Goal: Task Accomplishment & Management: Complete application form

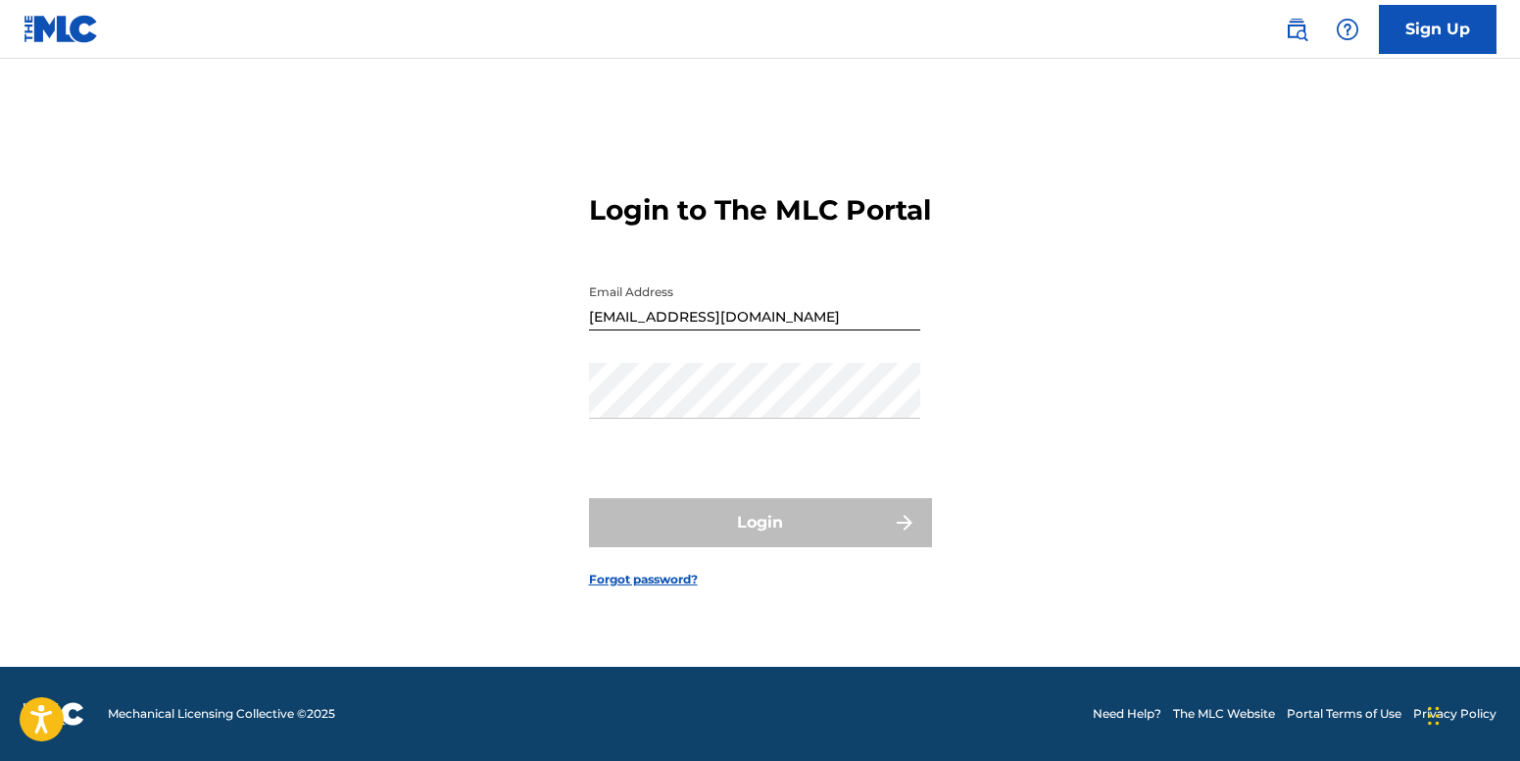
click at [1262, 109] on div "Login to The MLC Portal Email Address [EMAIL_ADDRESS][DOMAIN_NAME] Password Log…" at bounding box center [760, 374] width 1372 height 584
click at [669, 330] on input "[EMAIL_ADDRESS][DOMAIN_NAME]" at bounding box center [754, 302] width 331 height 56
click at [806, 330] on input "[EMAIL_ADDRESS][DOMAIN_NAME]" at bounding box center [754, 302] width 331 height 56
drag, startPoint x: 788, startPoint y: 335, endPoint x: 567, endPoint y: 331, distance: 221.6
click at [567, 331] on div "Login to The MLC Portal Email Address [EMAIL_ADDRESS][DOMAIN_NAME] Password Log…" at bounding box center [760, 374] width 1372 height 584
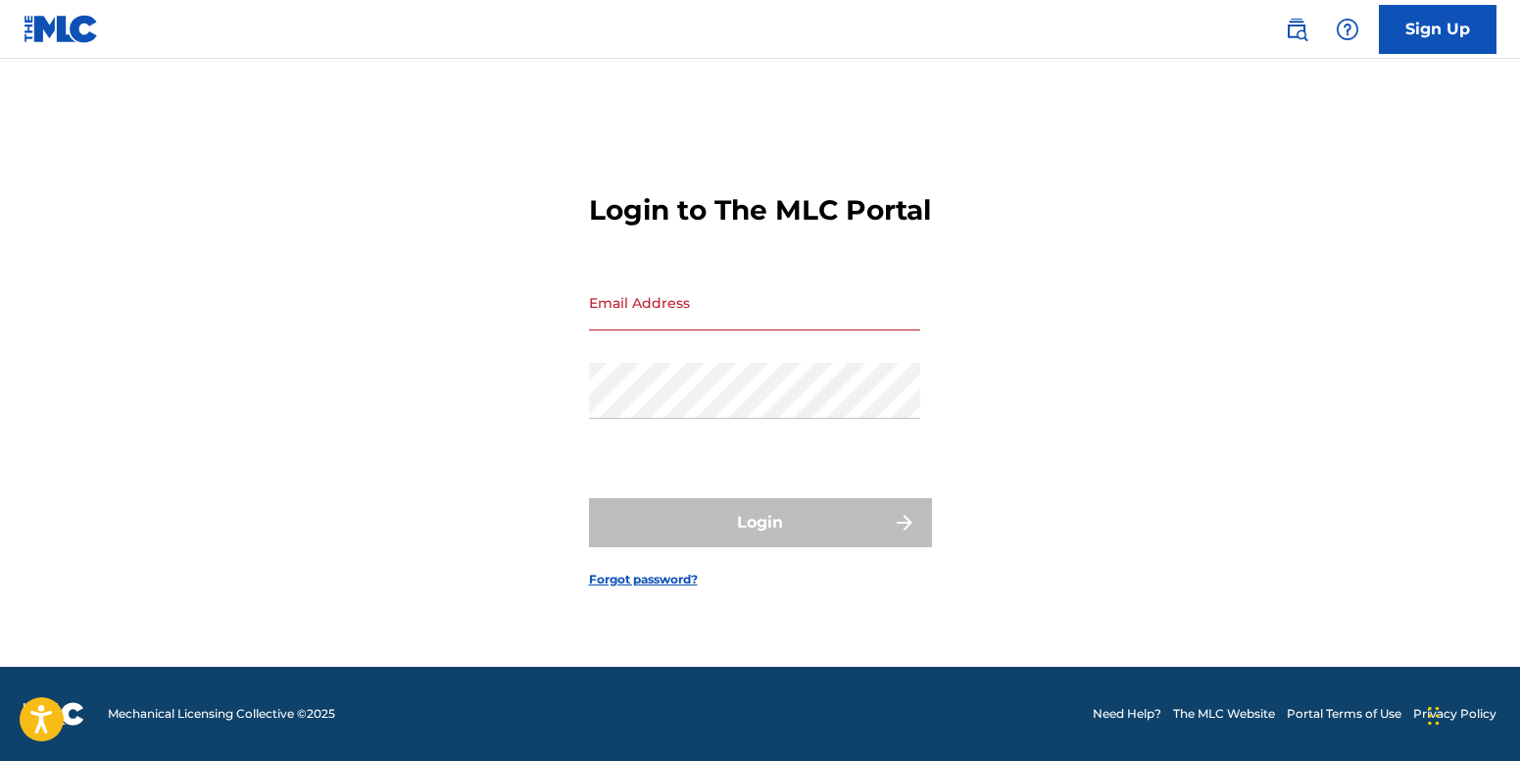
drag, startPoint x: 567, startPoint y: 331, endPoint x: 443, endPoint y: 328, distance: 123.5
click at [535, 330] on div "Login to The MLC Portal Email Address Password Login Forgot password?" at bounding box center [760, 374] width 1372 height 584
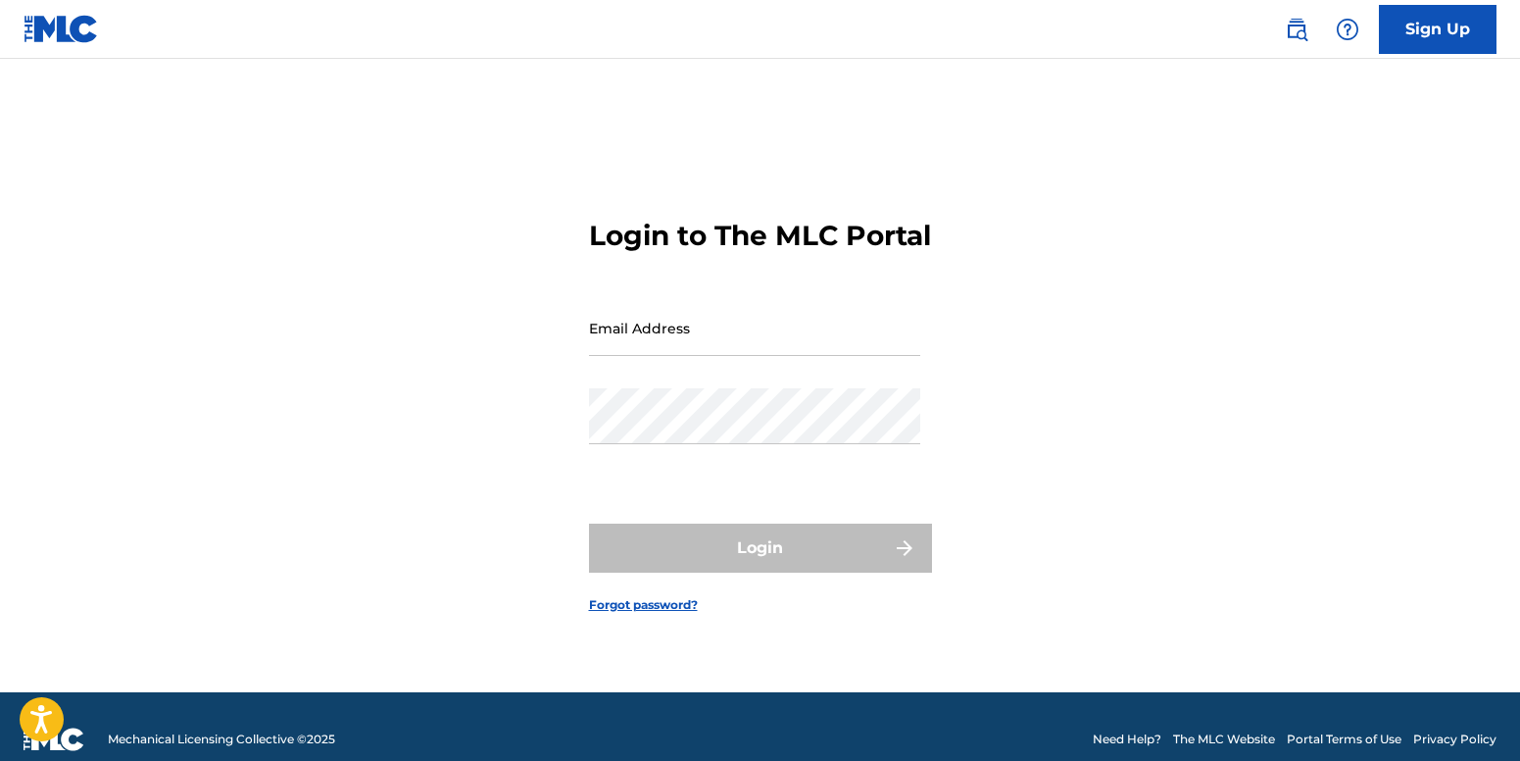
click at [652, 356] on input "Email Address" at bounding box center [754, 328] width 331 height 56
type input "[PERSON_NAME][EMAIL_ADDRESS][PERSON_NAME][DOMAIN_NAME]"
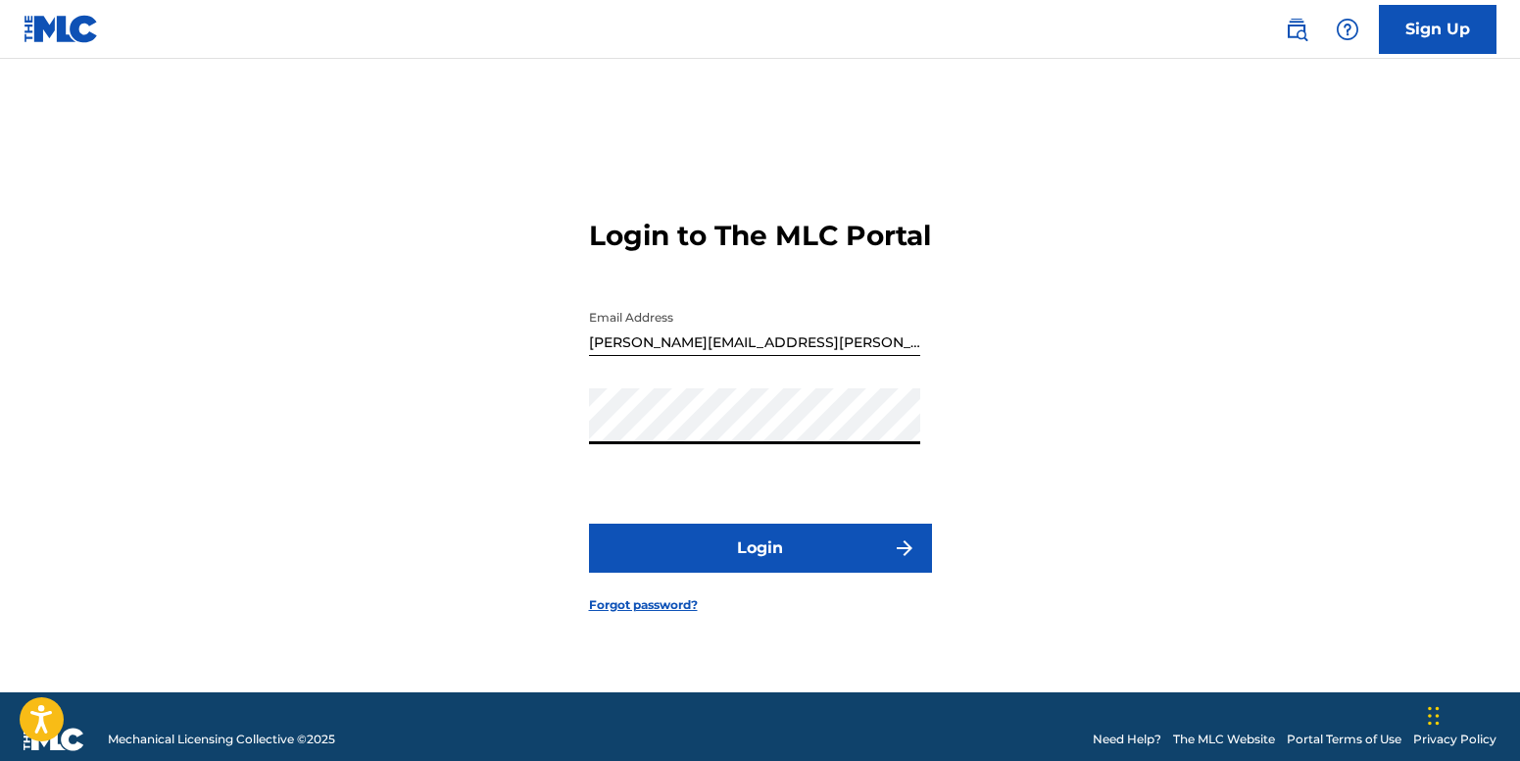
click at [589, 523] on button "Login" at bounding box center [760, 547] width 343 height 49
click at [646, 614] on link "Forgot password?" at bounding box center [643, 605] width 109 height 18
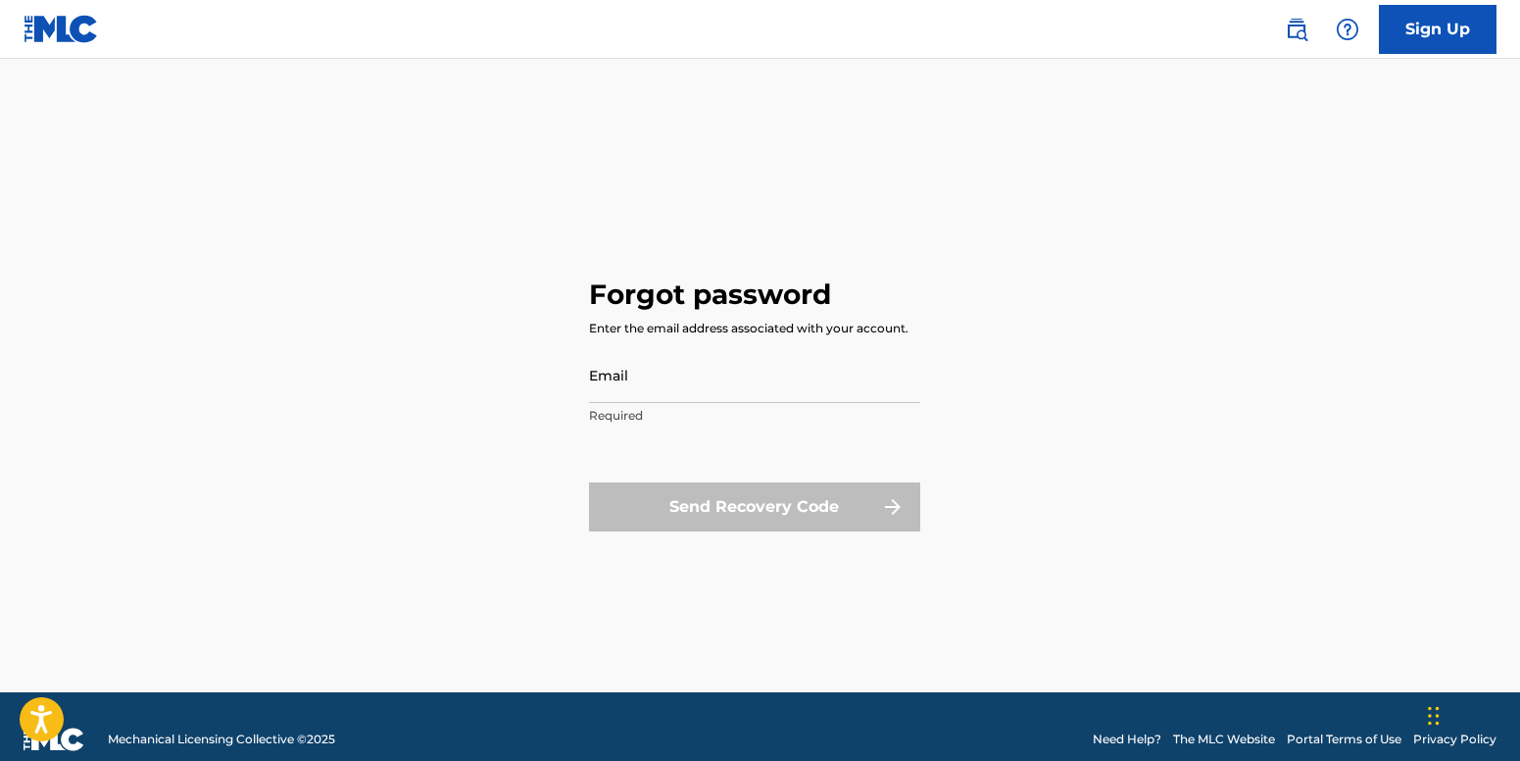
click at [636, 392] on input "Email" at bounding box center [754, 375] width 331 height 56
type input "[PERSON_NAME][EMAIL_ADDRESS][PERSON_NAME][DOMAIN_NAME]"
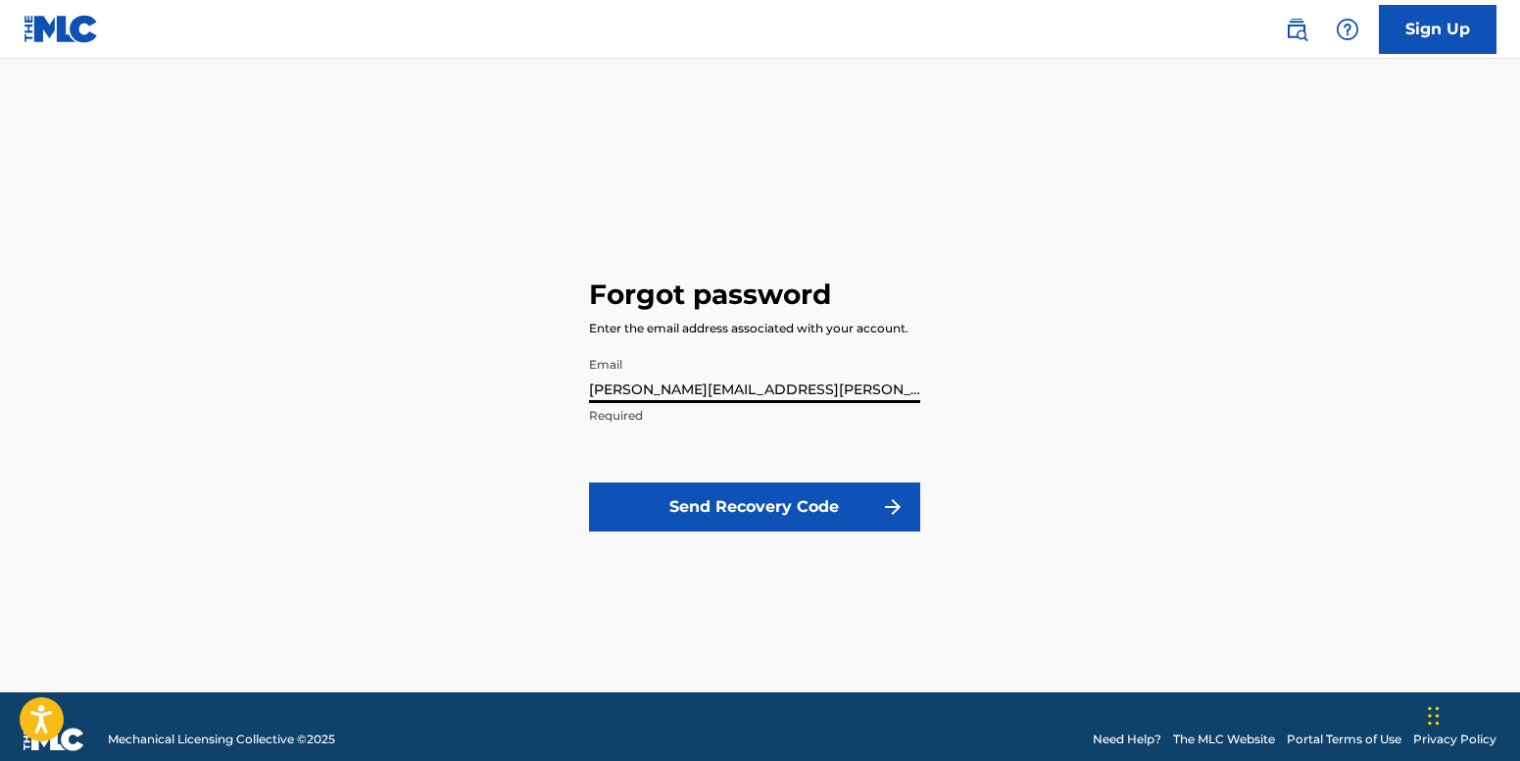
click at [703, 514] on button "Send Recovery Code" at bounding box center [754, 506] width 331 height 49
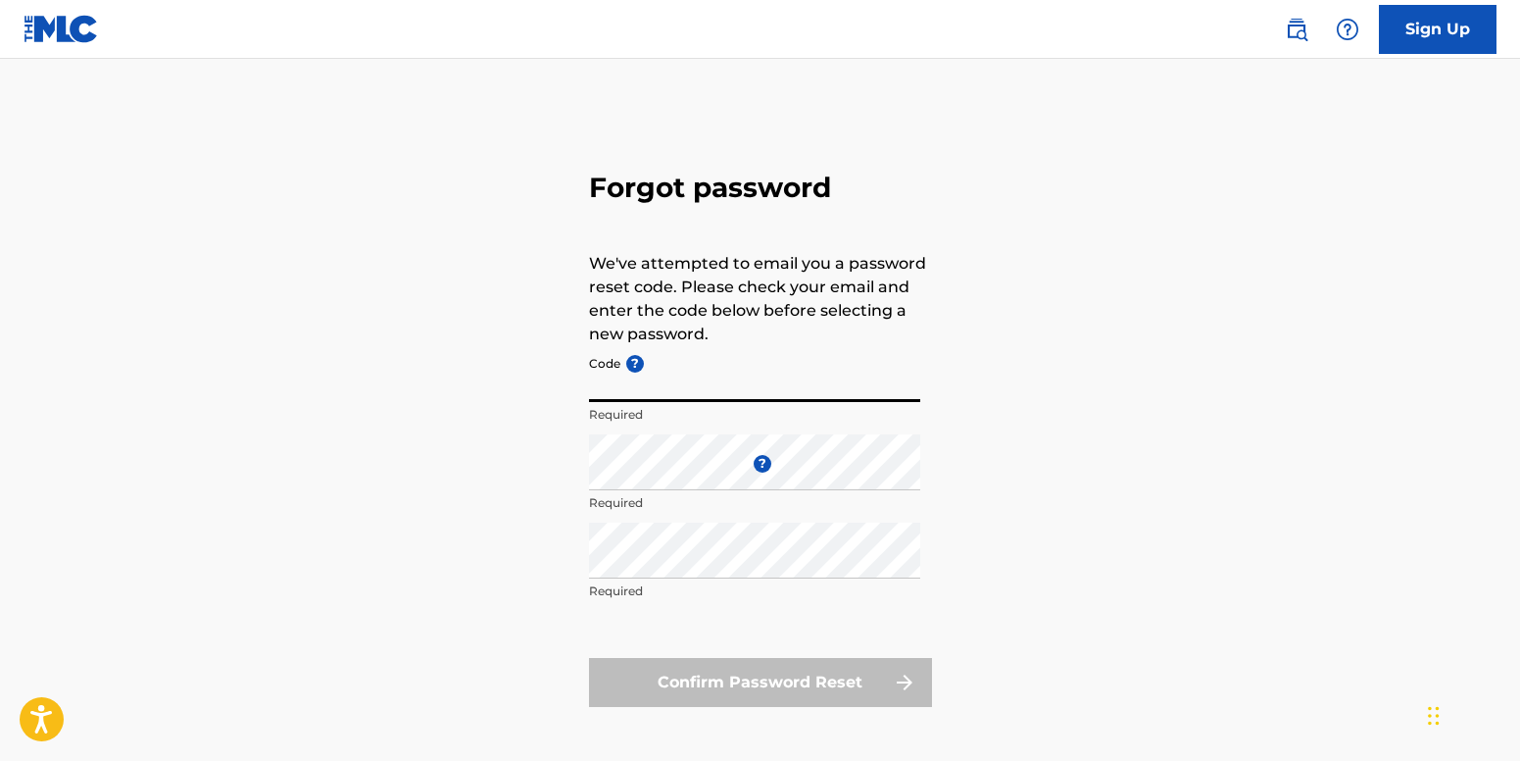
click at [732, 380] on input "Code ?" at bounding box center [754, 374] width 331 height 56
type input "217539"
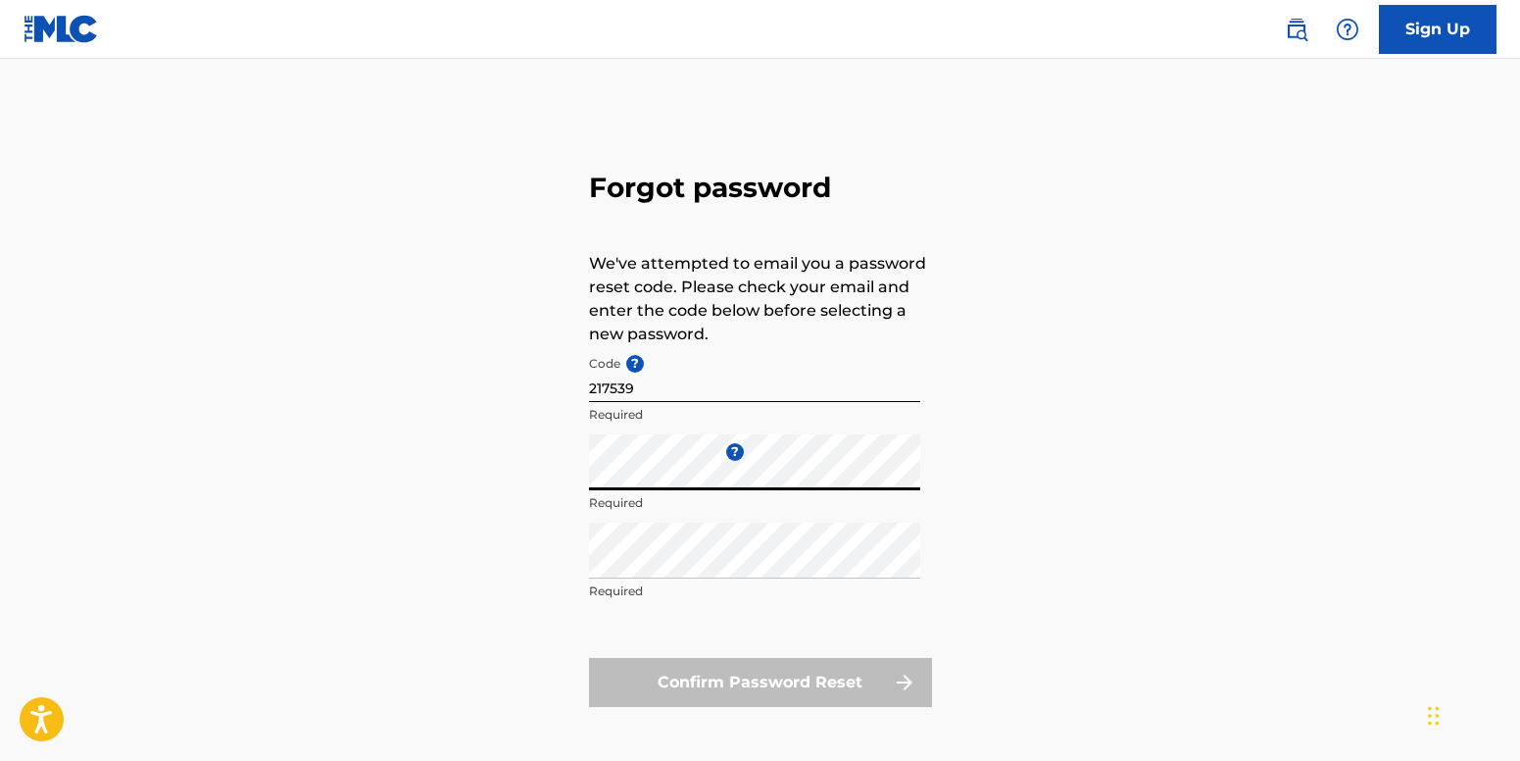
click at [574, 463] on div "Forgot password We've attempted to email you a password reset code. Please chec…" at bounding box center [760, 435] width 1372 height 654
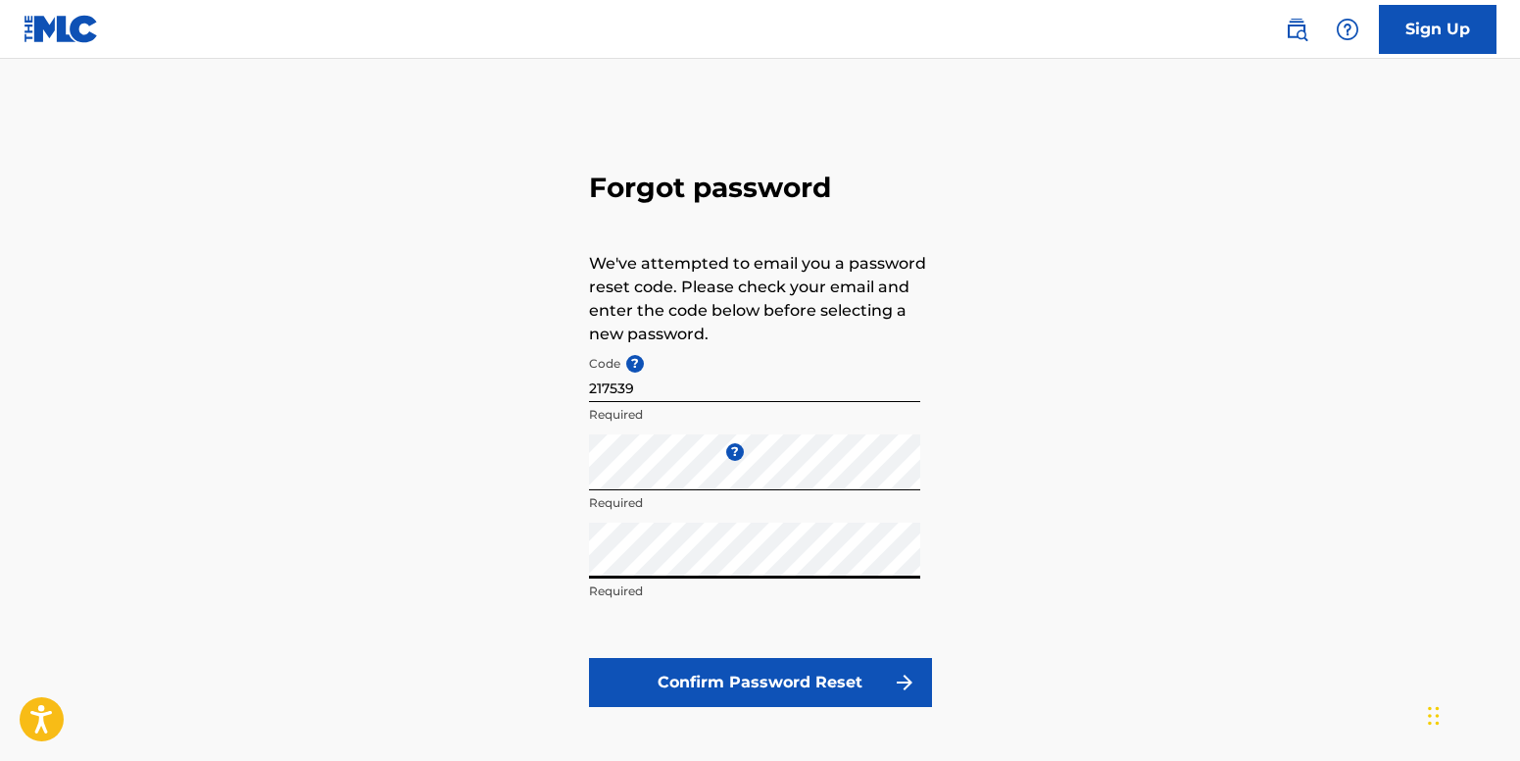
click at [589, 658] on button "Confirm Password Reset" at bounding box center [760, 682] width 343 height 49
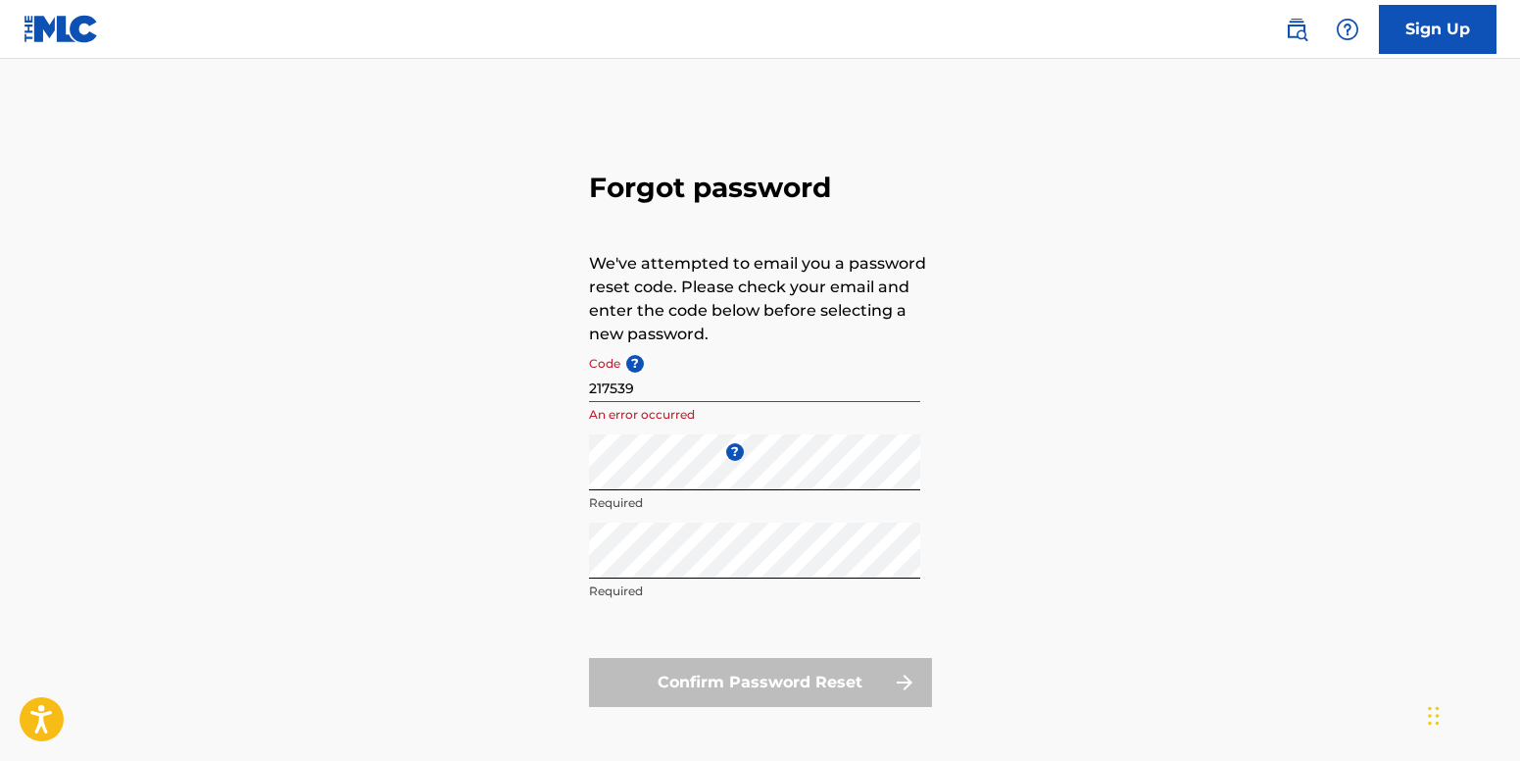
click at [1476, 39] on link "Sign Up" at bounding box center [1438, 29] width 118 height 49
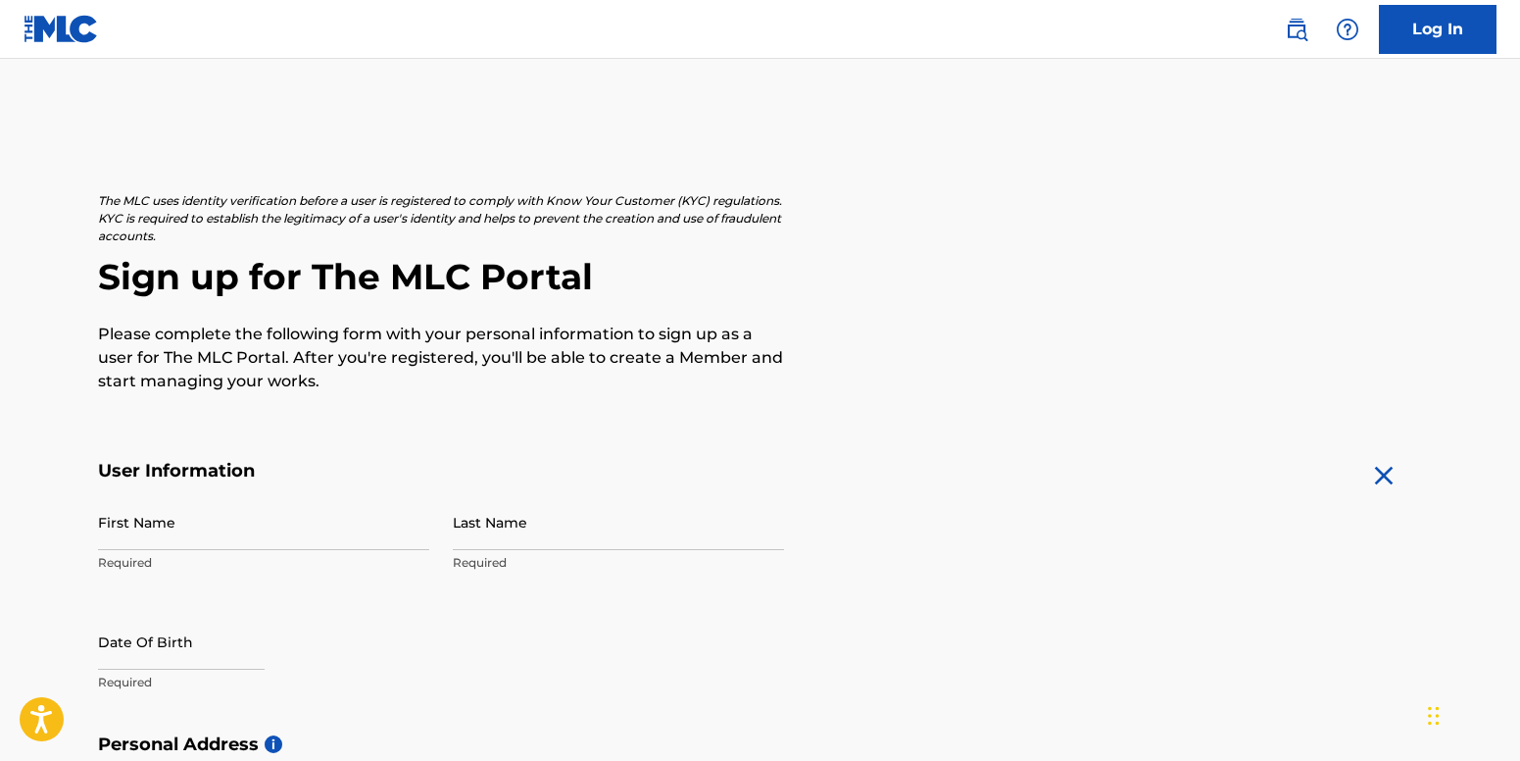
click at [1465, 43] on link "Log In" at bounding box center [1438, 29] width 118 height 49
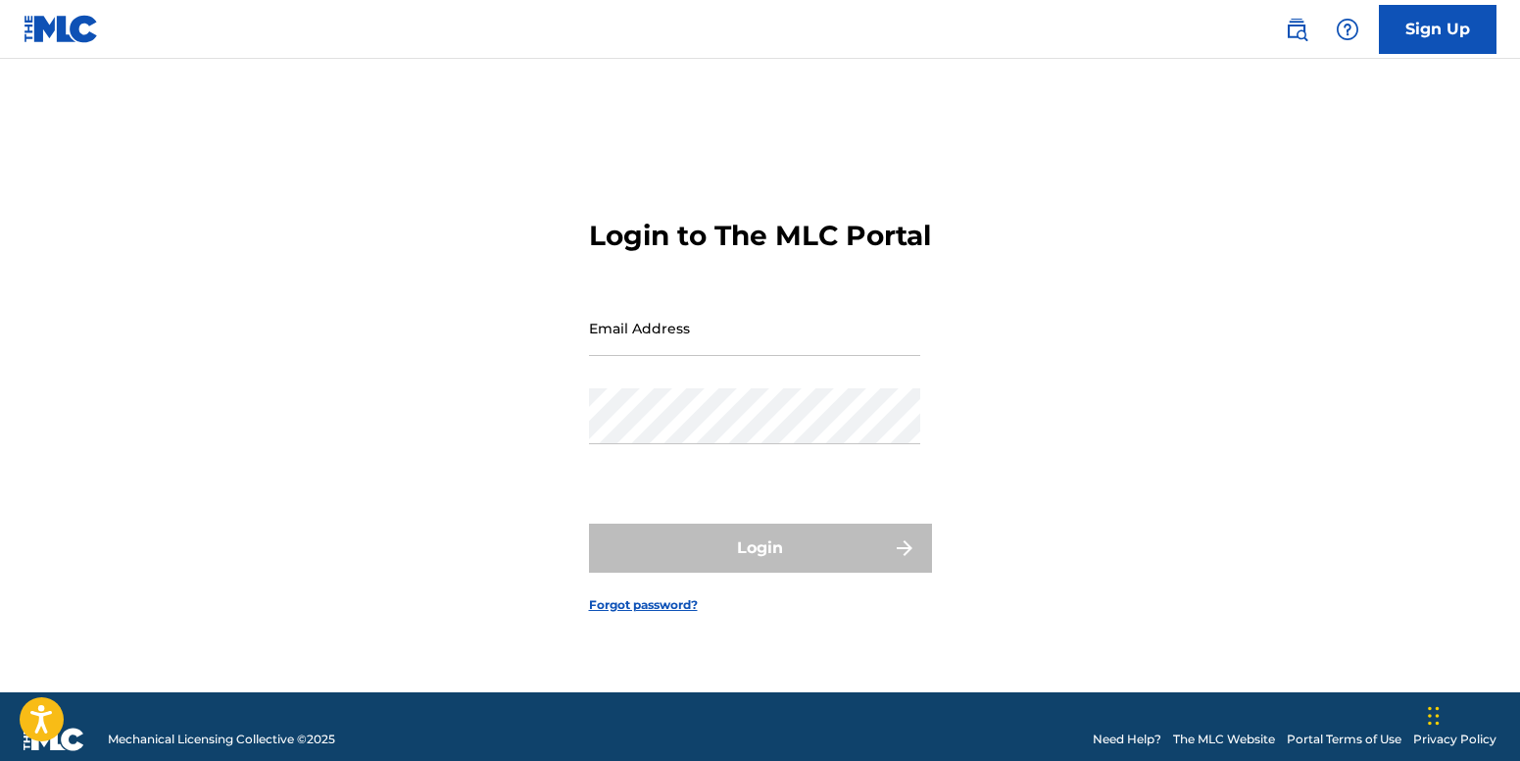
click at [718, 356] on input "Email Address" at bounding box center [754, 328] width 331 height 56
type input "rugarcia@univision.net"
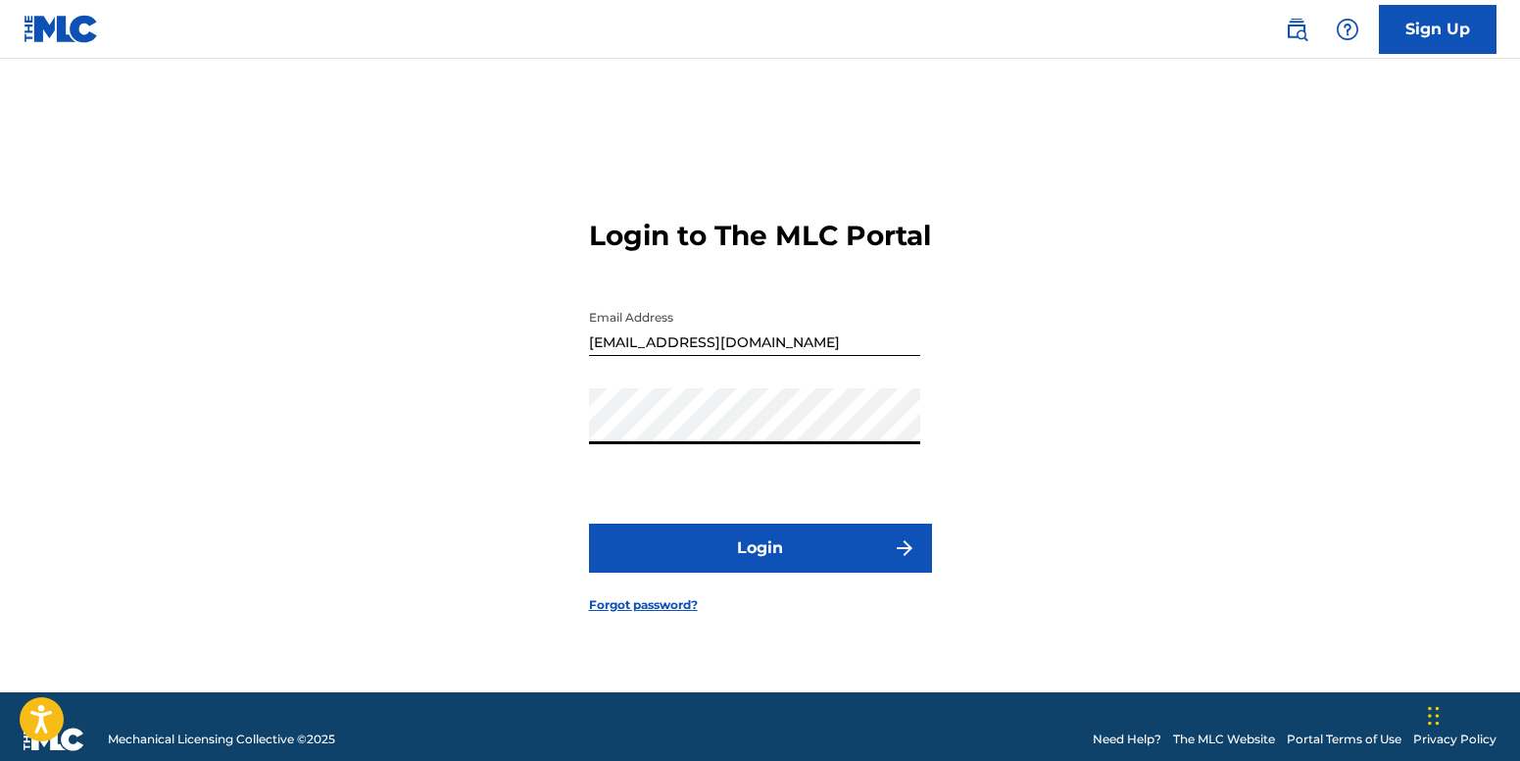
click at [589, 523] on button "Login" at bounding box center [760, 547] width 343 height 49
click at [1439, 31] on link "Sign Up" at bounding box center [1438, 29] width 118 height 49
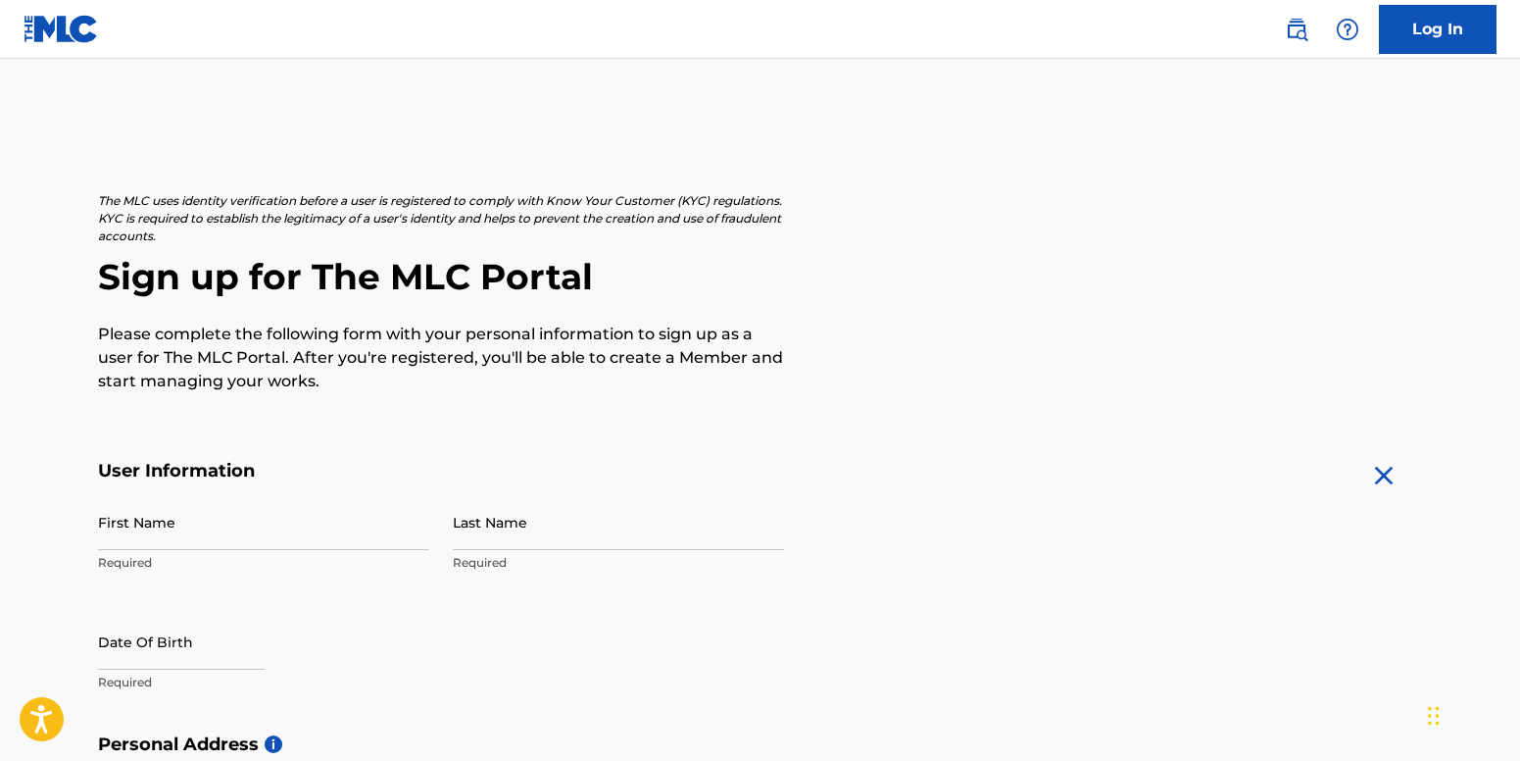
drag, startPoint x: 863, startPoint y: 357, endPoint x: 1018, endPoint y: 182, distance: 233.9
click at [863, 353] on div "The MLC uses identity verification before a user is registered to comply with K…" at bounding box center [760, 292] width 1325 height 201
click at [96, 29] on img at bounding box center [61, 29] width 75 height 28
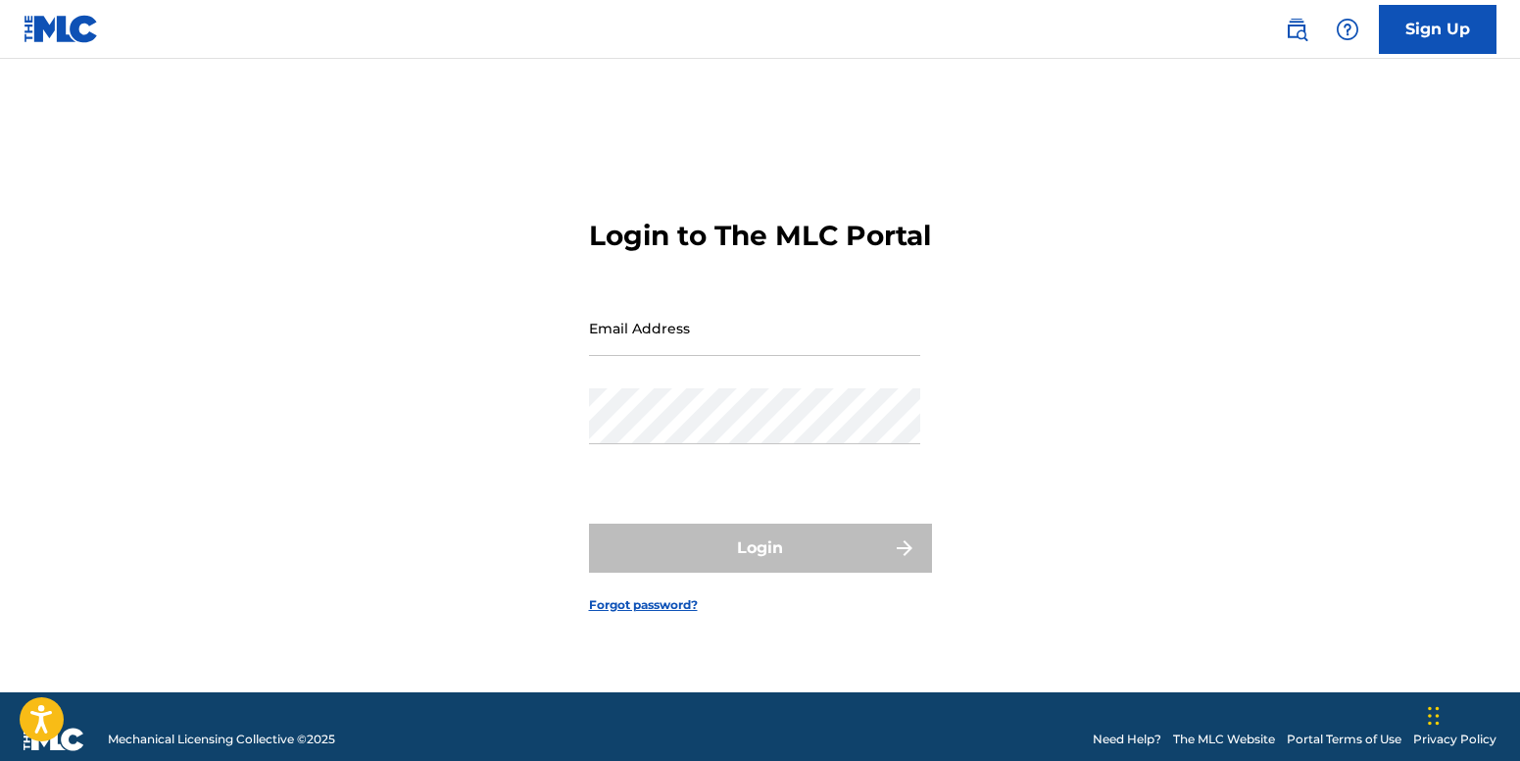
drag, startPoint x: 1440, startPoint y: 93, endPoint x: 1423, endPoint y: 20, distance: 75.4
click at [1438, 90] on main "Login to The MLC Portal Email Address Password Login Forgot password?" at bounding box center [760, 375] width 1520 height 633
click at [1411, 25] on link "Sign Up" at bounding box center [1438, 29] width 118 height 49
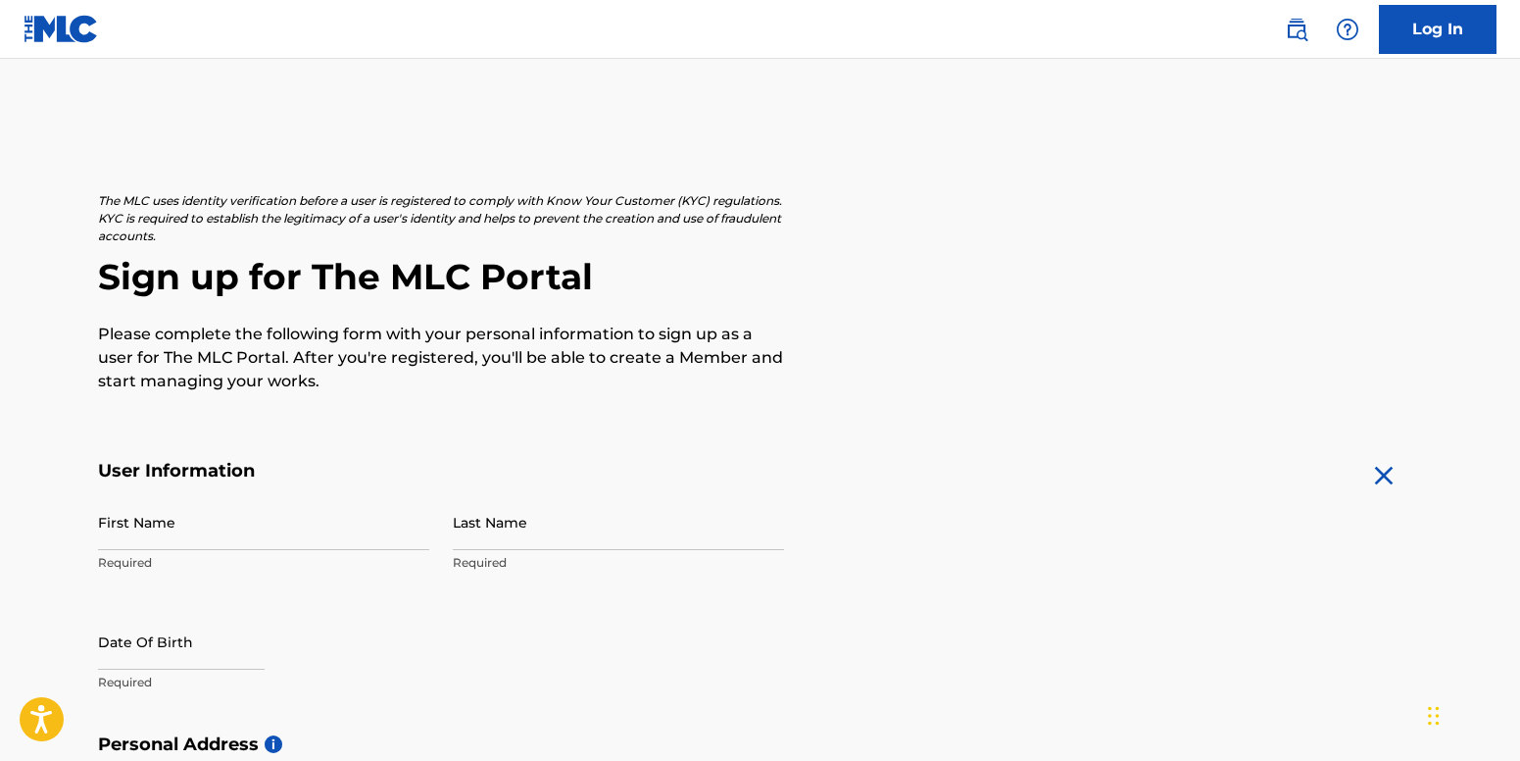
click at [178, 519] on input "First Name" at bounding box center [263, 522] width 331 height 56
type input "Ruthimarie"
type input "Garcia"
select select "7"
select select "2025"
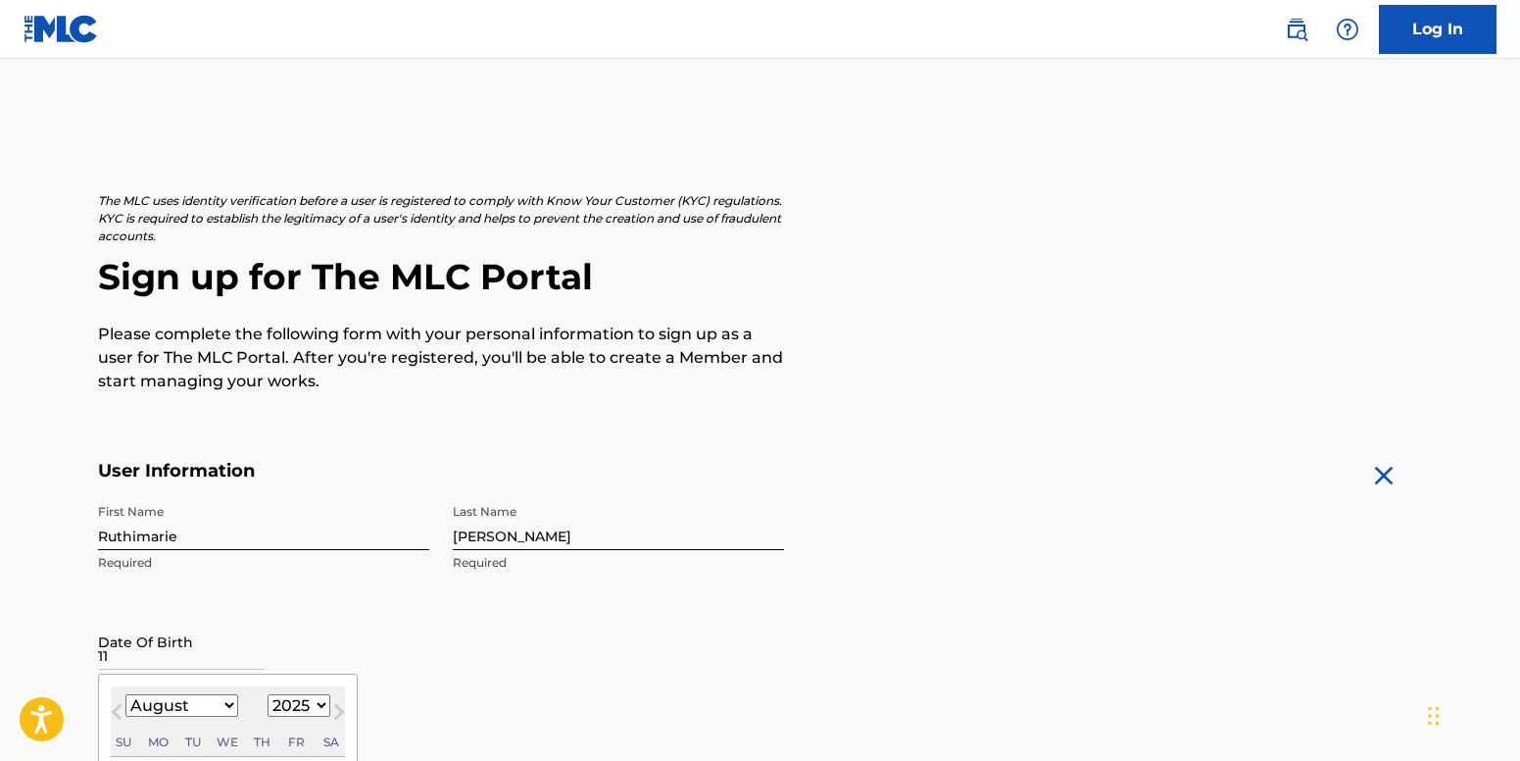
type input "1"
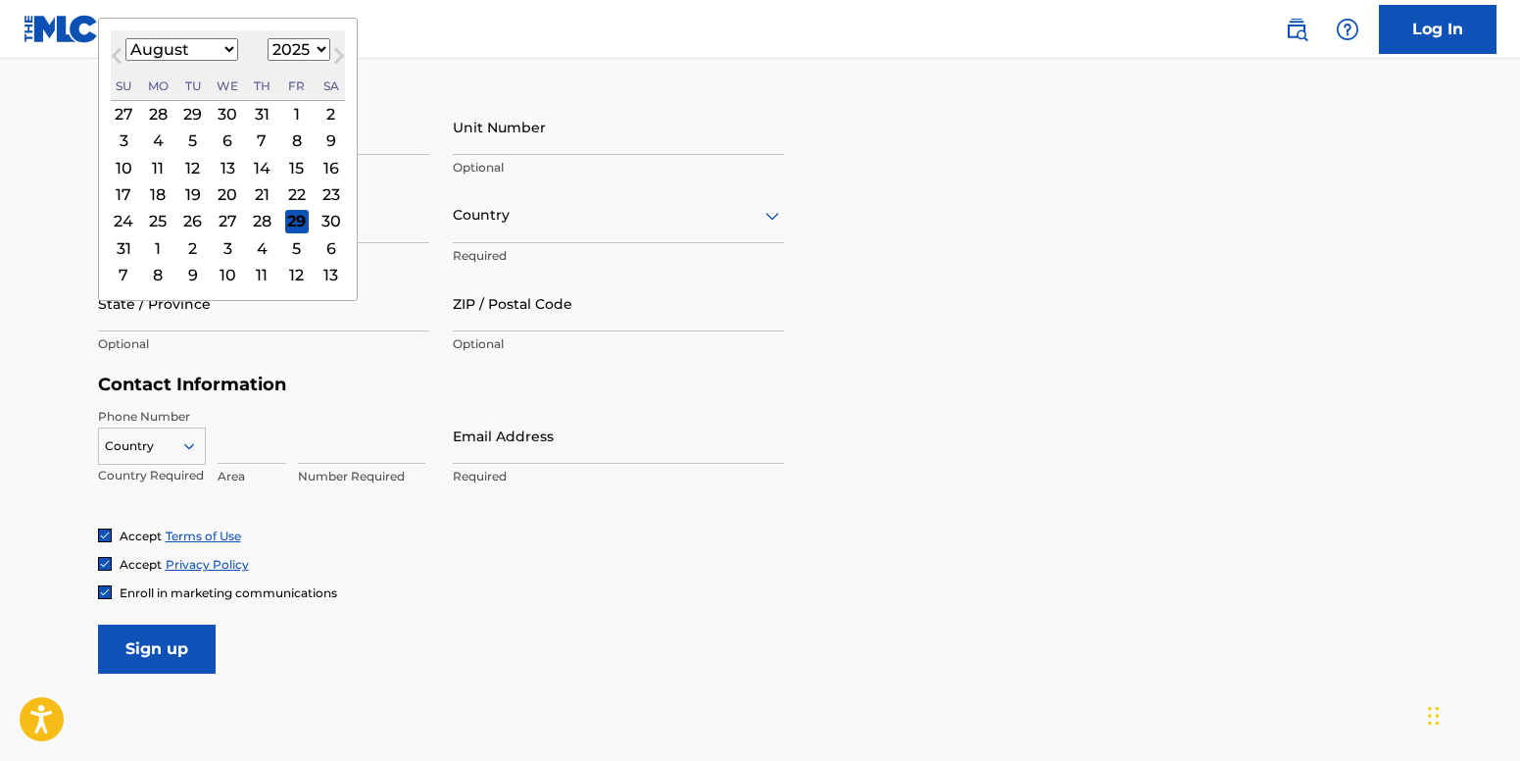
scroll to position [628, 0]
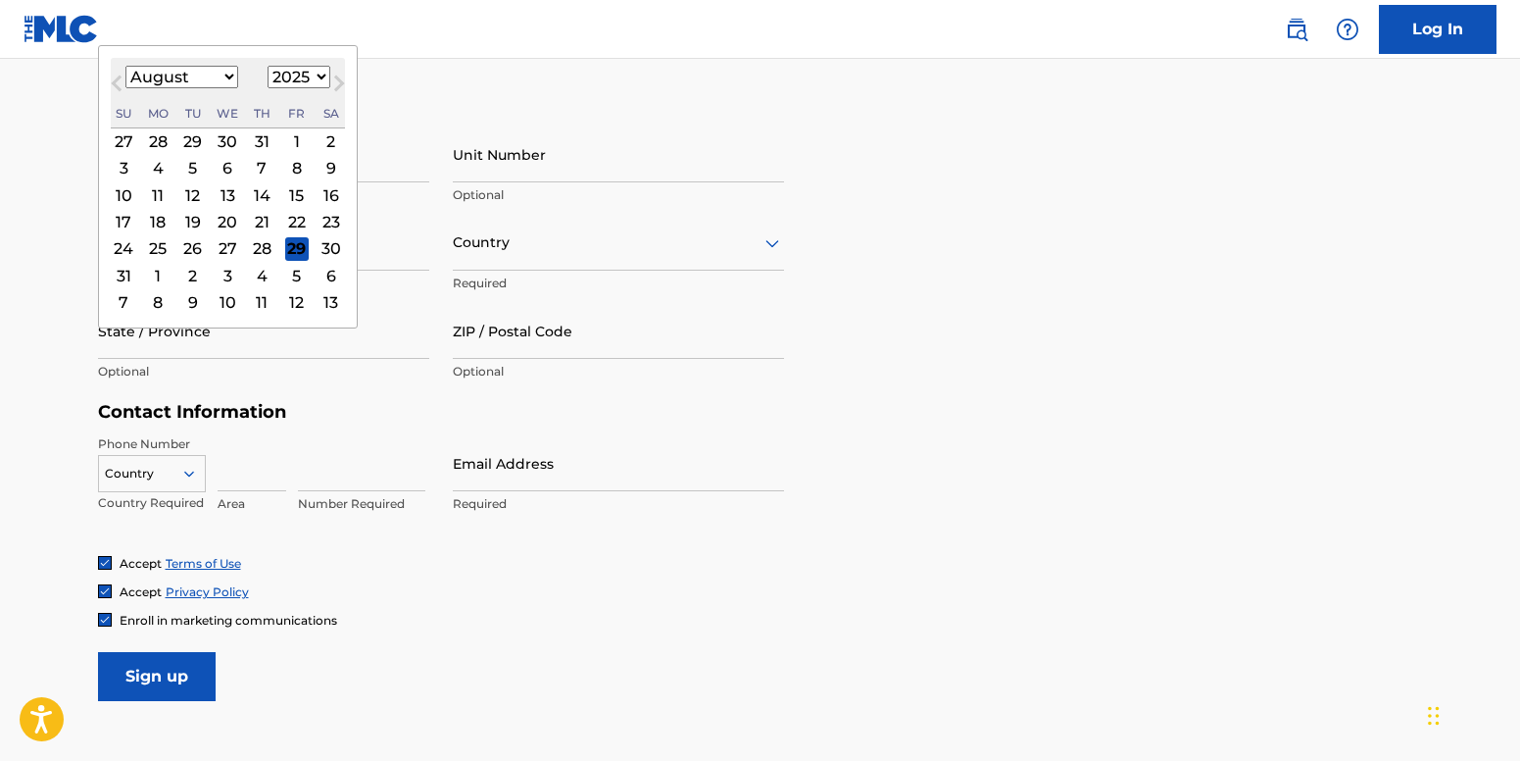
click at [223, 82] on select "January February March April May June July August September October November De…" at bounding box center [181, 77] width 113 height 23
select select "10"
click at [125, 66] on select "January February March April May June July August September October November De…" at bounding box center [181, 77] width 113 height 23
click at [328, 223] on div "22" at bounding box center [332, 222] width 24 height 24
type input "November 22 2025"
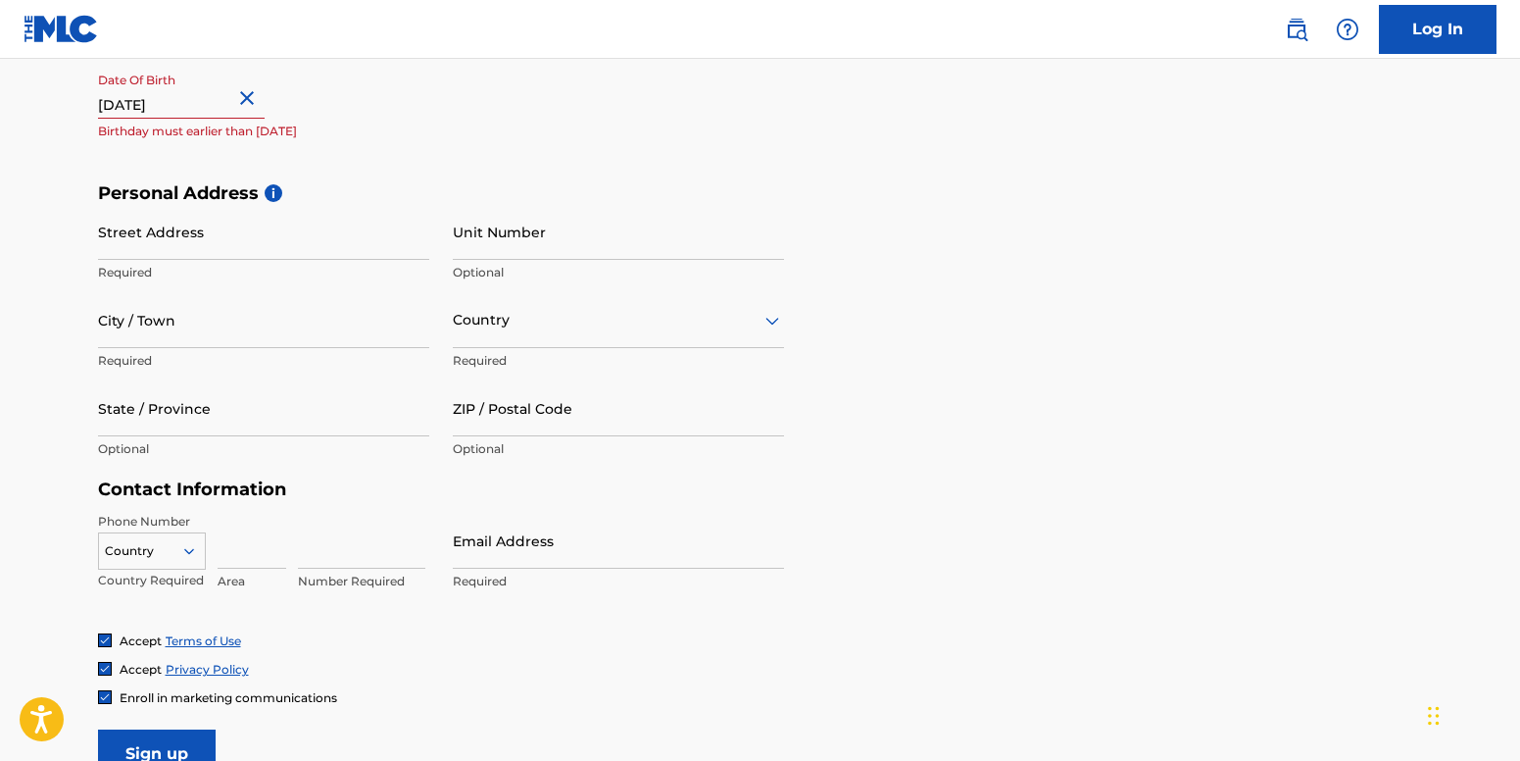
scroll to position [479, 0]
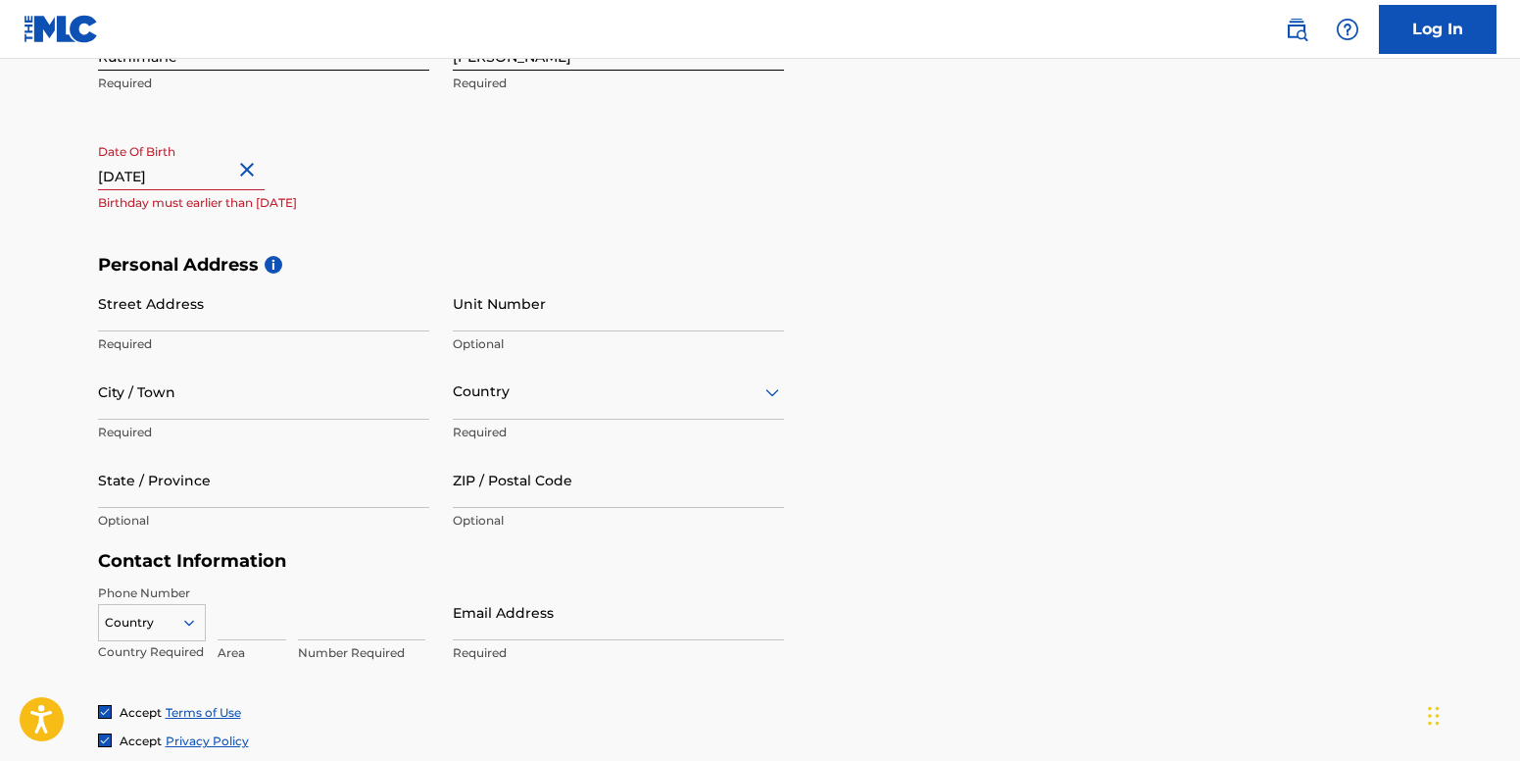
click at [209, 177] on input "November 22 2025" at bounding box center [181, 162] width 167 height 56
select select "10"
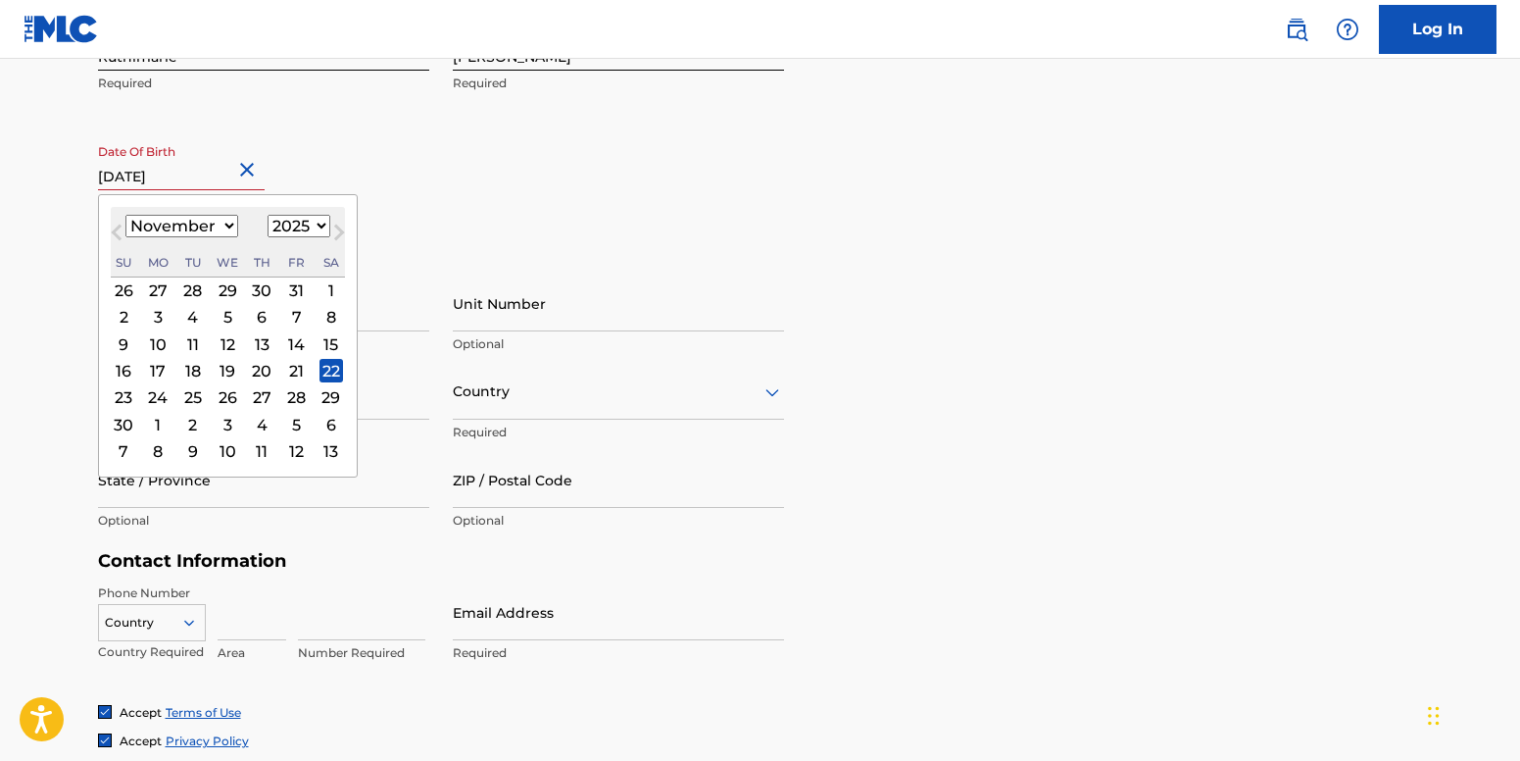
click at [305, 229] on select "1899 1900 1901 1902 1903 1904 1905 1906 1907 1908 1909 1910 1911 1912 1913 1914…" at bounding box center [299, 226] width 63 height 23
select select "1977"
click at [268, 215] on select "1899 1900 1901 1902 1903 1904 1905 1906 1907 1908 1909 1910 1911 1912 1913 1914…" at bounding box center [299, 226] width 63 height 23
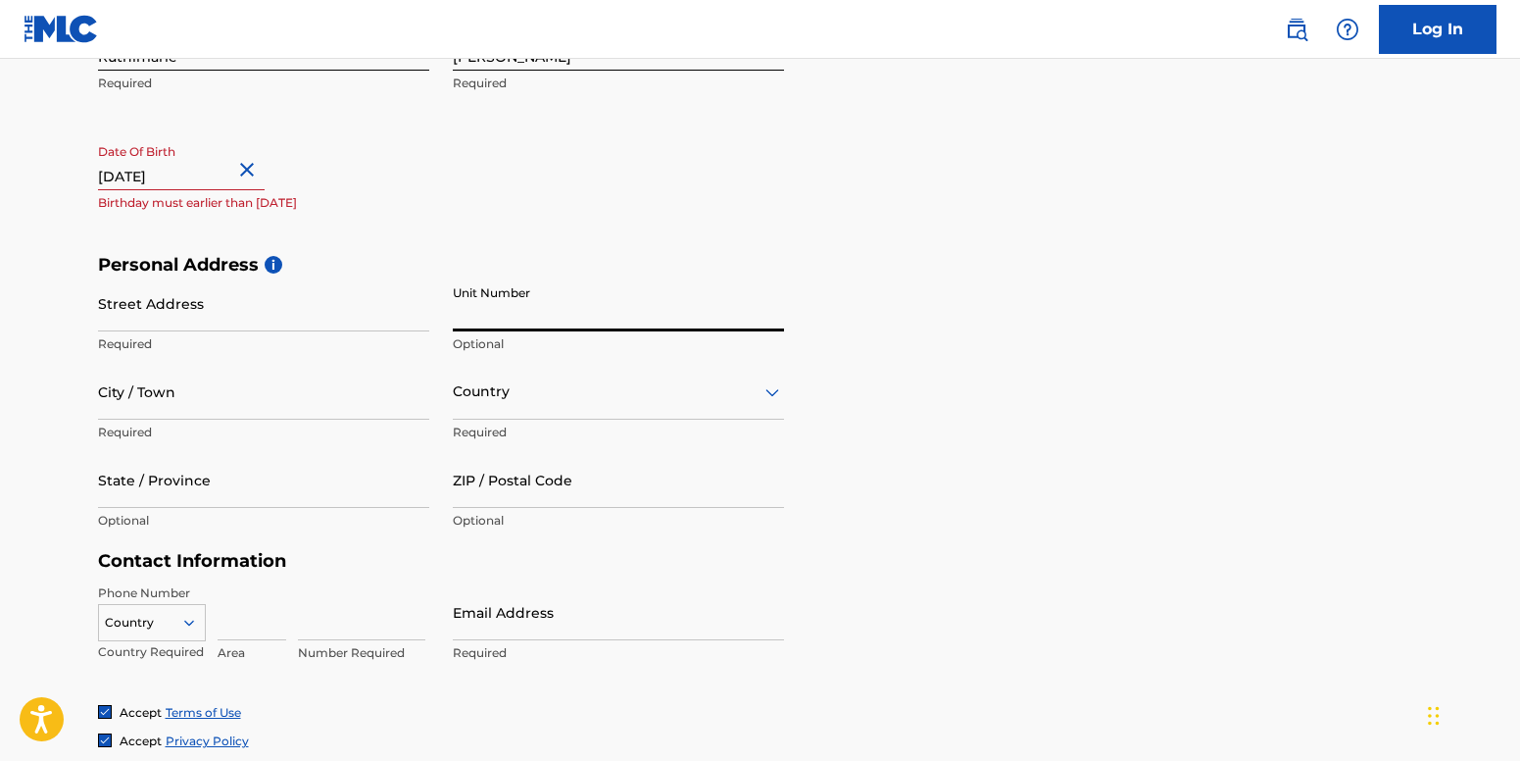
click at [623, 300] on input "Unit Number" at bounding box center [618, 303] width 331 height 56
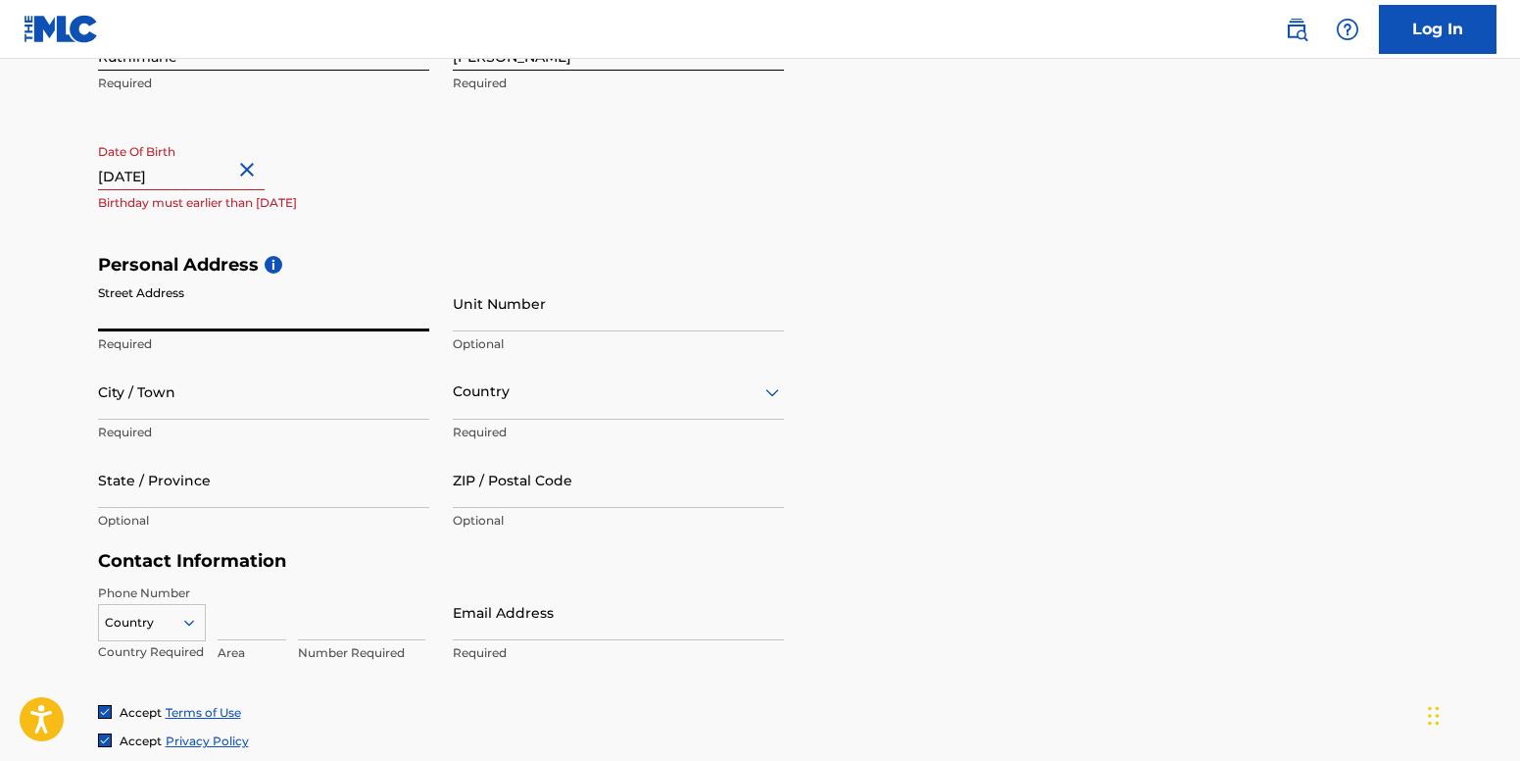
click at [195, 327] on input "Street Address" at bounding box center [263, 303] width 331 height 56
click at [157, 324] on input "Street Address" at bounding box center [263, 303] width 331 height 56
type input "9405 NW 41st St"
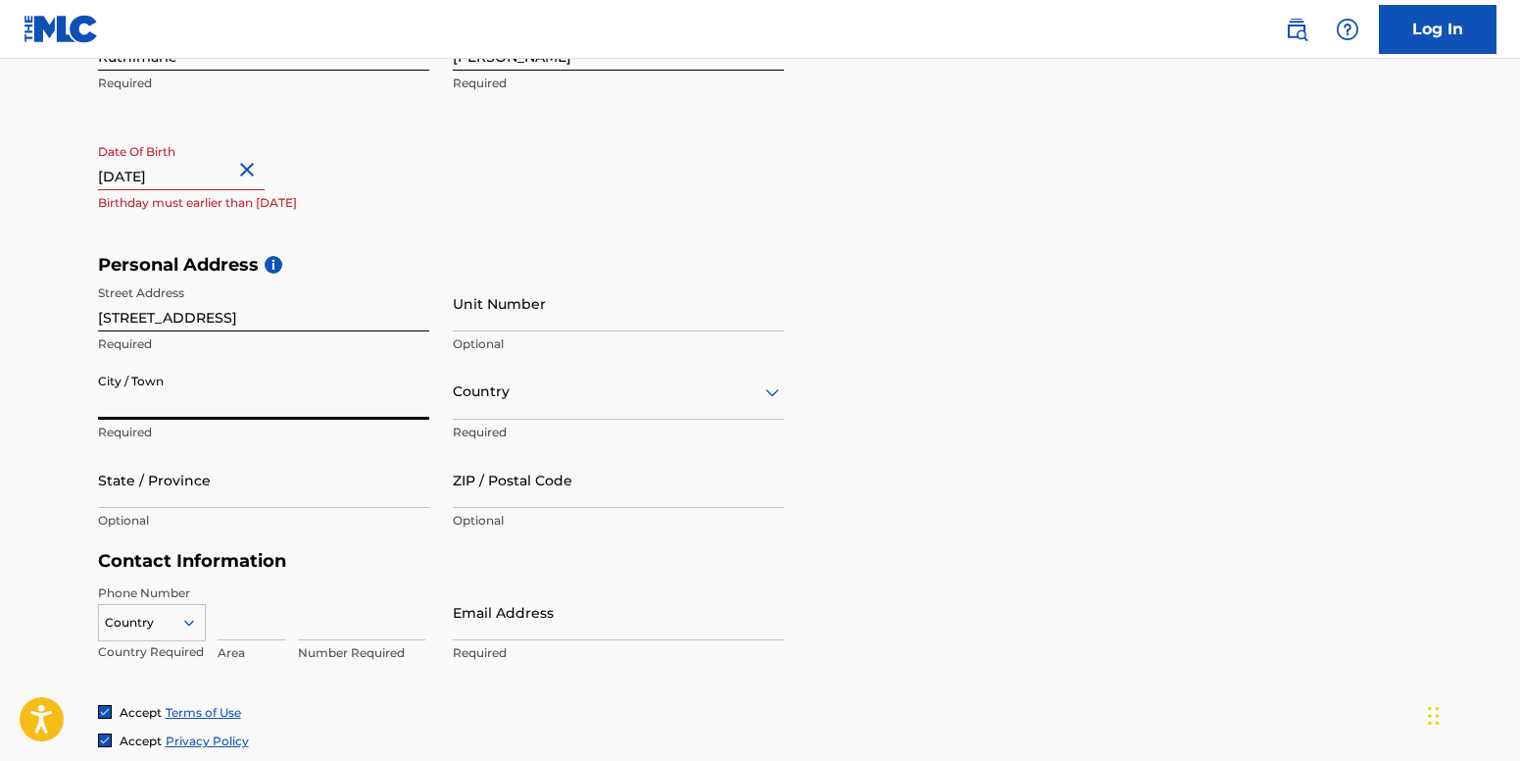
click at [158, 411] on input "City / Town" at bounding box center [263, 392] width 331 height 56
type input "Doral"
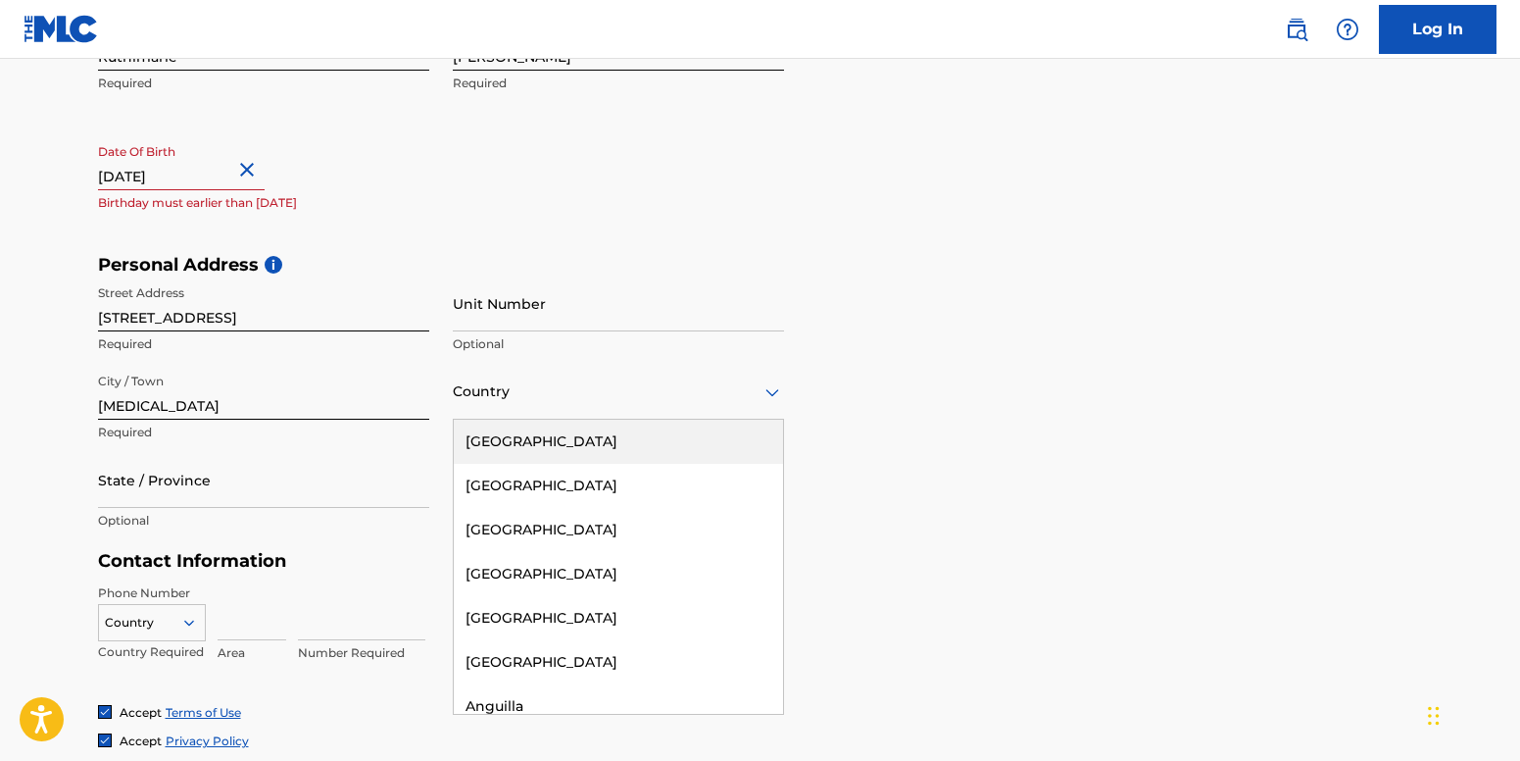
click at [493, 406] on div "Country" at bounding box center [618, 392] width 331 height 56
click at [576, 457] on div "United States" at bounding box center [618, 442] width 329 height 44
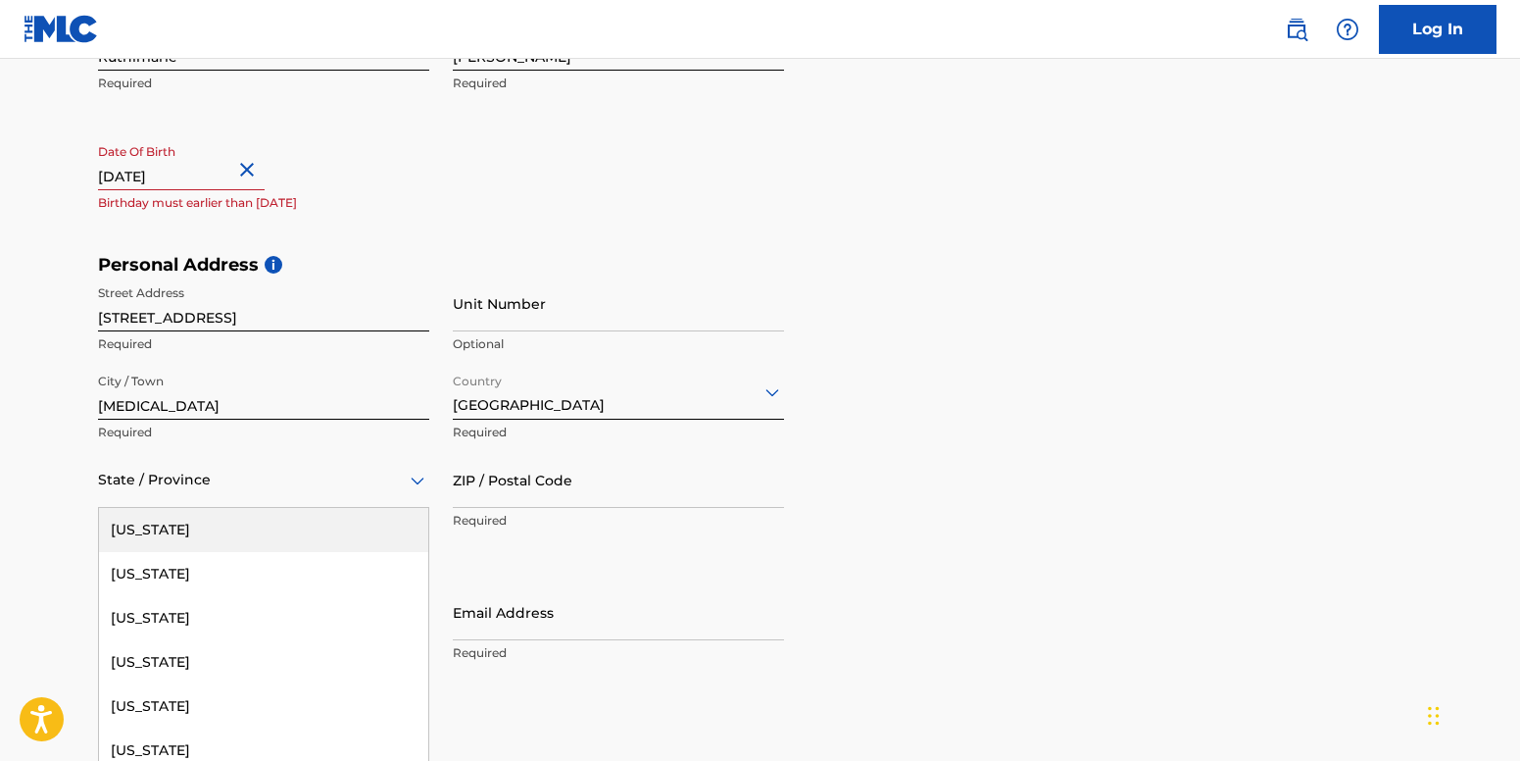
scroll to position [521, 0]
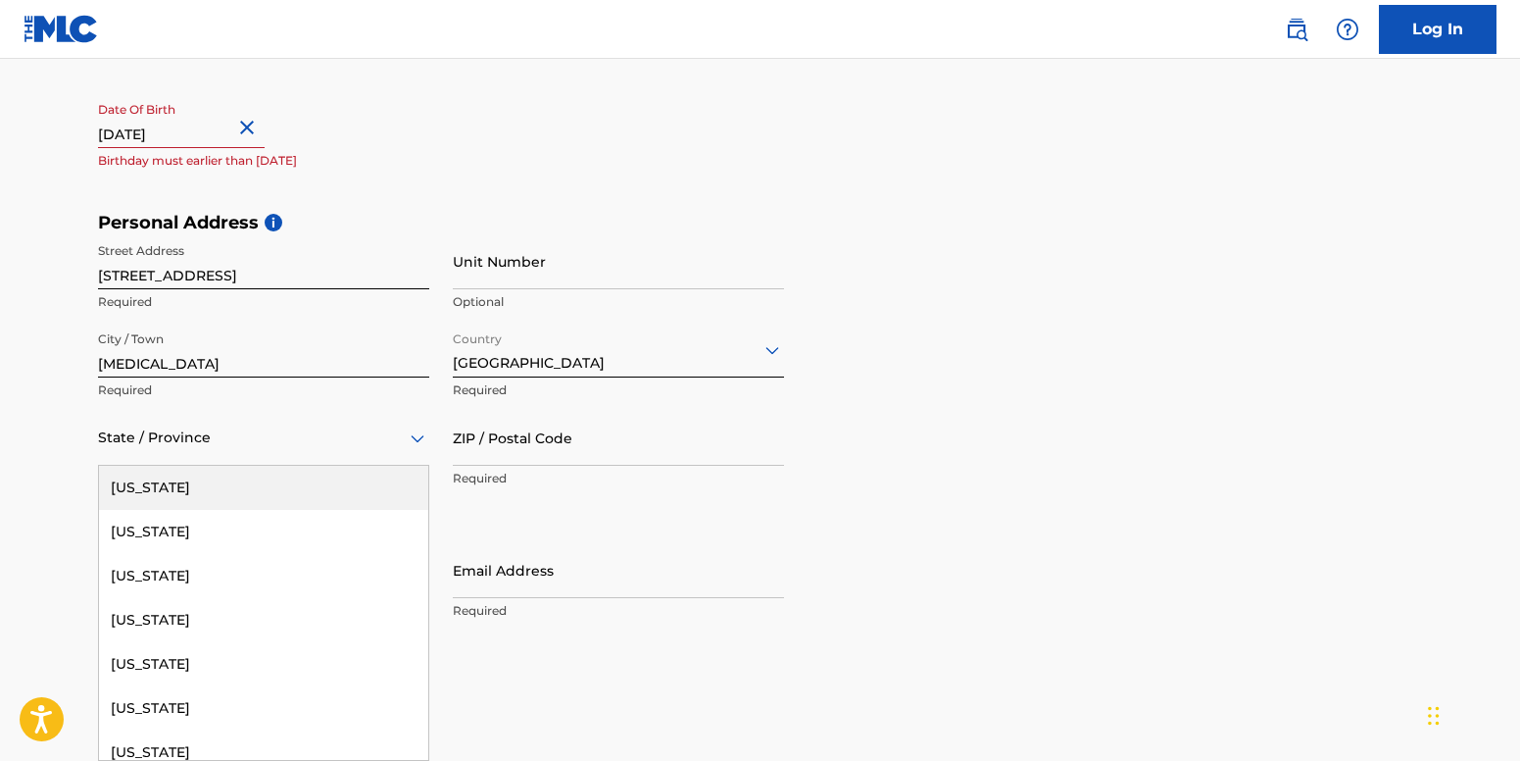
click at [202, 466] on div "Alabama, 1 of 57. 57 results available. Use Up and Down to choose options, pres…" at bounding box center [263, 438] width 331 height 56
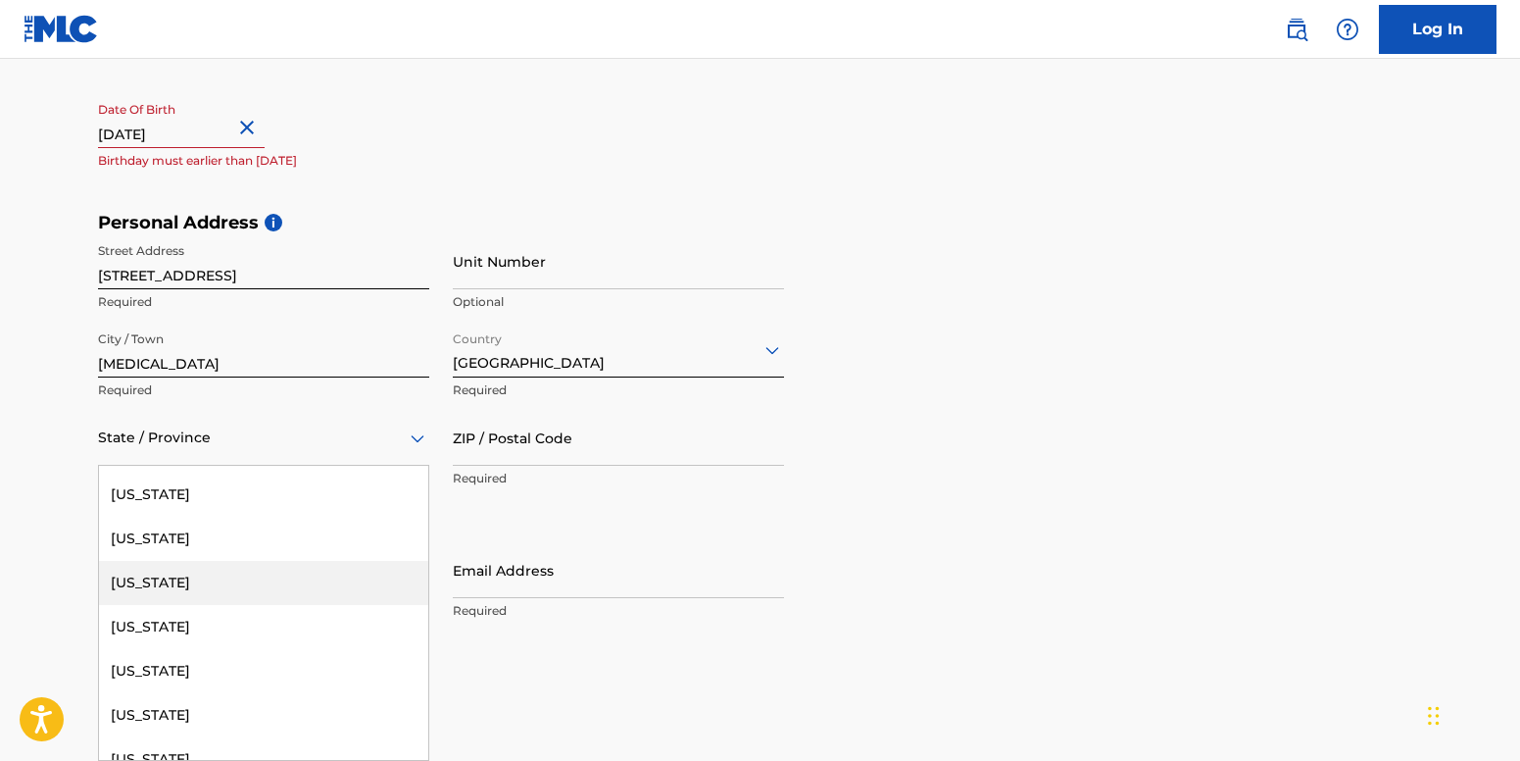
scroll to position [223, 0]
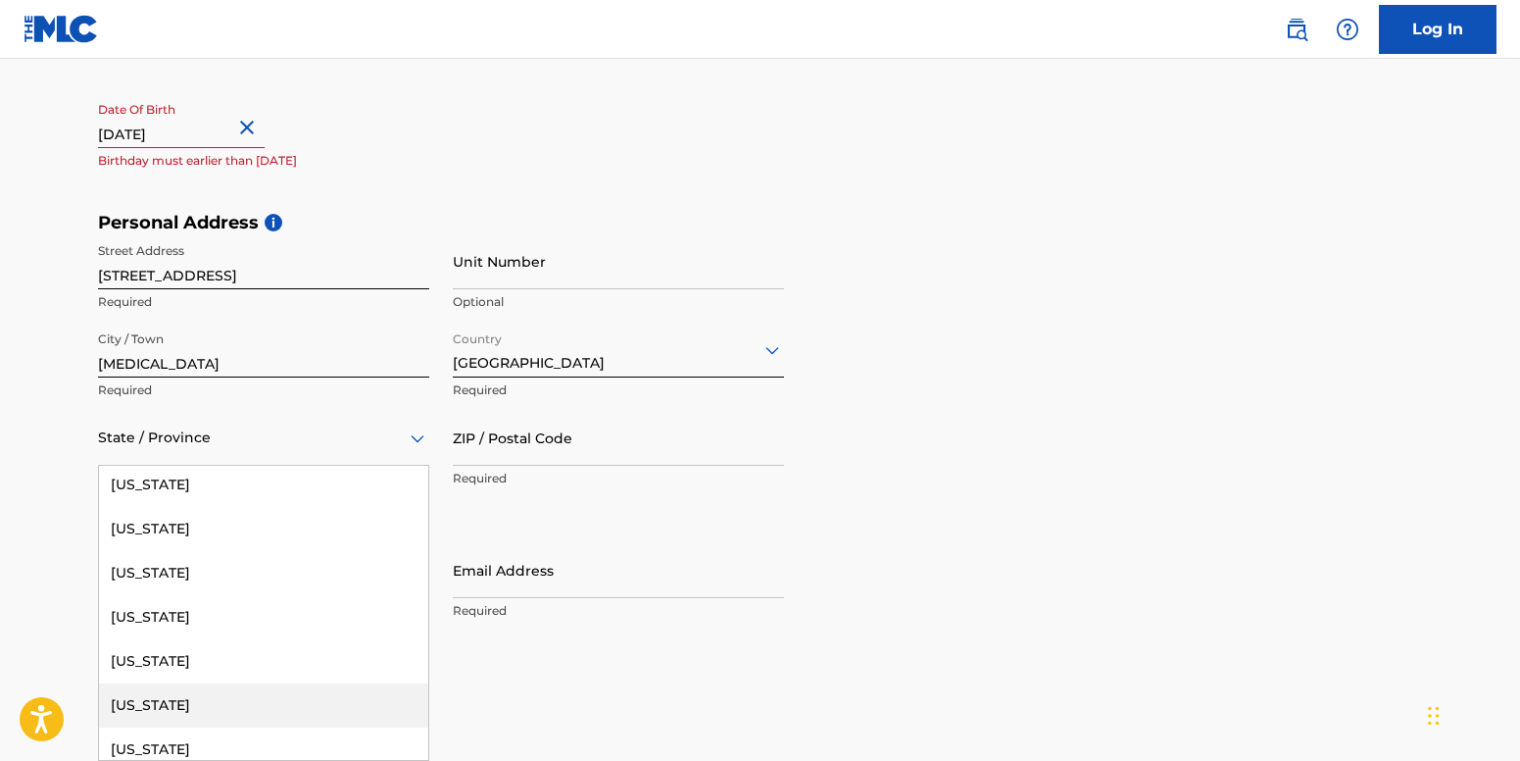
click at [177, 715] on div "Florida" at bounding box center [263, 705] width 329 height 44
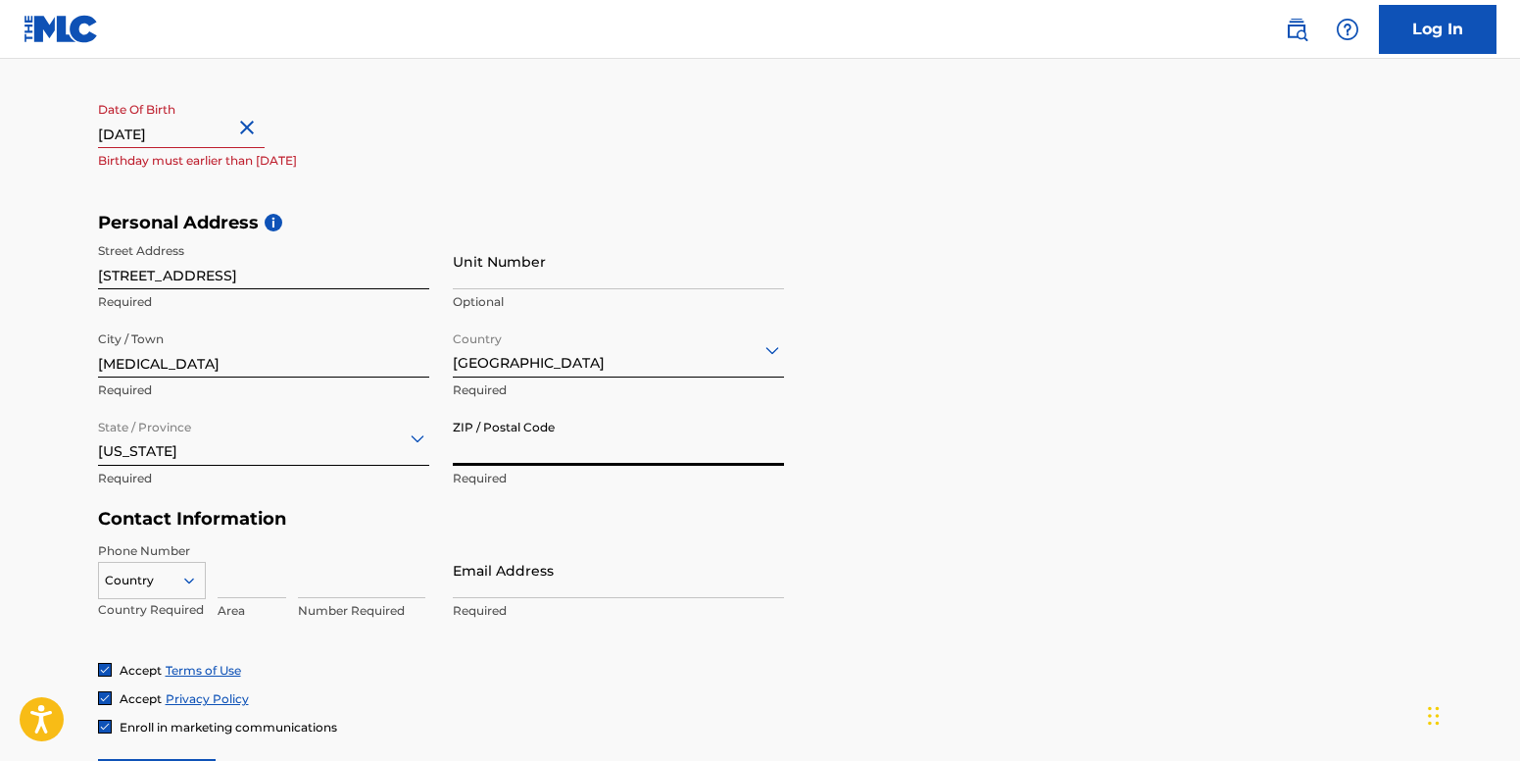
click at [534, 456] on input "ZIP / Postal Code" at bounding box center [618, 438] width 331 height 56
click at [527, 418] on input "ZIP / Postal Code" at bounding box center [618, 438] width 331 height 56
click at [517, 455] on input "ZIP / Postal Code" at bounding box center [618, 438] width 331 height 56
type input "33178"
click at [784, 534] on form "User Information First Name Ruthimarie Required Last Name Garcia Required Date …" at bounding box center [760, 372] width 1325 height 869
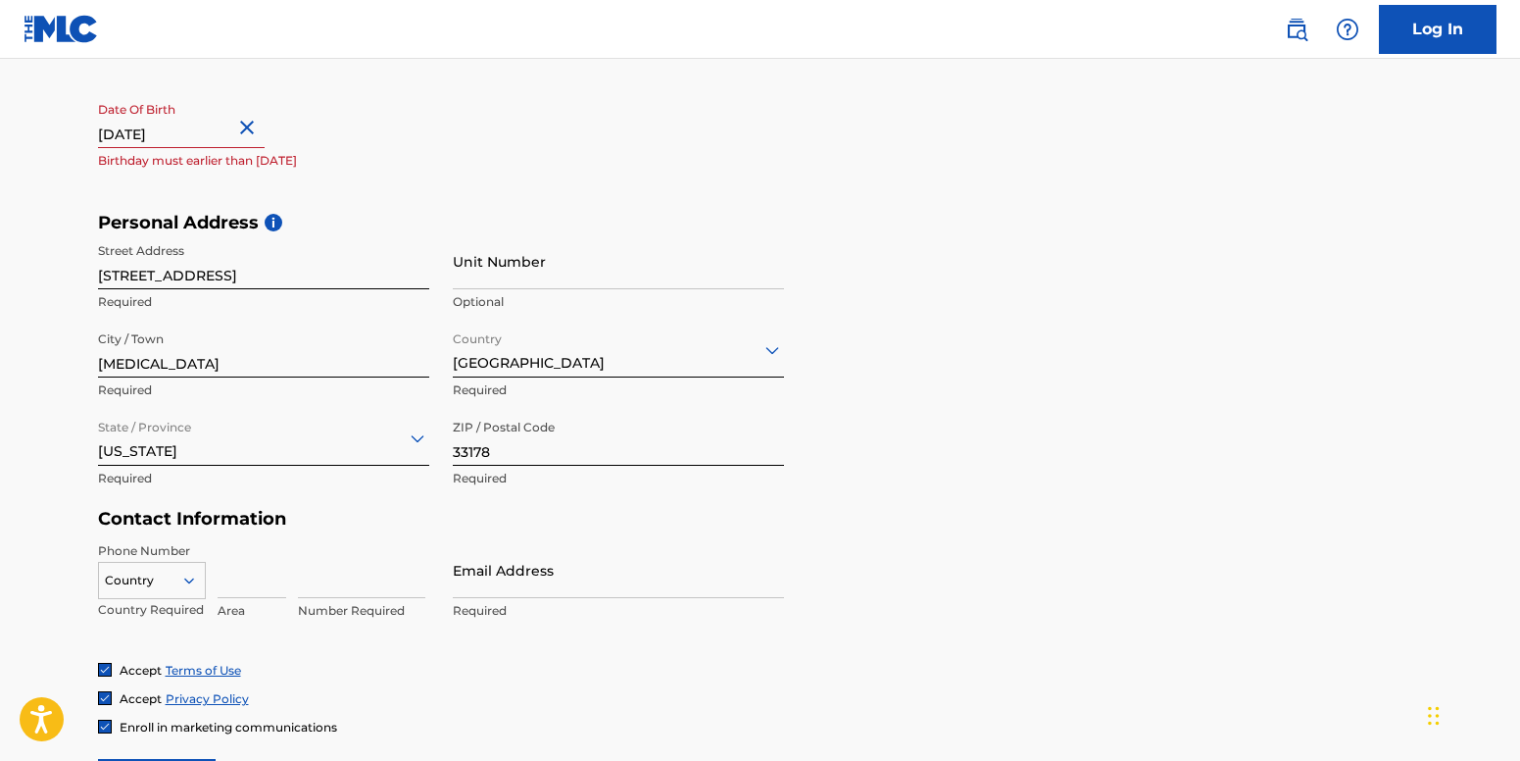
click at [217, 135] on input "November 22 2025" at bounding box center [181, 120] width 167 height 56
select select "10"
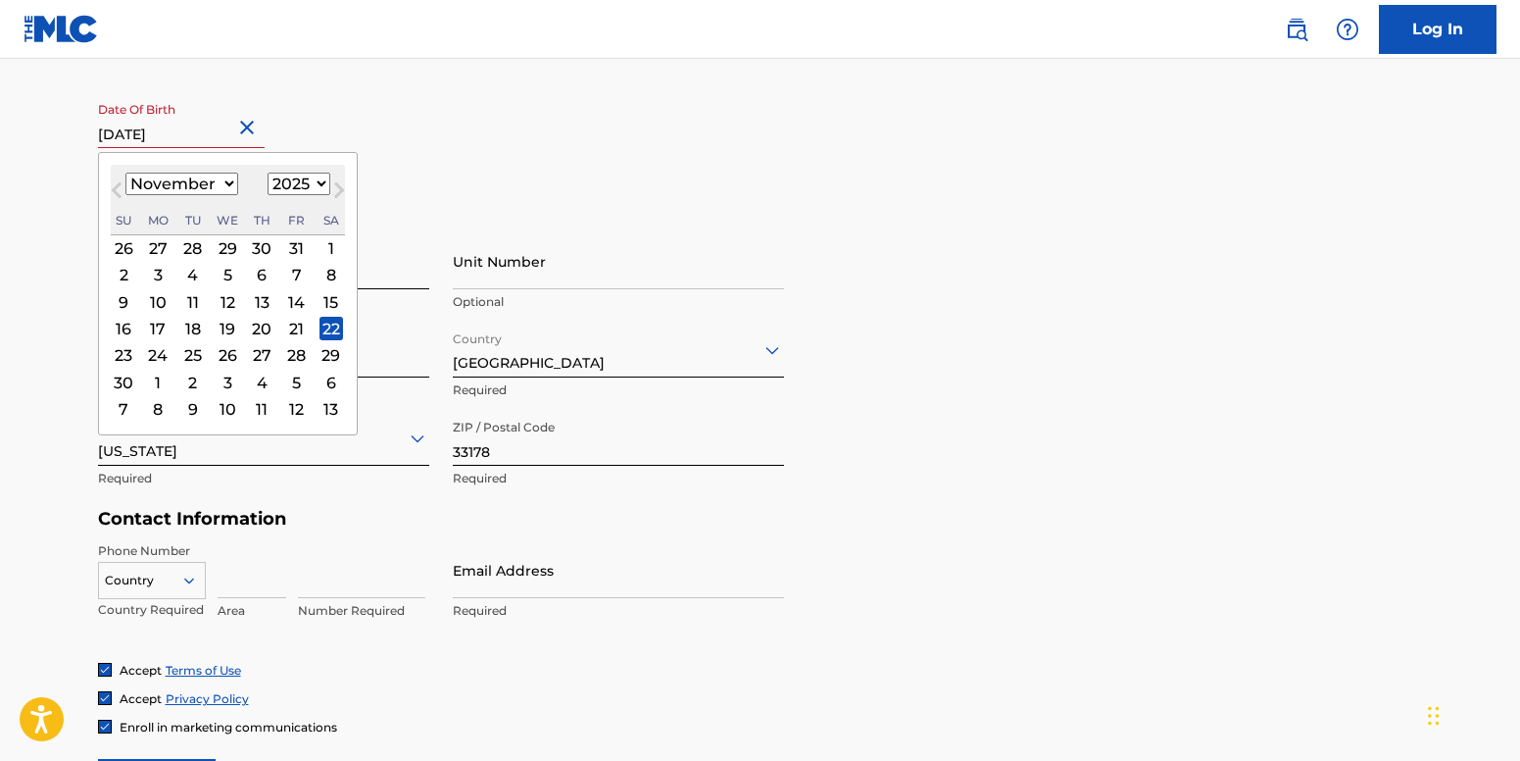
click at [292, 175] on select "1899 1900 1901 1902 1903 1904 1905 1906 1907 1908 1909 1910 1911 1912 1913 1914…" at bounding box center [299, 184] width 63 height 23
select select "1977"
click at [268, 173] on select "1899 1900 1901 1902 1903 1904 1905 1906 1907 1908 1909 1910 1911 1912 1913 1914…" at bounding box center [299, 184] width 63 height 23
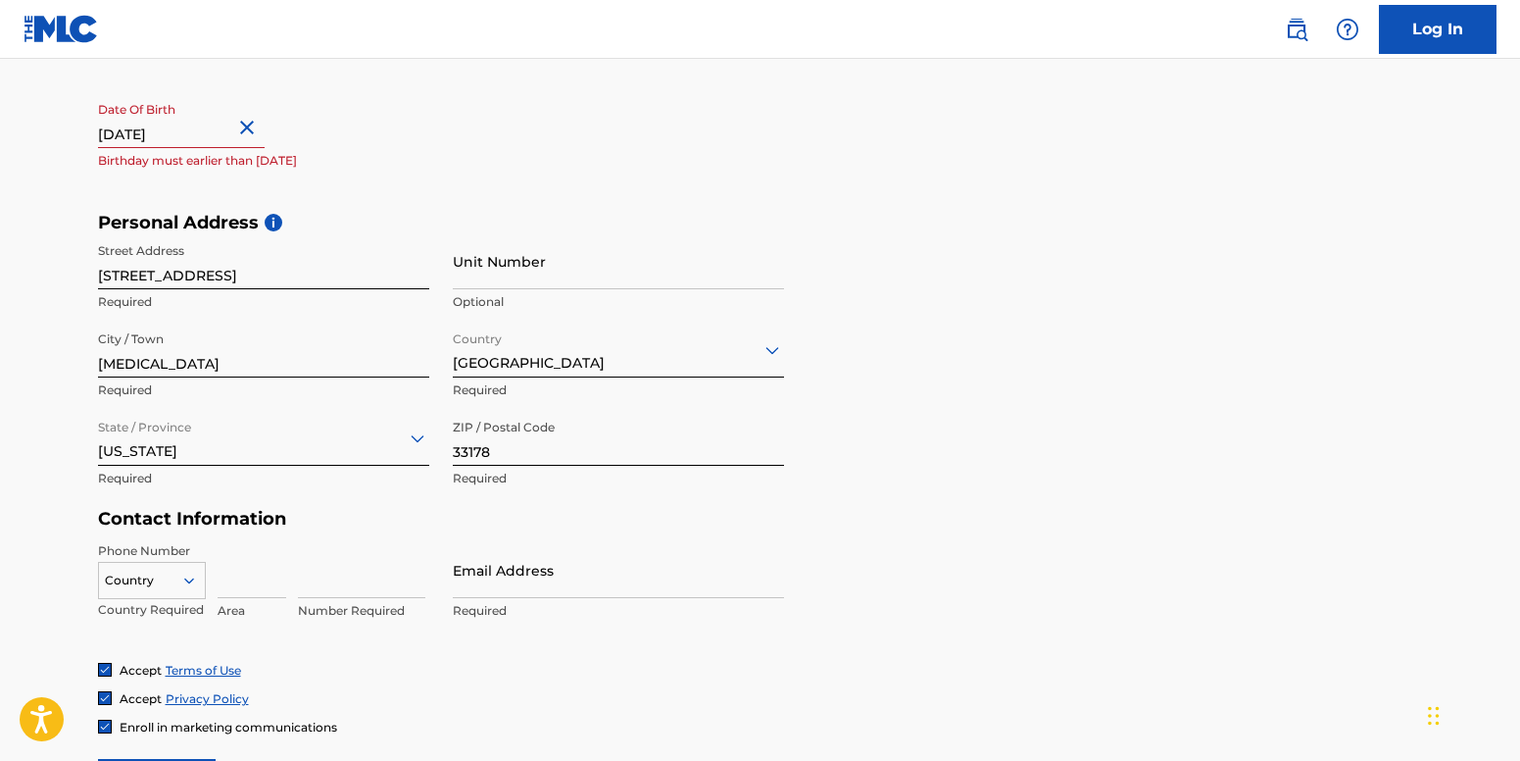
click at [223, 145] on input "November 22 2025" at bounding box center [181, 120] width 167 height 56
select select "10"
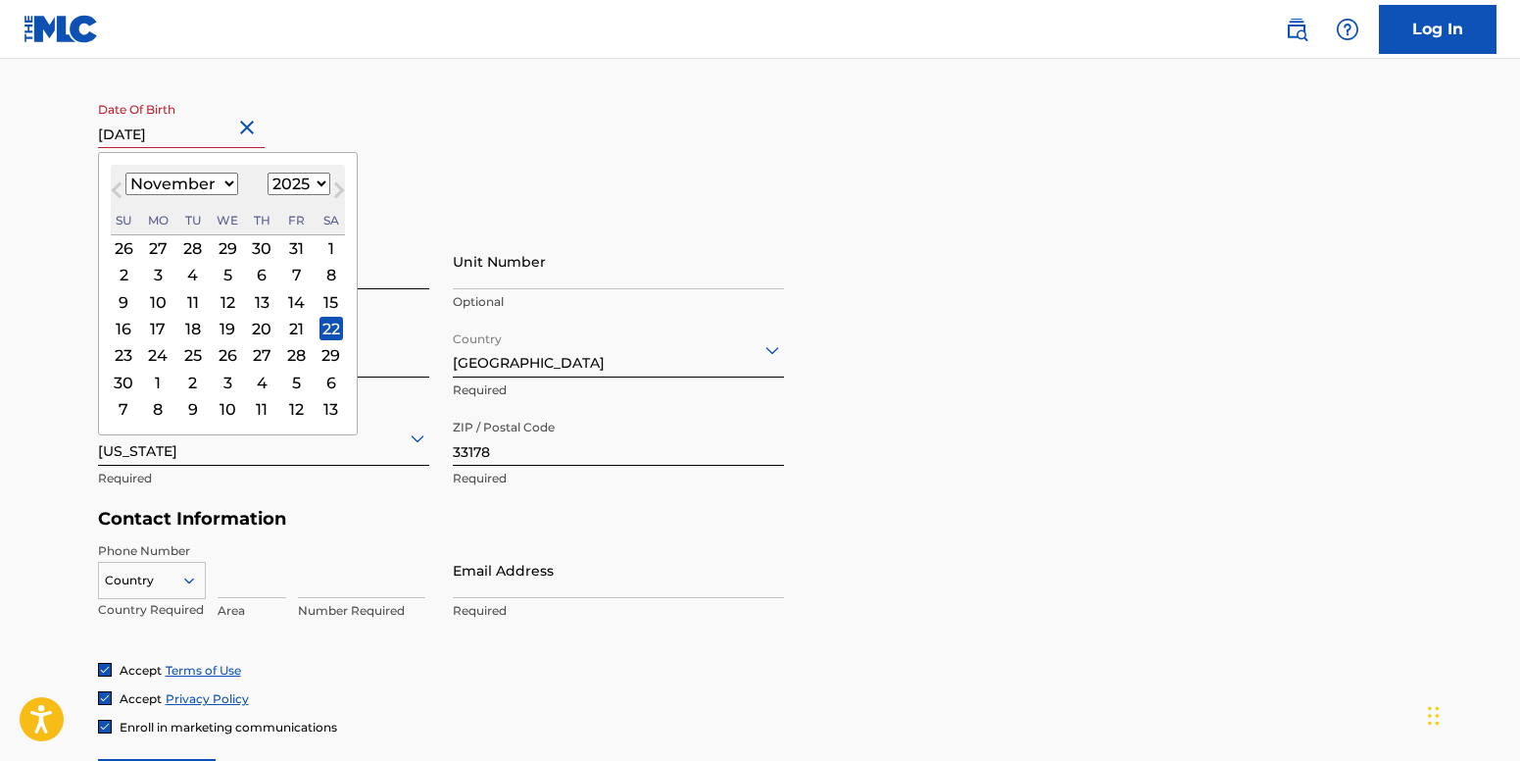
click at [316, 187] on select "1899 1900 1901 1902 1903 1904 1905 1906 1907 1908 1909 1910 1911 1912 1913 1914…" at bounding box center [299, 184] width 63 height 23
select select "1977"
click at [268, 173] on select "1899 1900 1901 1902 1903 1904 1905 1906 1907 1908 1909 1910 1911 1912 1913 1914…" at bounding box center [299, 184] width 63 height 23
click at [199, 335] on div "22" at bounding box center [193, 329] width 24 height 24
type input "November 22 1977"
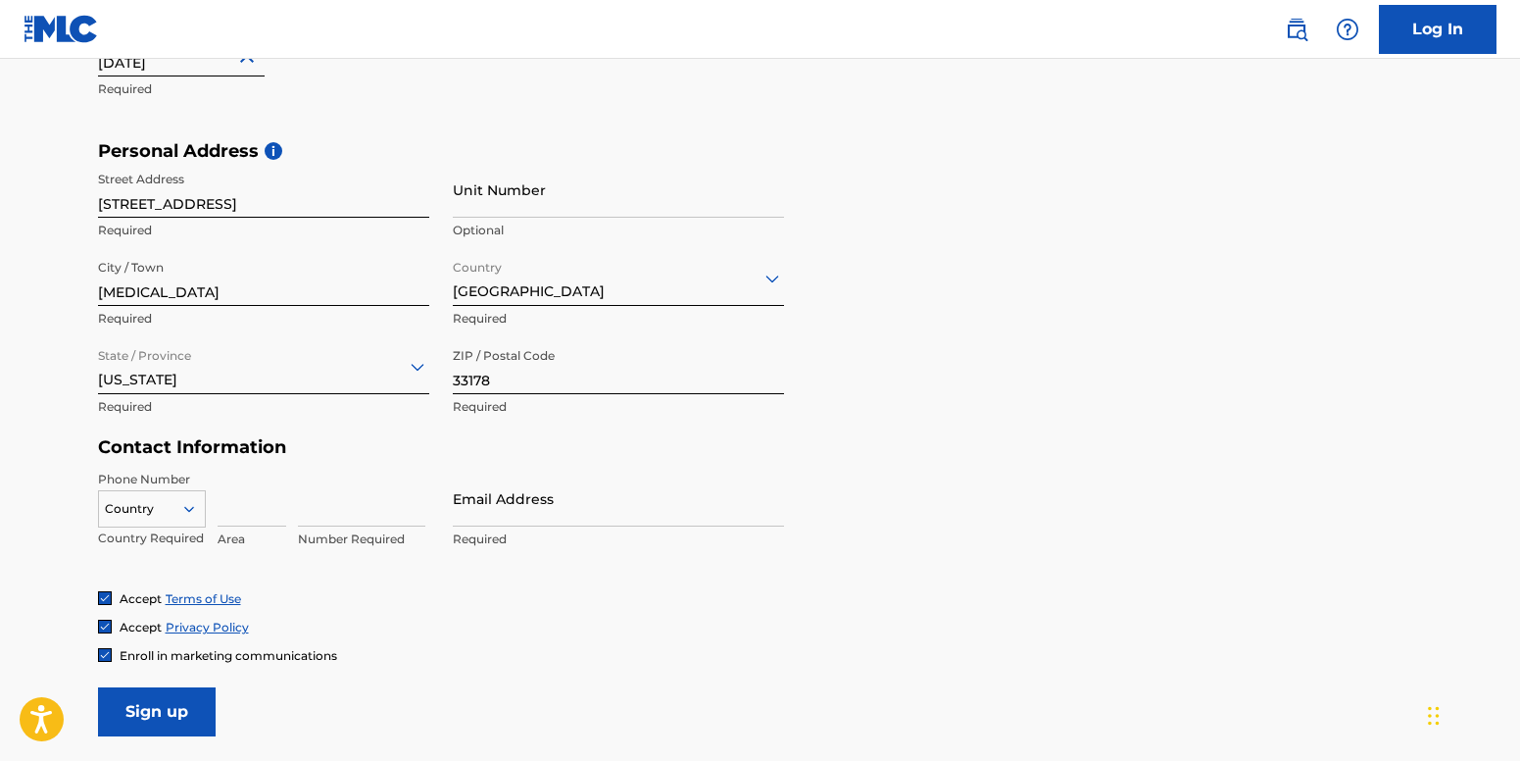
scroll to position [630, 0]
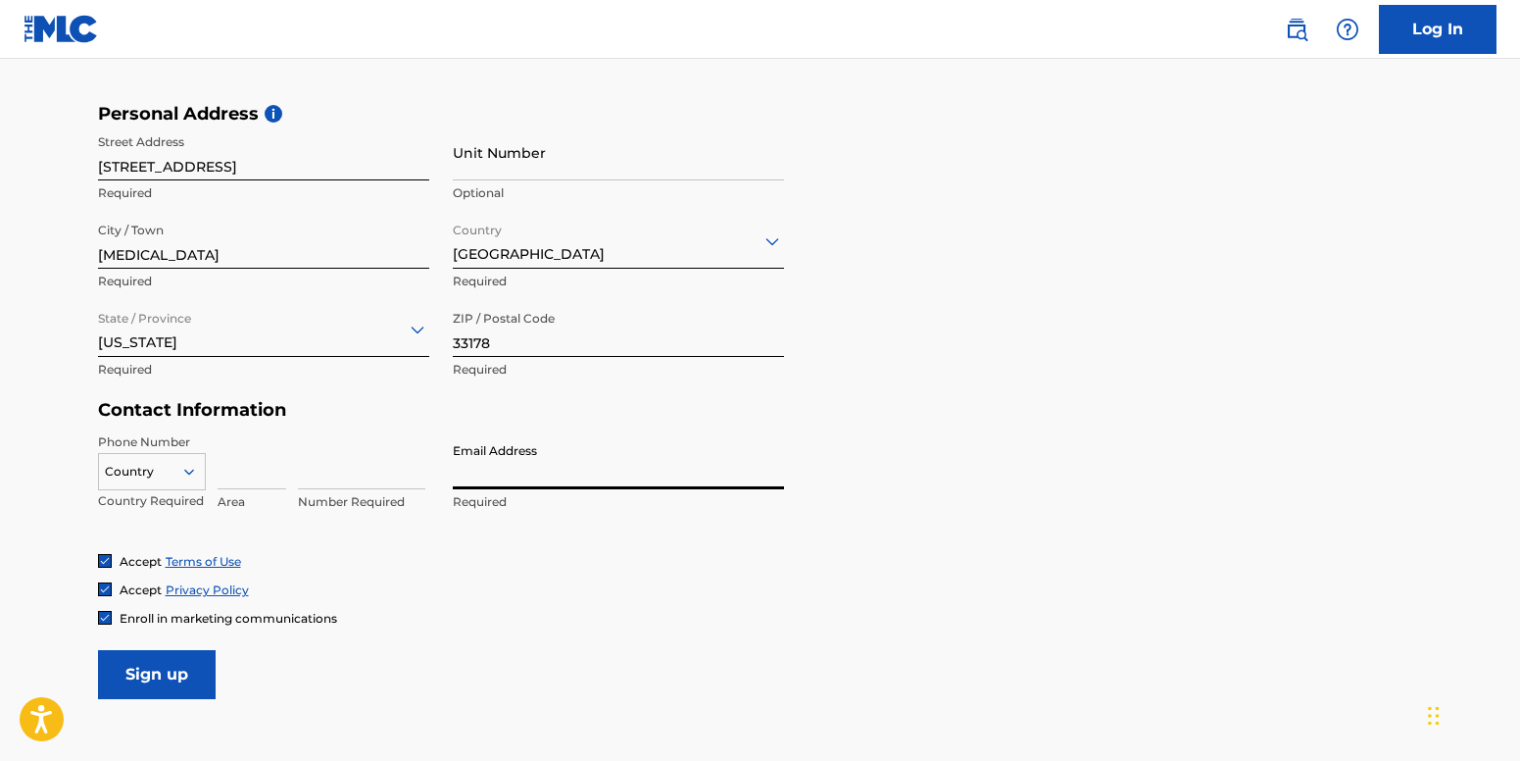
click at [507, 472] on input "Email Address" at bounding box center [618, 461] width 331 height 56
type input "ruthy.garcia@hotmail.com"
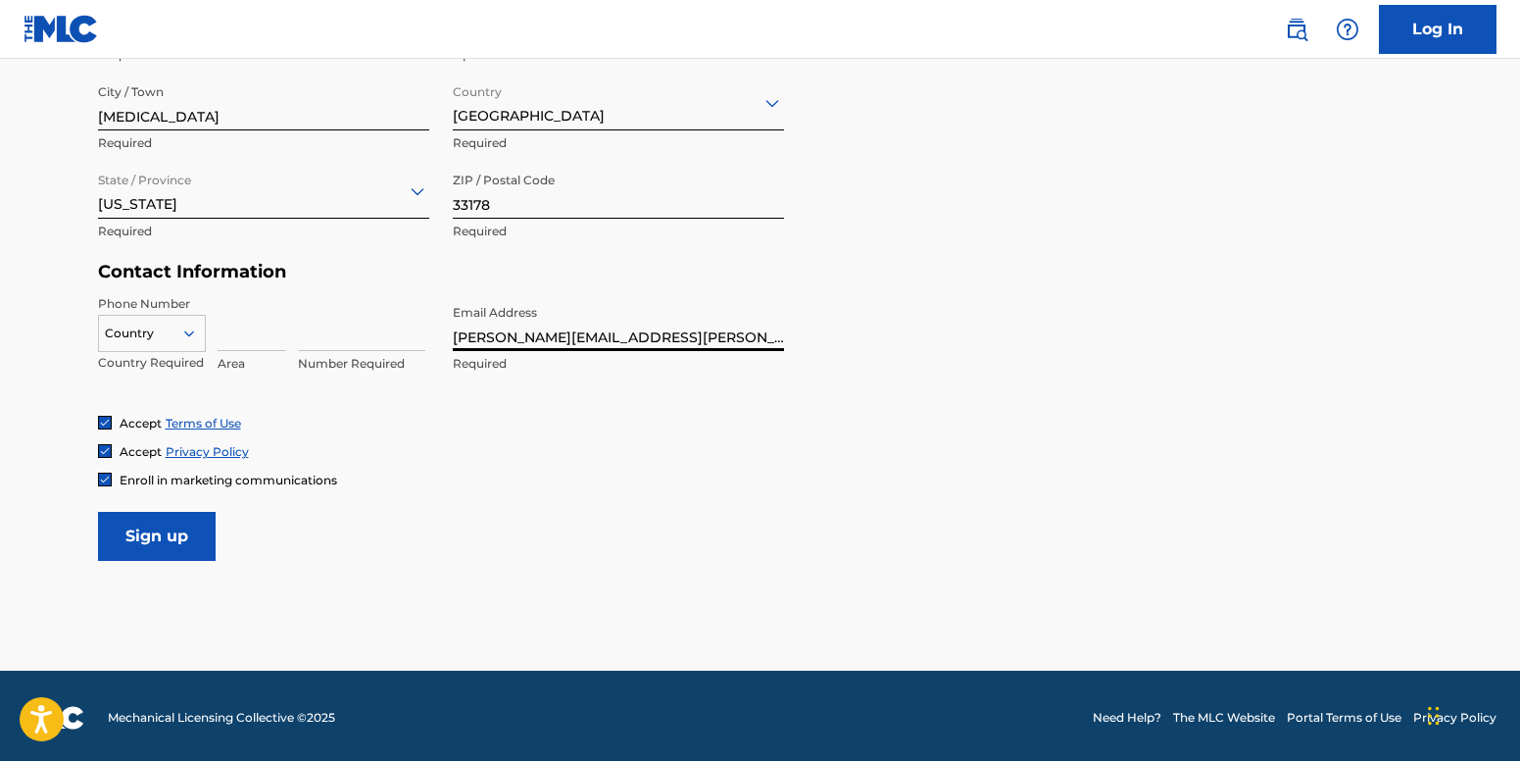
scroll to position [772, 0]
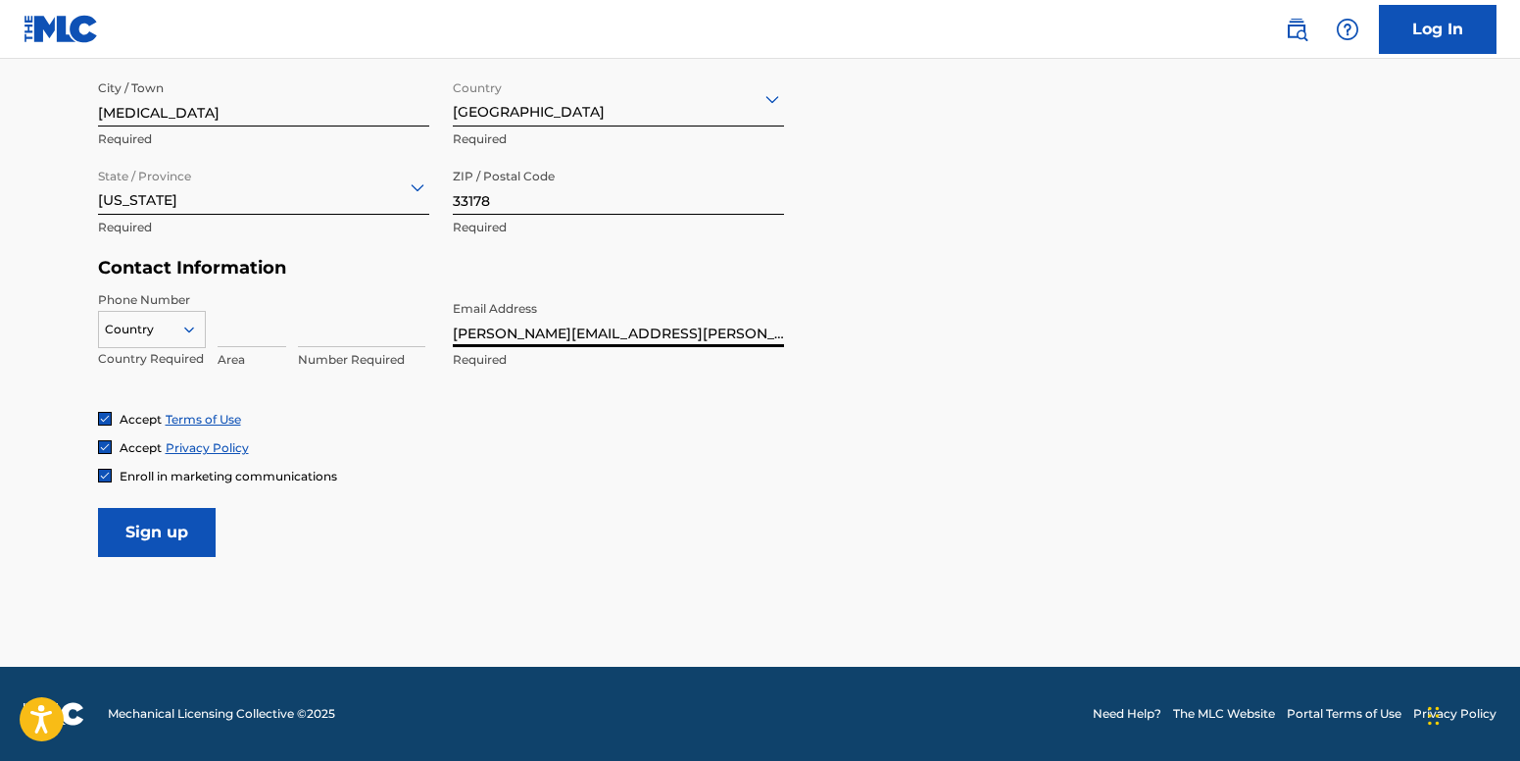
click at [104, 473] on img at bounding box center [105, 476] width 12 height 12
click at [157, 550] on input "Sign up" at bounding box center [157, 532] width 118 height 49
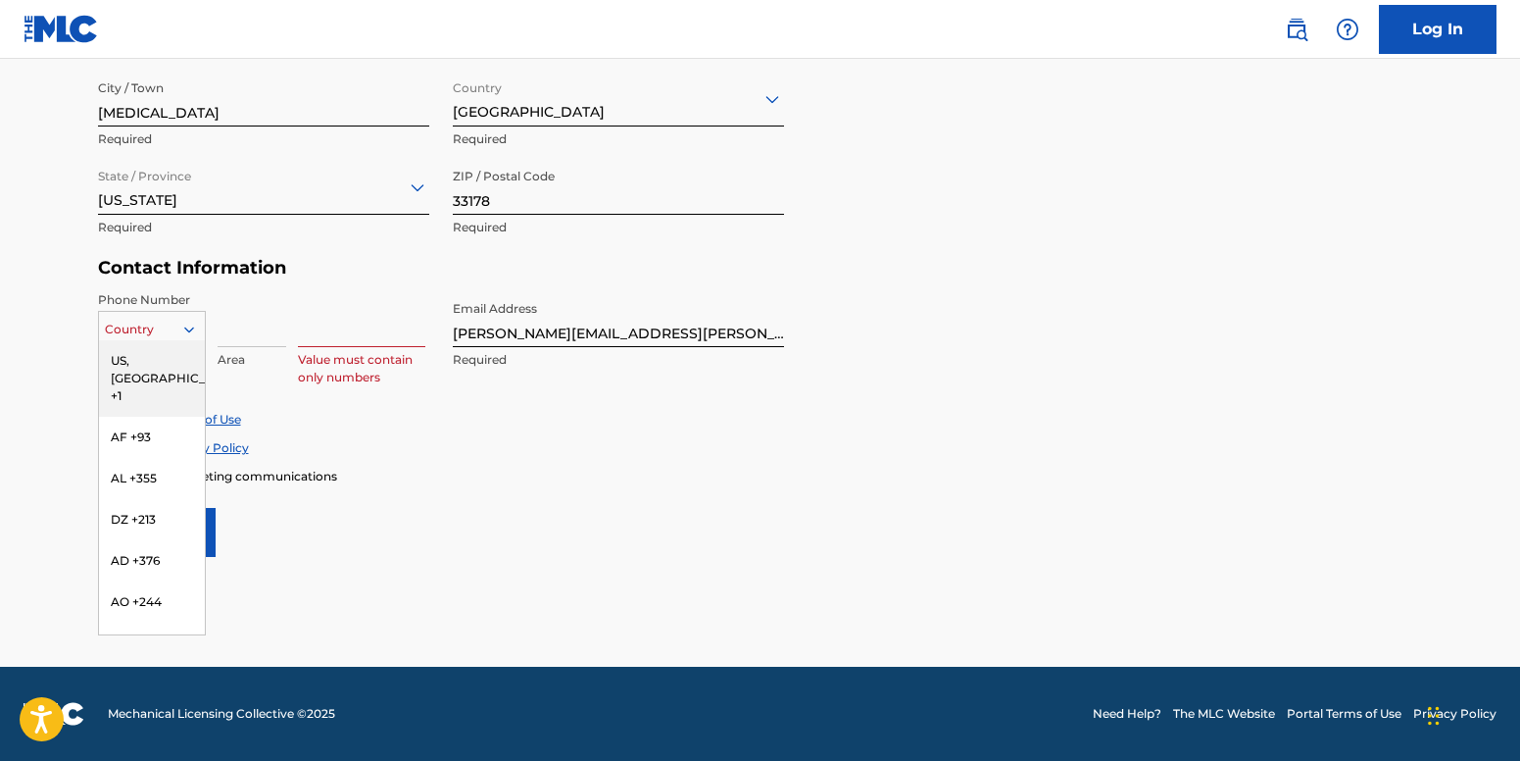
click at [189, 322] on icon at bounding box center [189, 330] width 18 height 18
drag, startPoint x: 168, startPoint y: 366, endPoint x: 231, endPoint y: 349, distance: 65.9
click at [173, 365] on div "US, CA +1" at bounding box center [152, 378] width 106 height 76
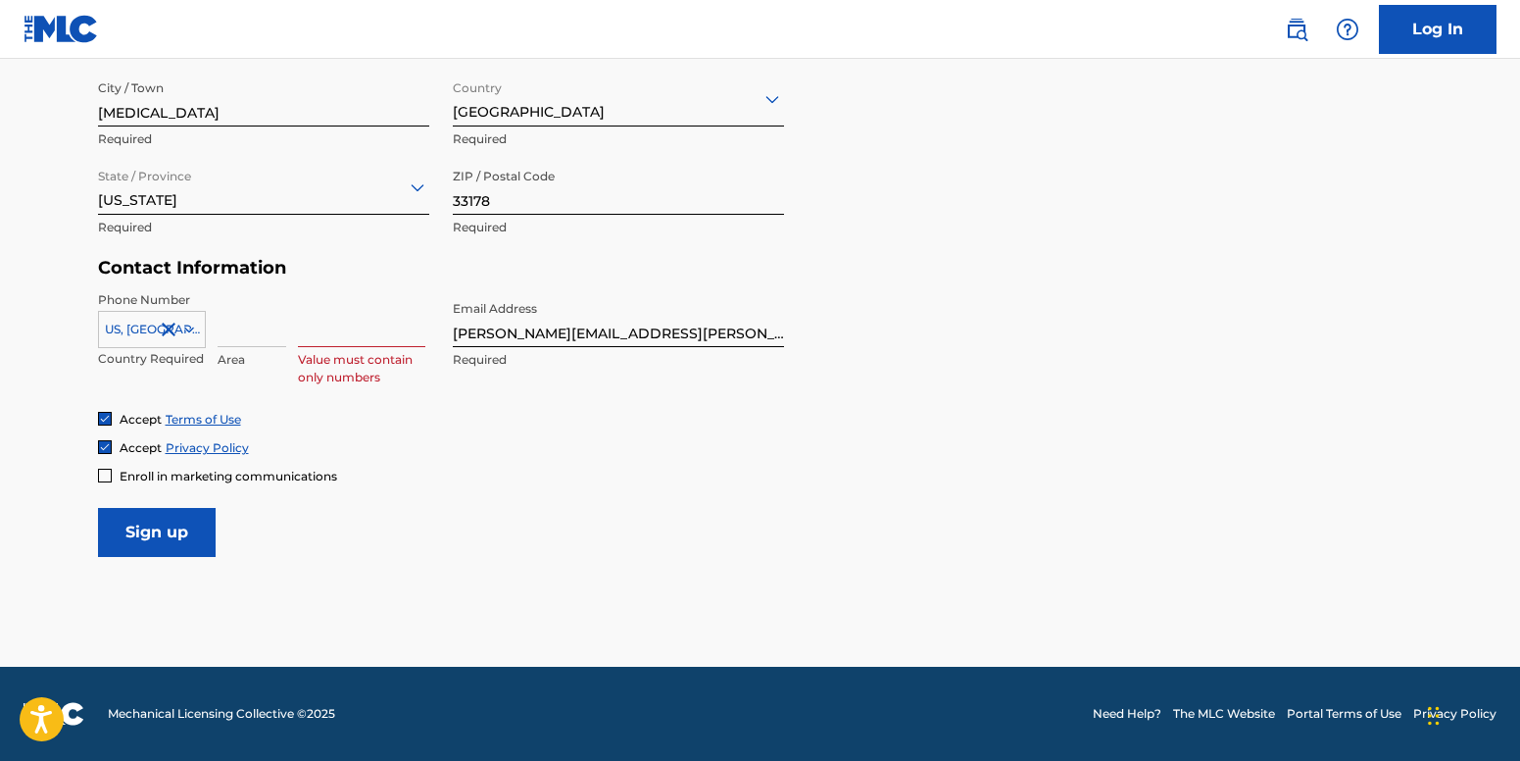
click at [239, 341] on input at bounding box center [252, 319] width 69 height 56
type input "786"
type input "United States"
type input "FL"
type input "7403555"
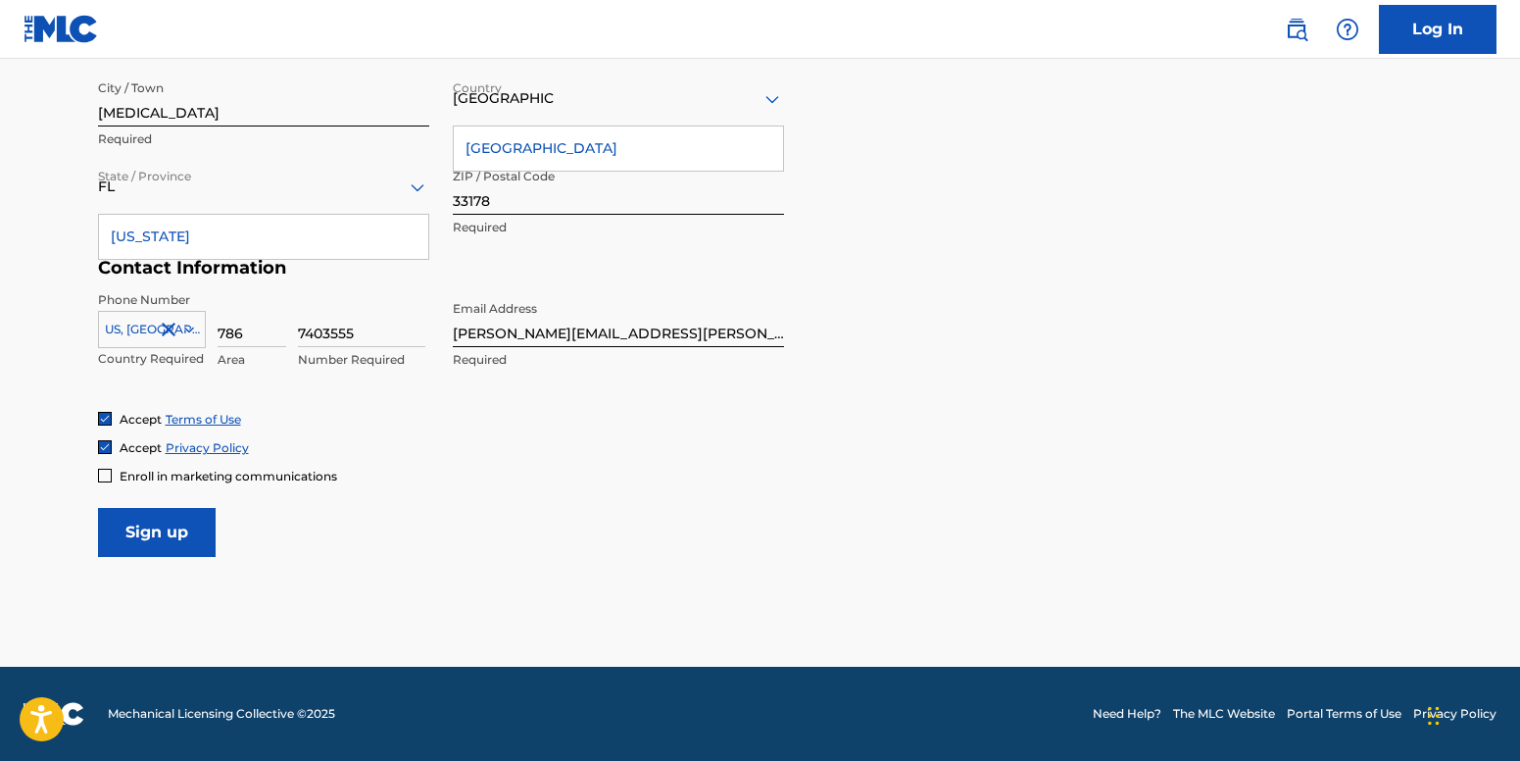
click at [197, 538] on input "Sign up" at bounding box center [157, 532] width 118 height 49
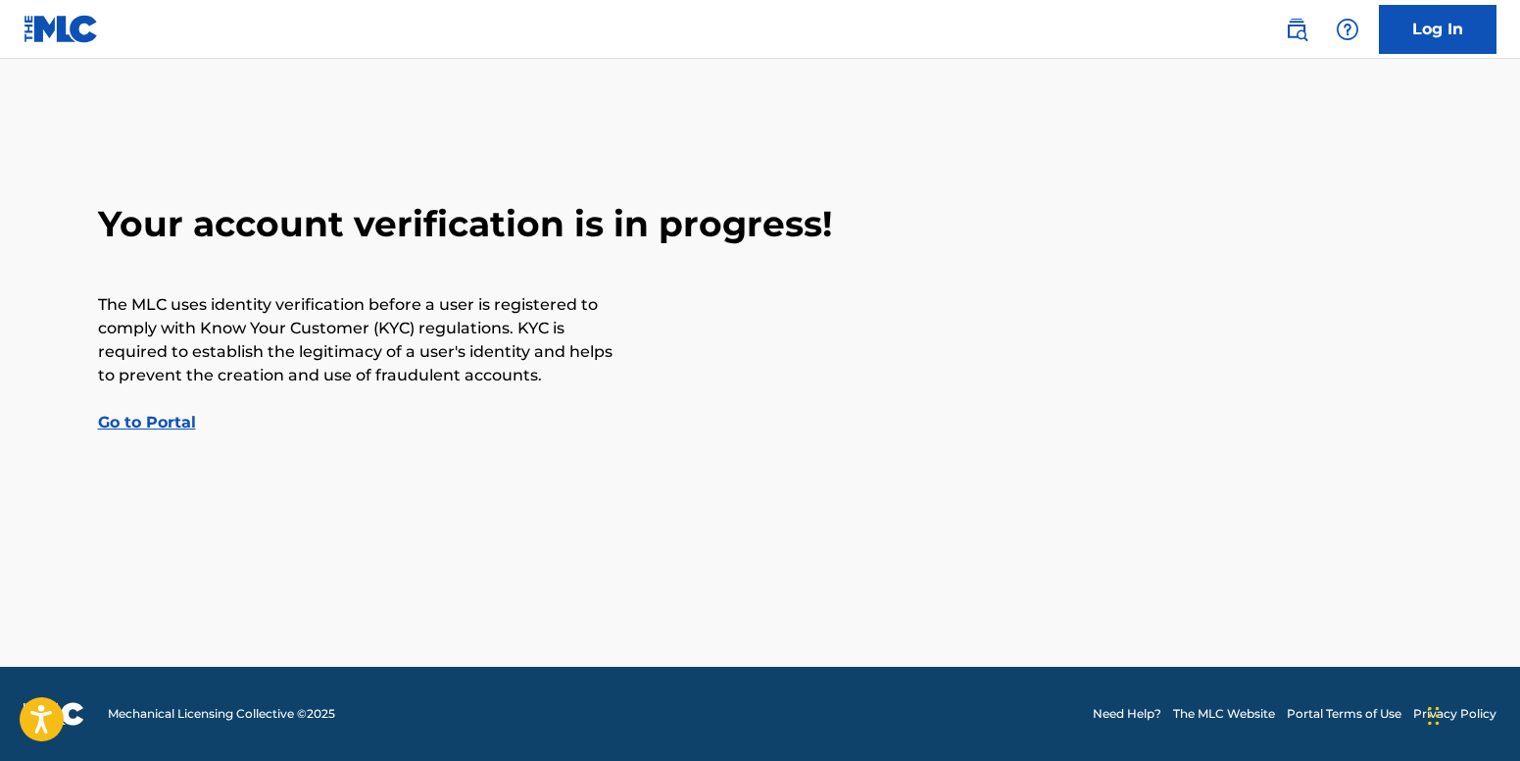
click at [144, 420] on link "Go to Portal" at bounding box center [147, 422] width 98 height 19
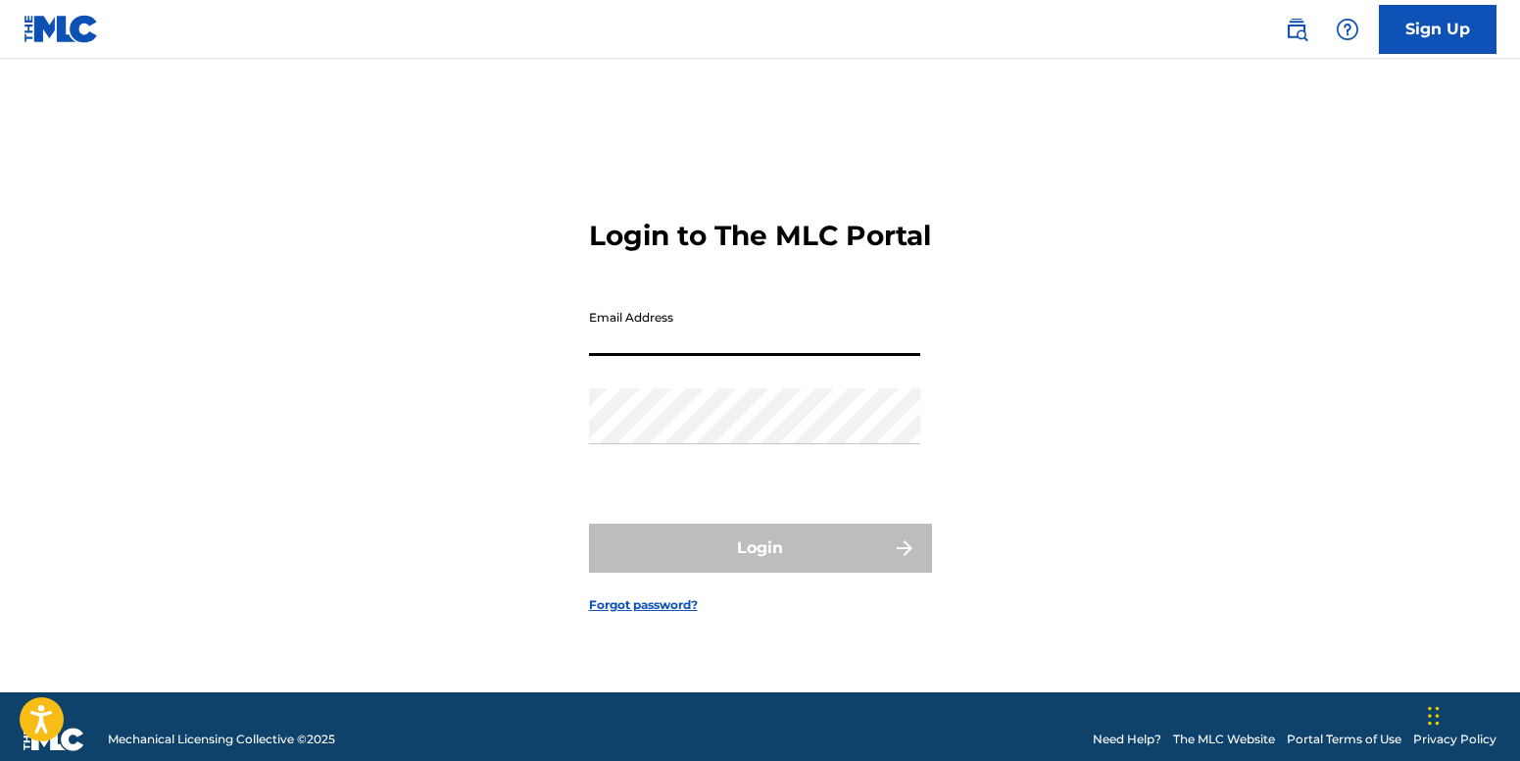
click at [645, 356] on input "Email Address" at bounding box center [754, 328] width 331 height 56
type input "ruthy.garcia@hotmail.com"
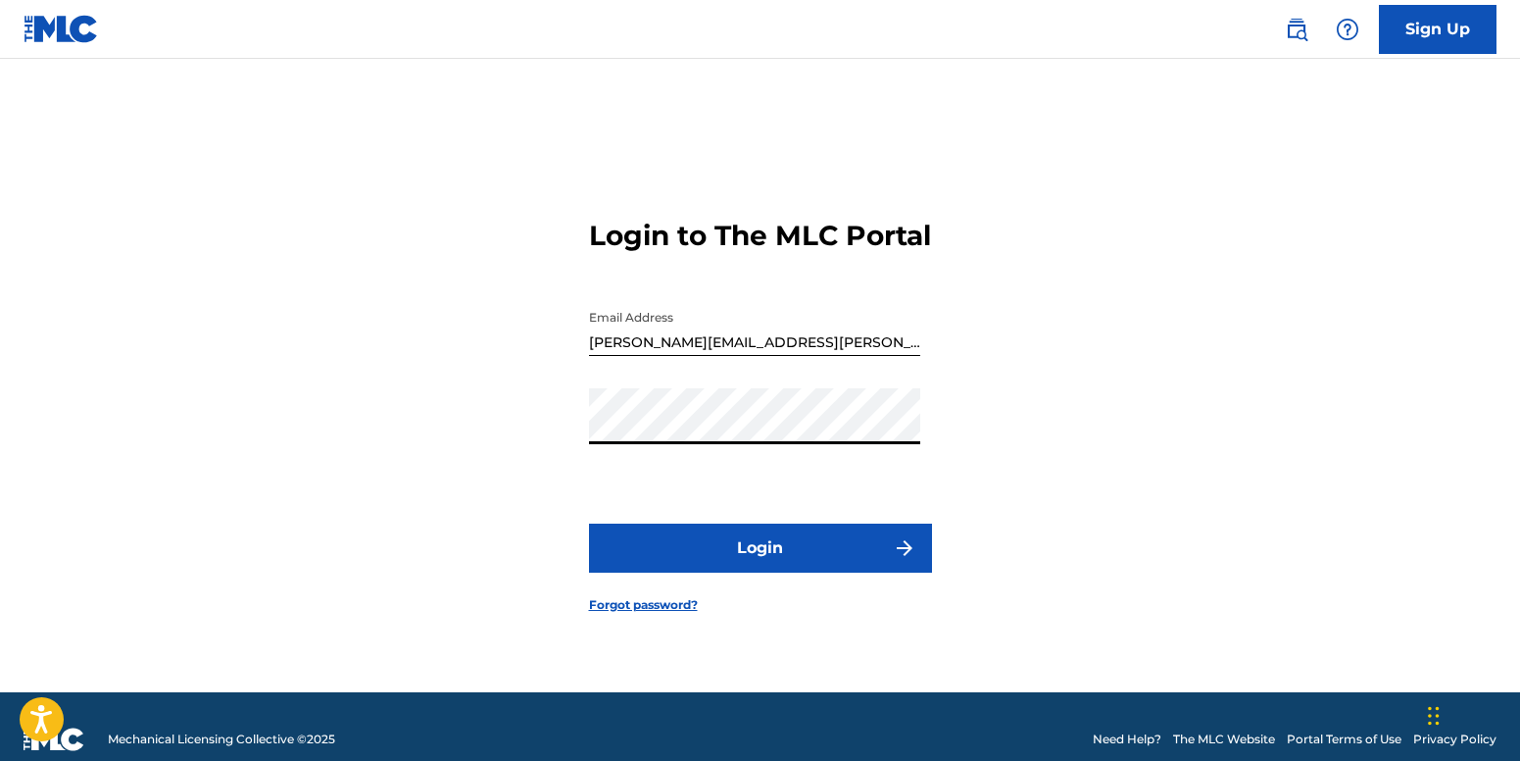
click at [589, 523] on button "Login" at bounding box center [760, 547] width 343 height 49
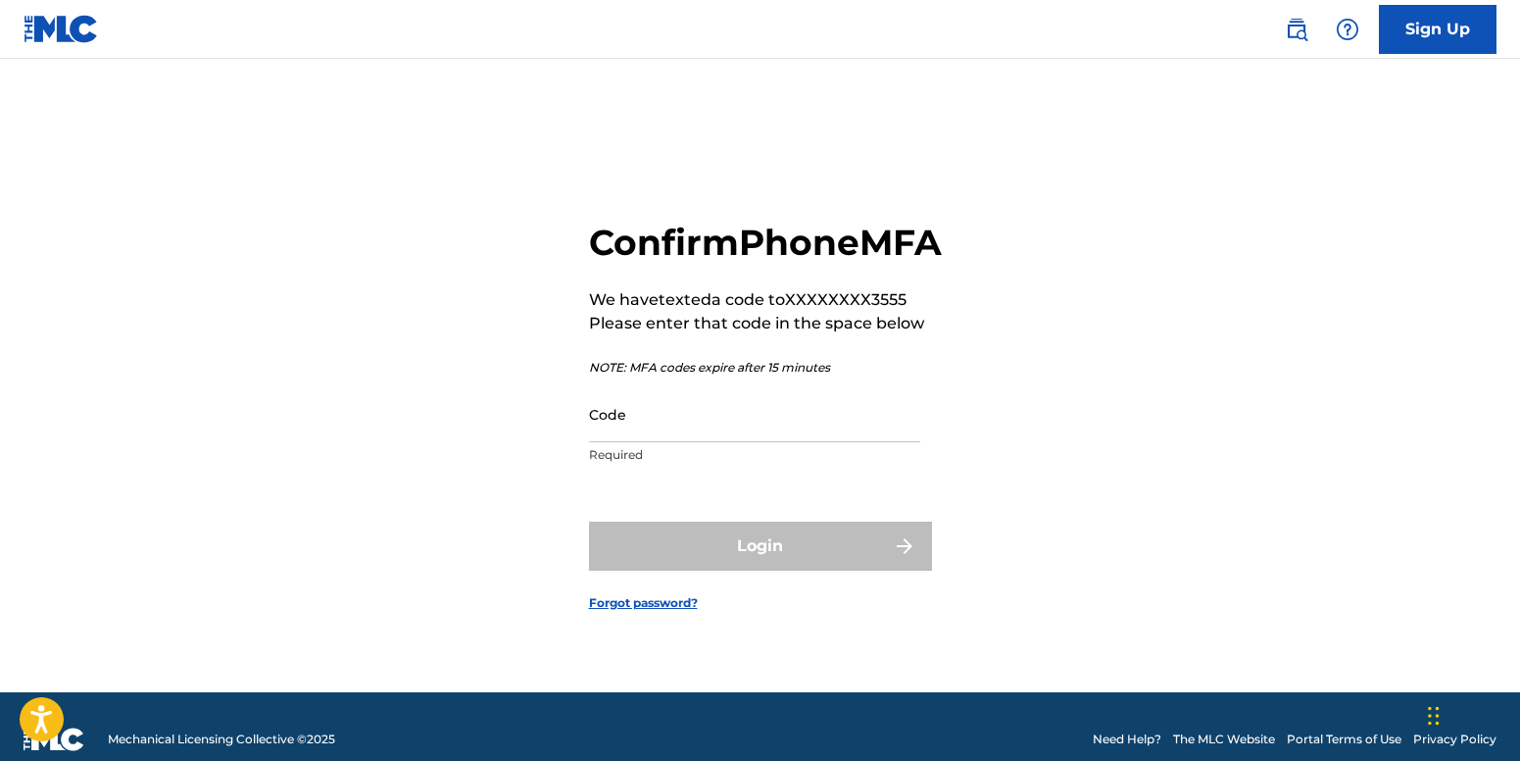
click at [711, 436] on input "Code" at bounding box center [754, 414] width 331 height 56
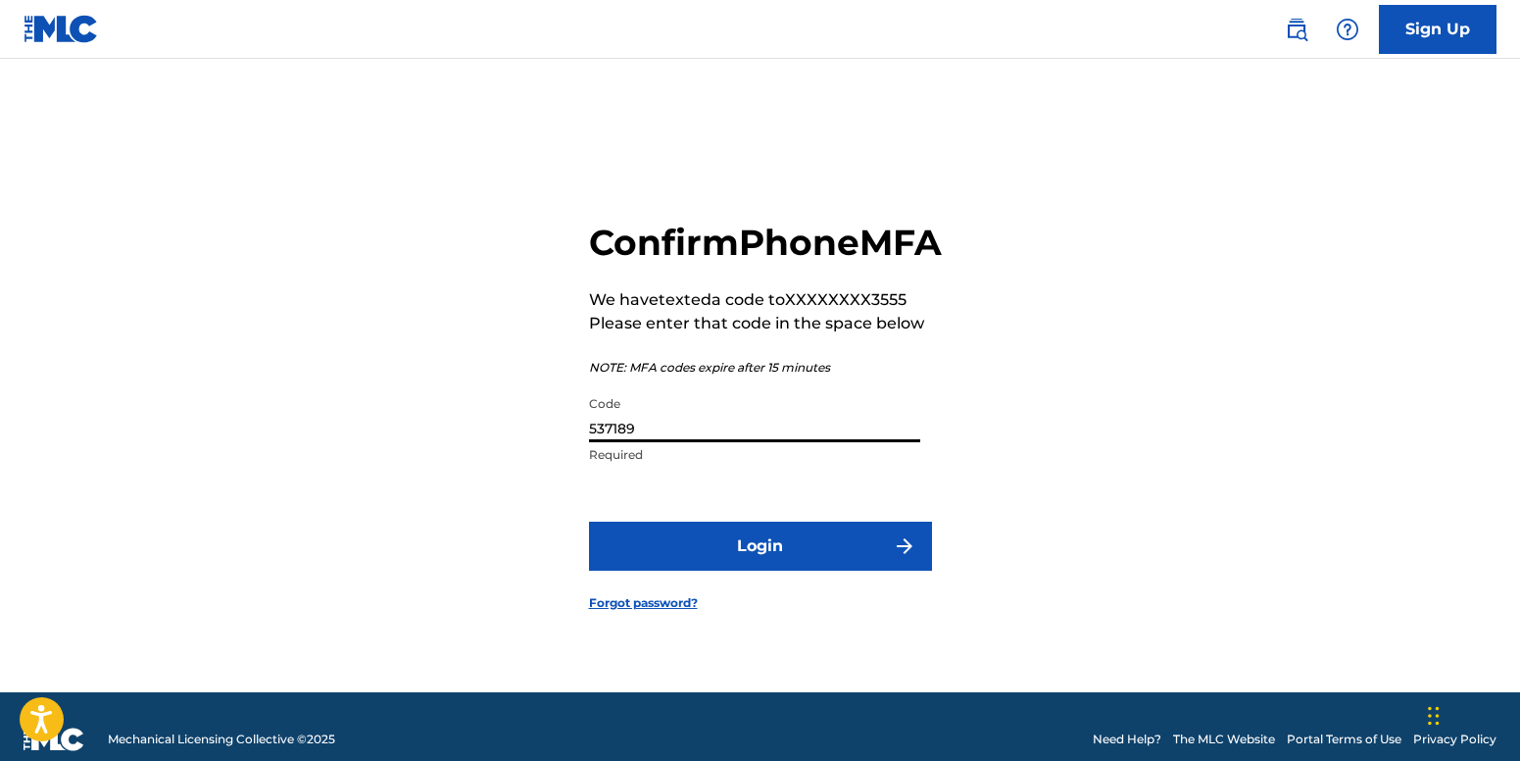
type input "537189"
click at [589, 521] on button "Login" at bounding box center [760, 545] width 343 height 49
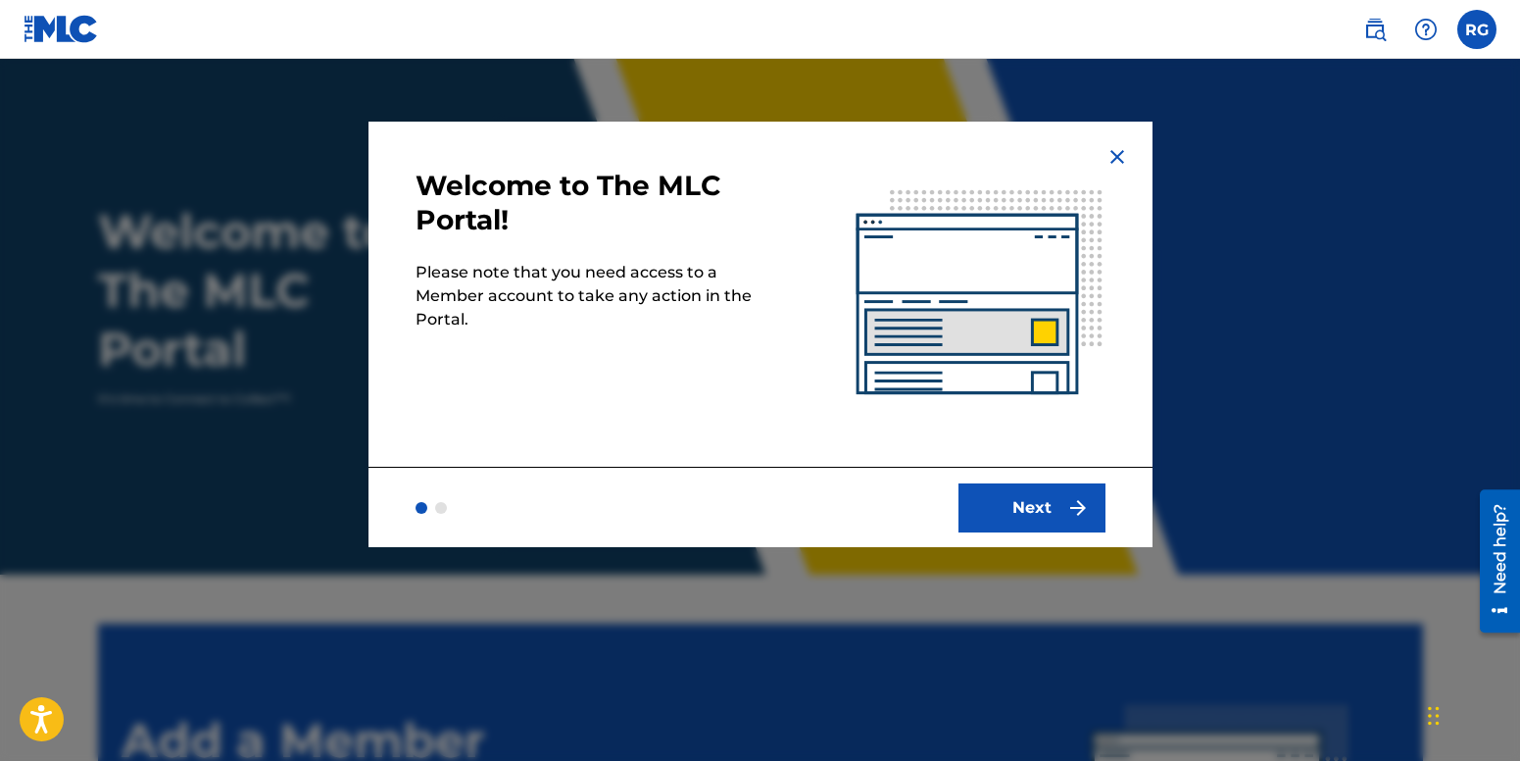
click at [1118, 160] on img at bounding box center [1118, 157] width 24 height 24
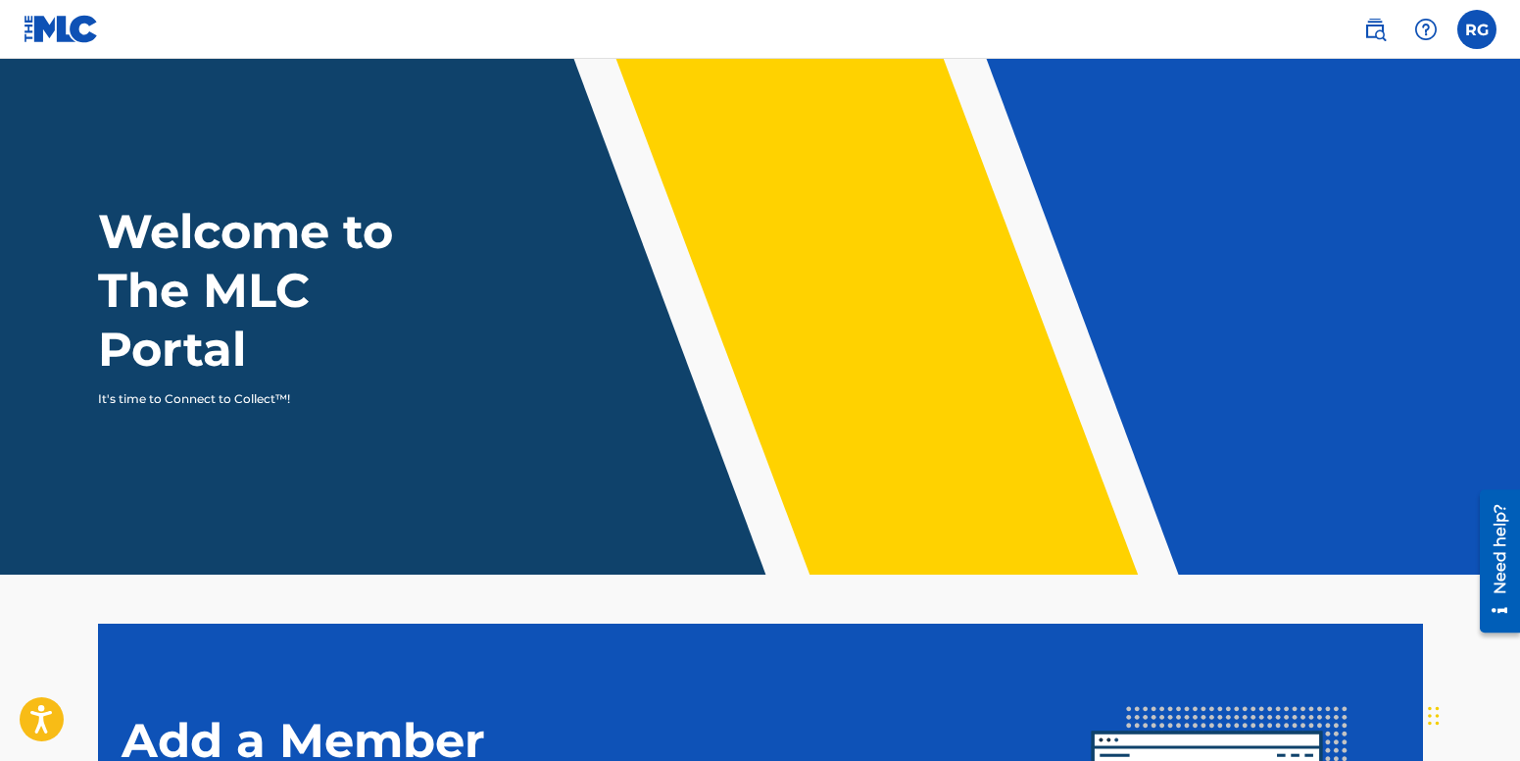
click at [60, 20] on img at bounding box center [61, 29] width 75 height 28
click at [64, 30] on img at bounding box center [61, 29] width 75 height 28
click at [1484, 30] on label at bounding box center [1477, 29] width 39 height 39
click at [1477, 29] on input "RG Ruthimarie Garcia ruthy.garcia@hotmail.com Notification Preferences Profile …" at bounding box center [1477, 29] width 0 height 0
click at [1249, 150] on header "Welcome to The MLC Portal It's time to Connect to Collect™!" at bounding box center [760, 317] width 1520 height 516
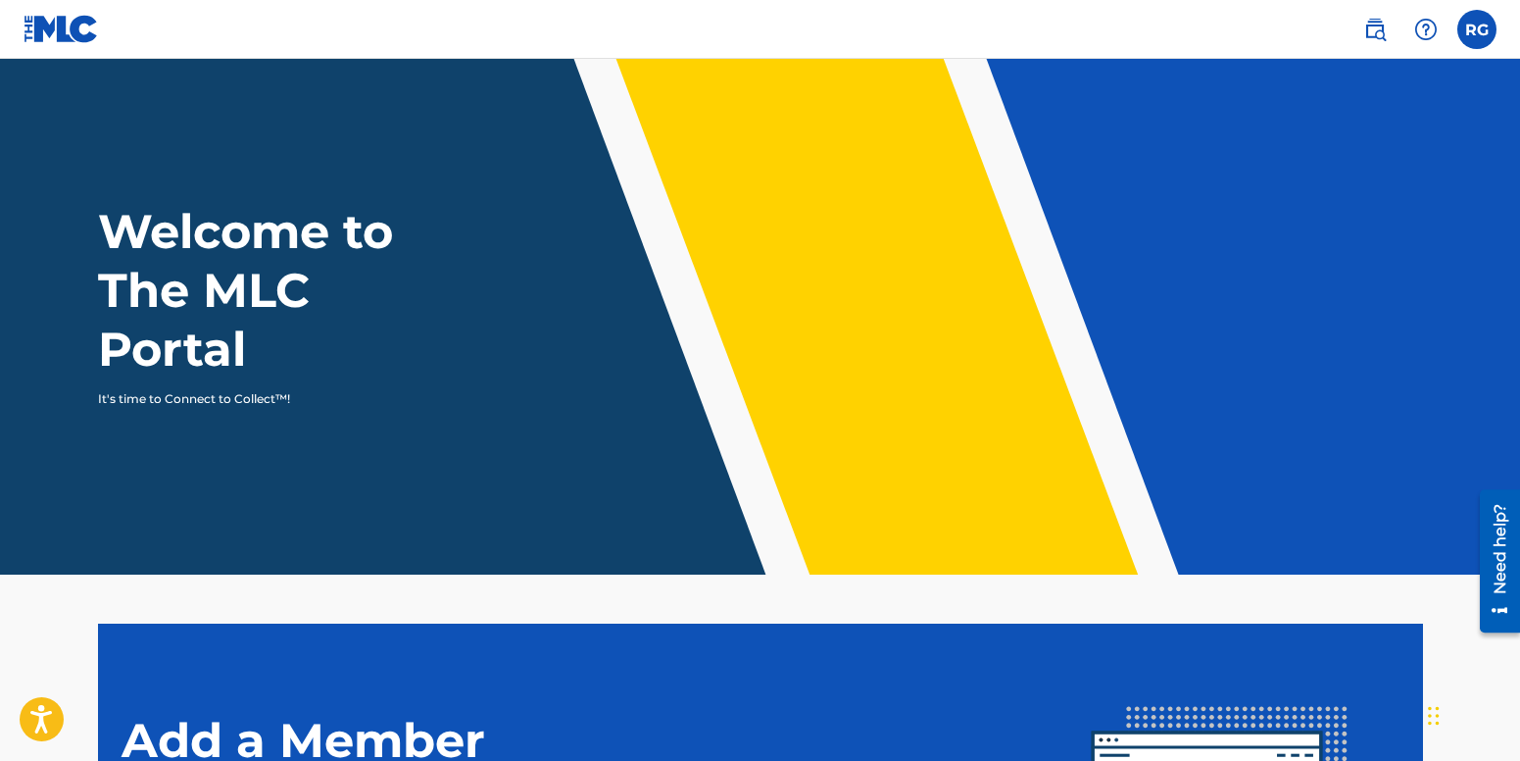
click at [1361, 36] on link at bounding box center [1375, 29] width 39 height 39
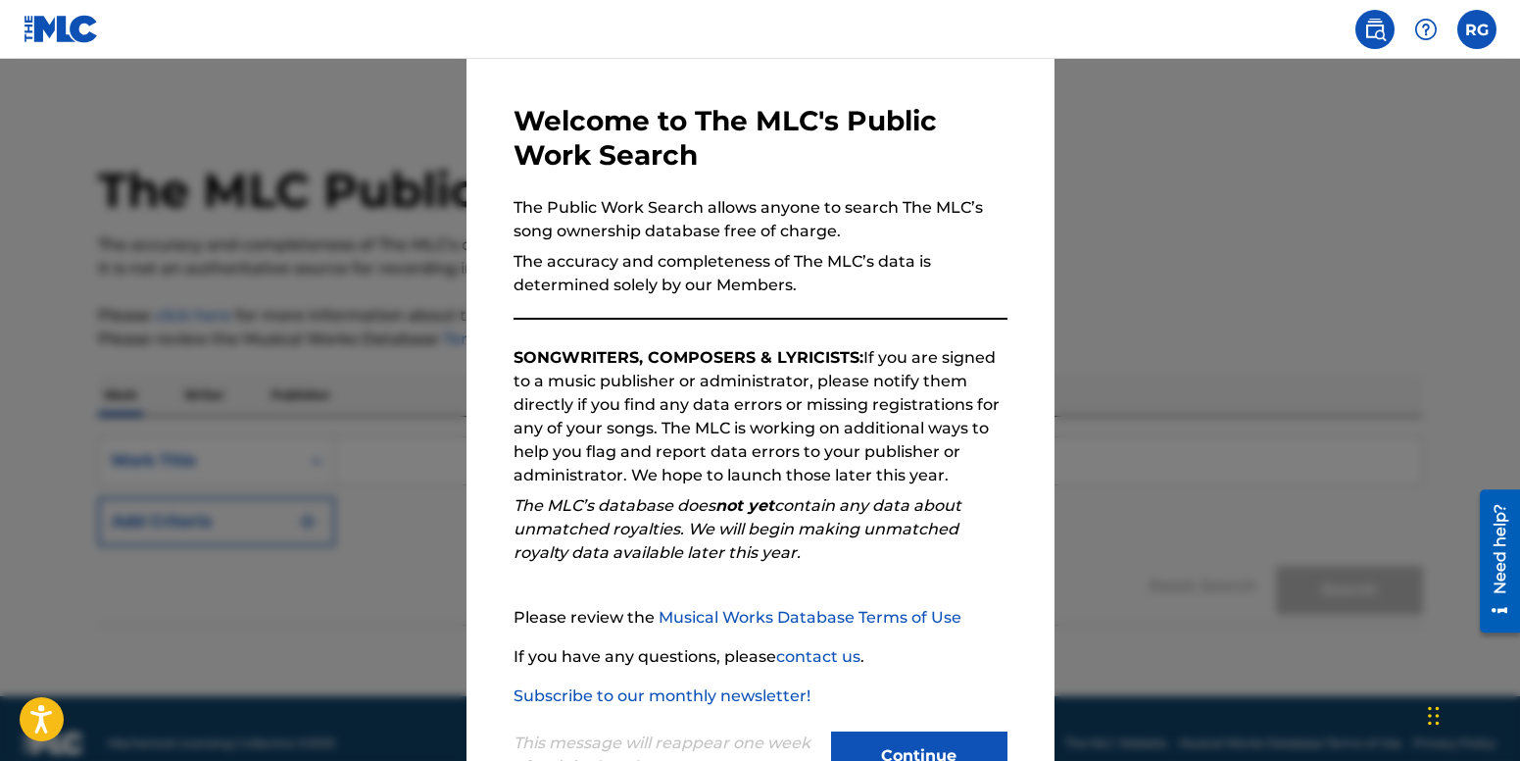
scroll to position [136, 0]
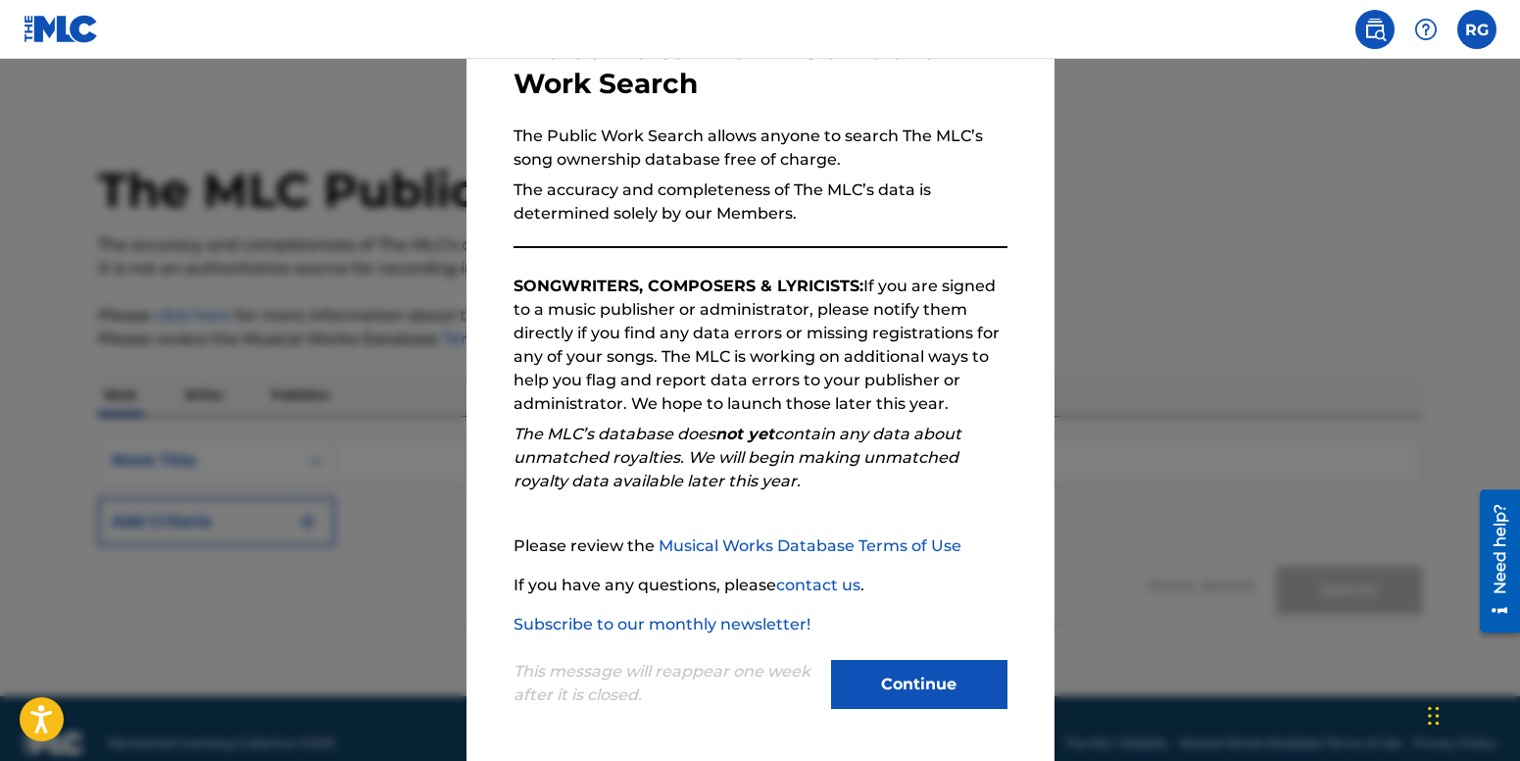
click at [923, 704] on button "Continue" at bounding box center [919, 684] width 176 height 49
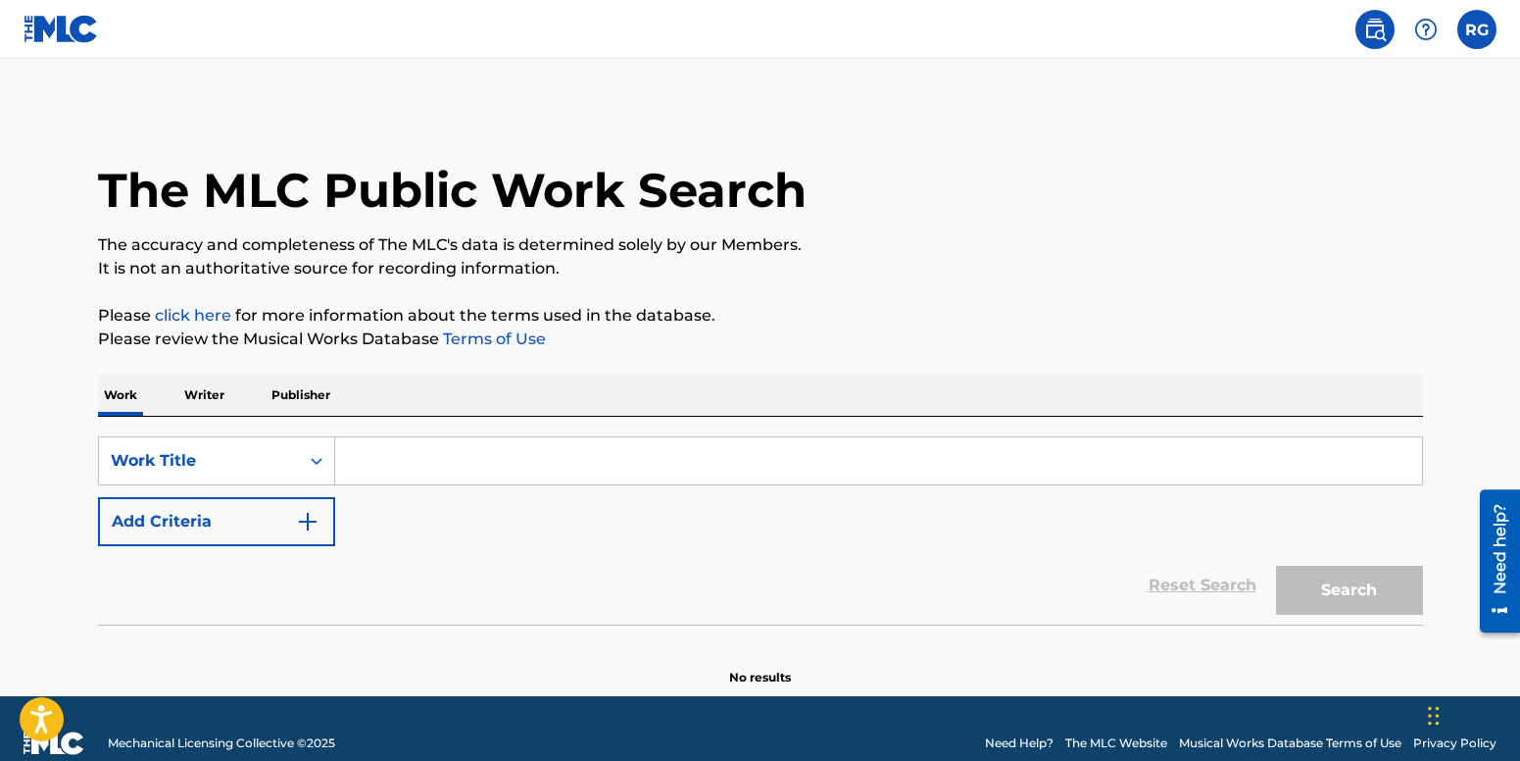
click at [402, 470] on input "Search Form" at bounding box center [878, 460] width 1087 height 47
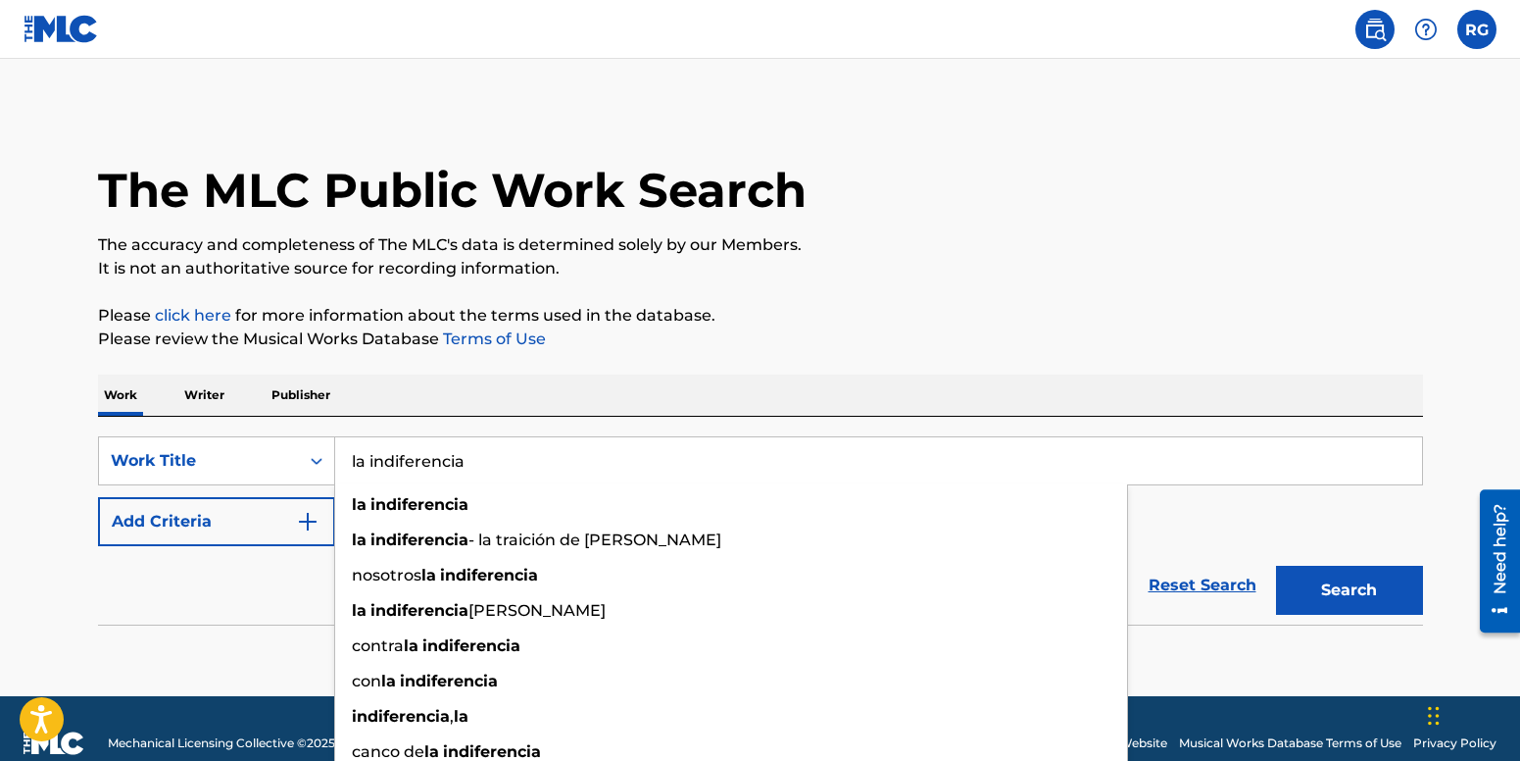
type input "la indiferencia"
click at [271, 527] on button "Add Criteria" at bounding box center [216, 521] width 237 height 49
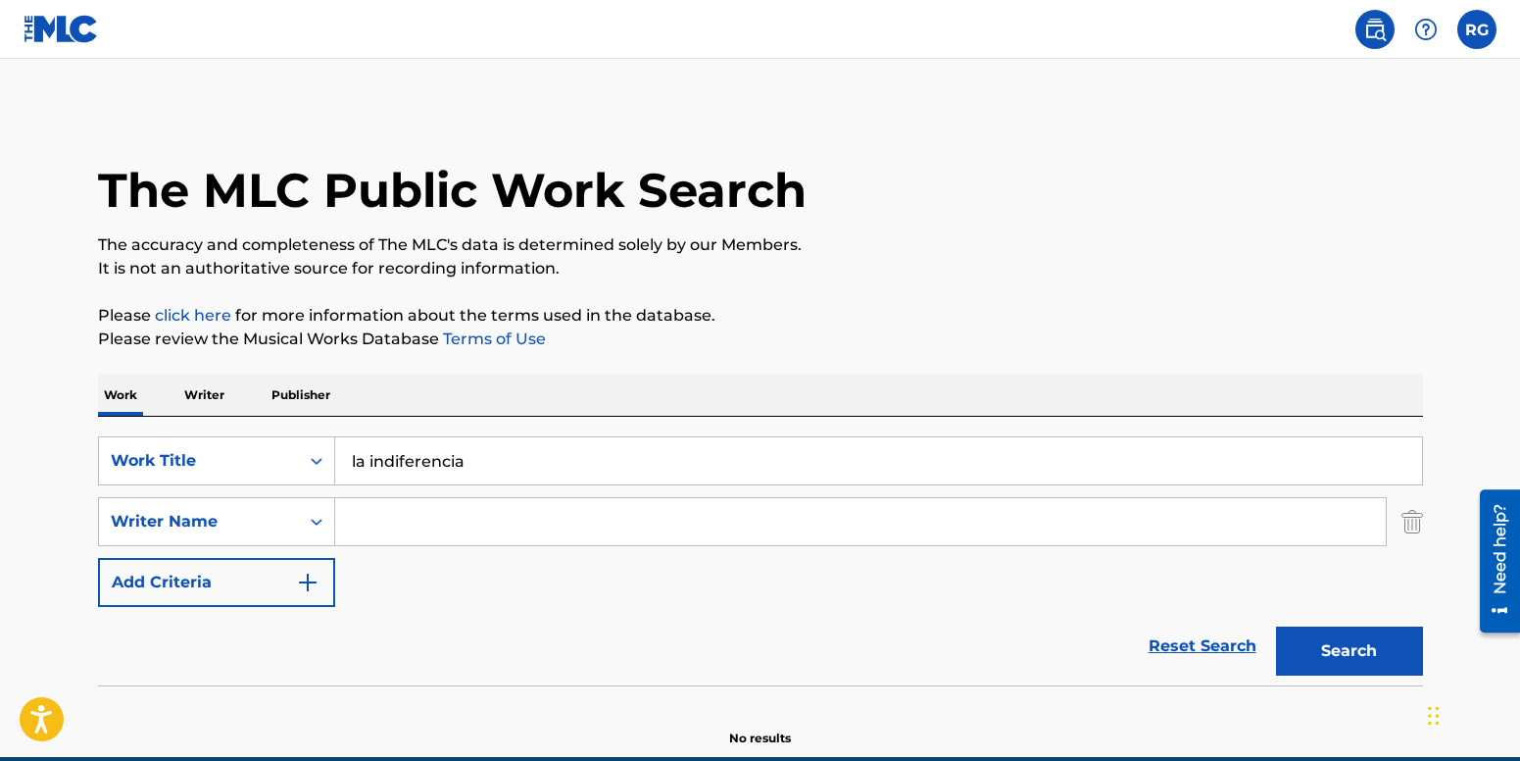
click at [439, 522] on input "Search Form" at bounding box center [860, 521] width 1051 height 47
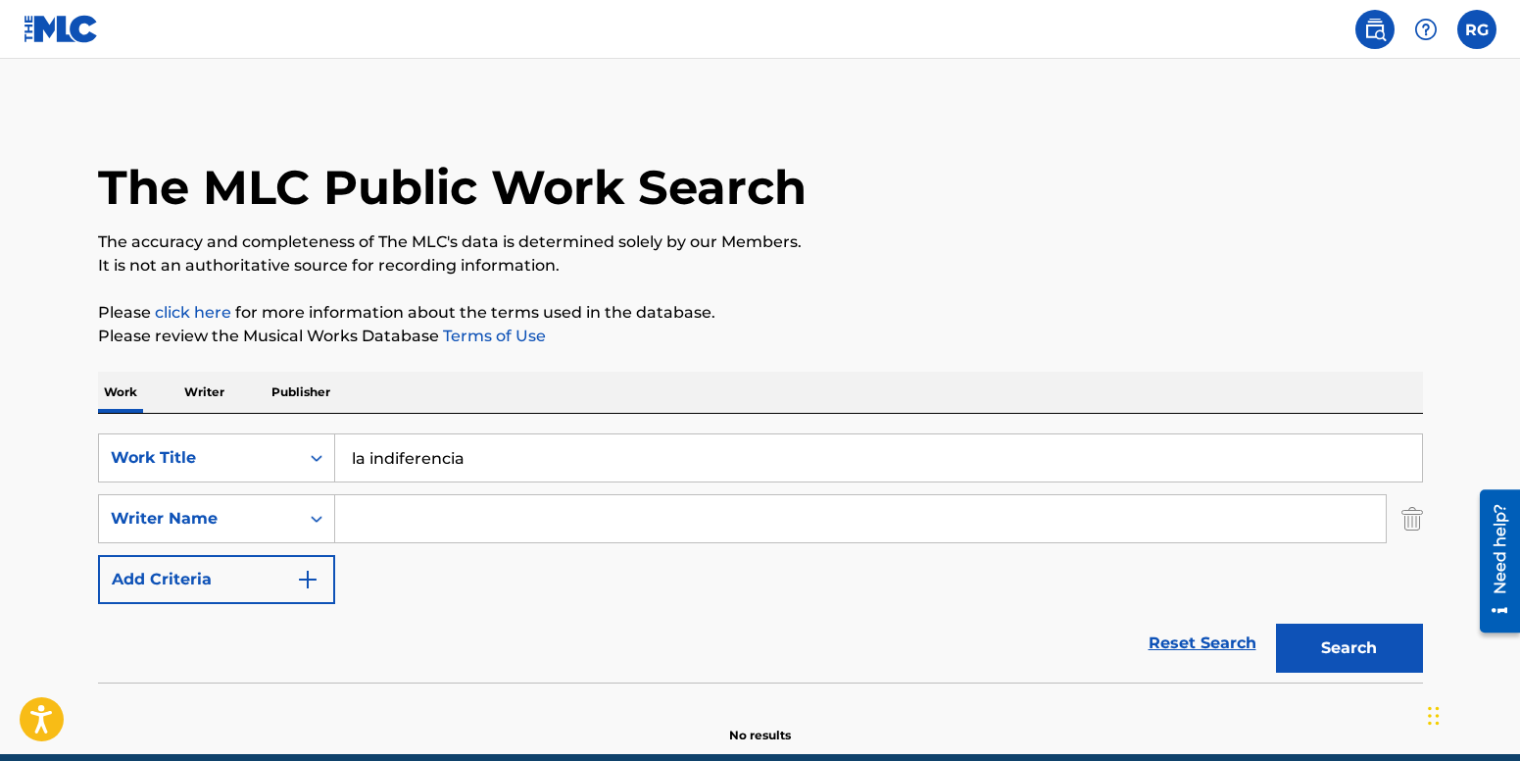
scroll to position [4, 0]
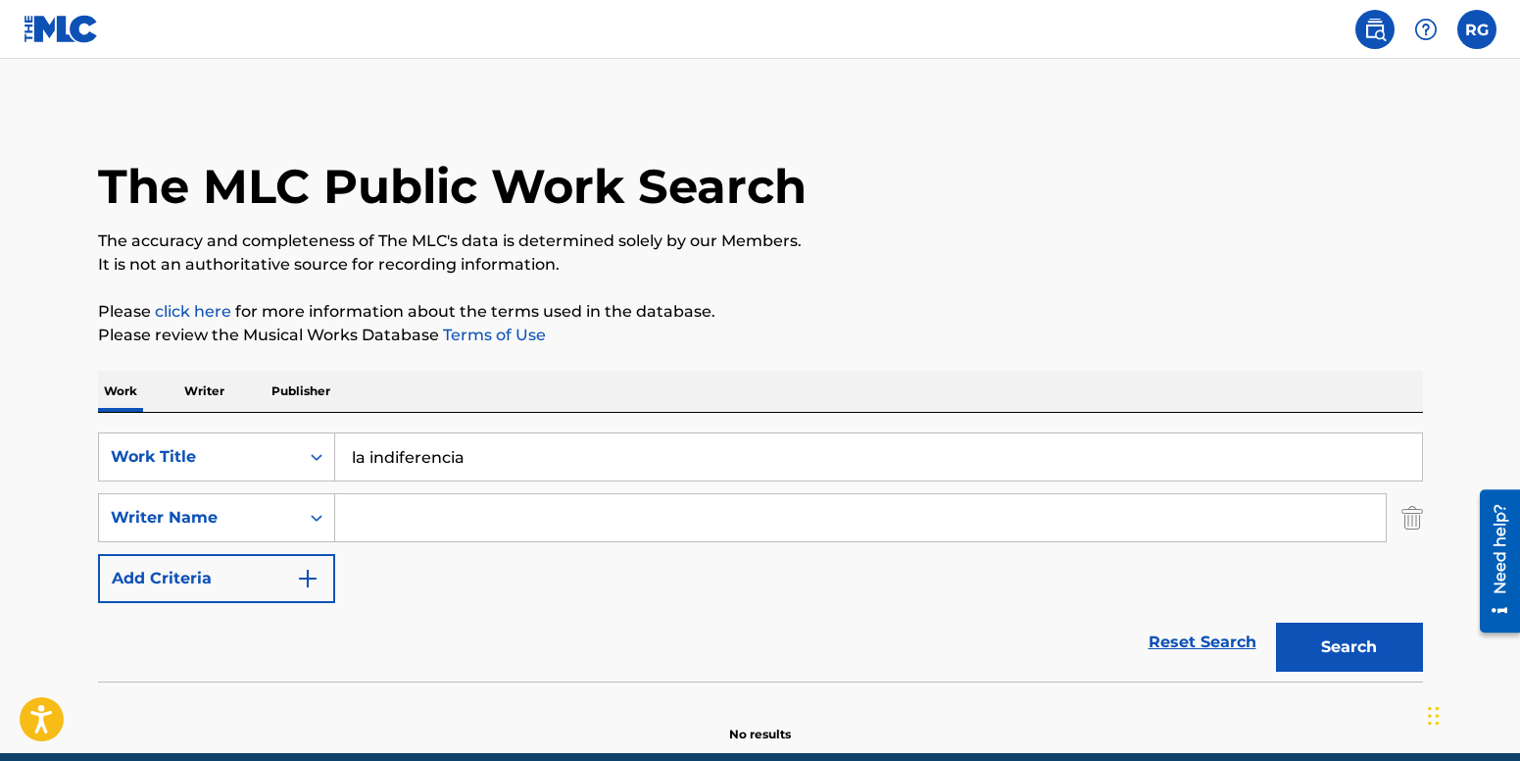
click at [1321, 640] on button "Search" at bounding box center [1349, 646] width 147 height 49
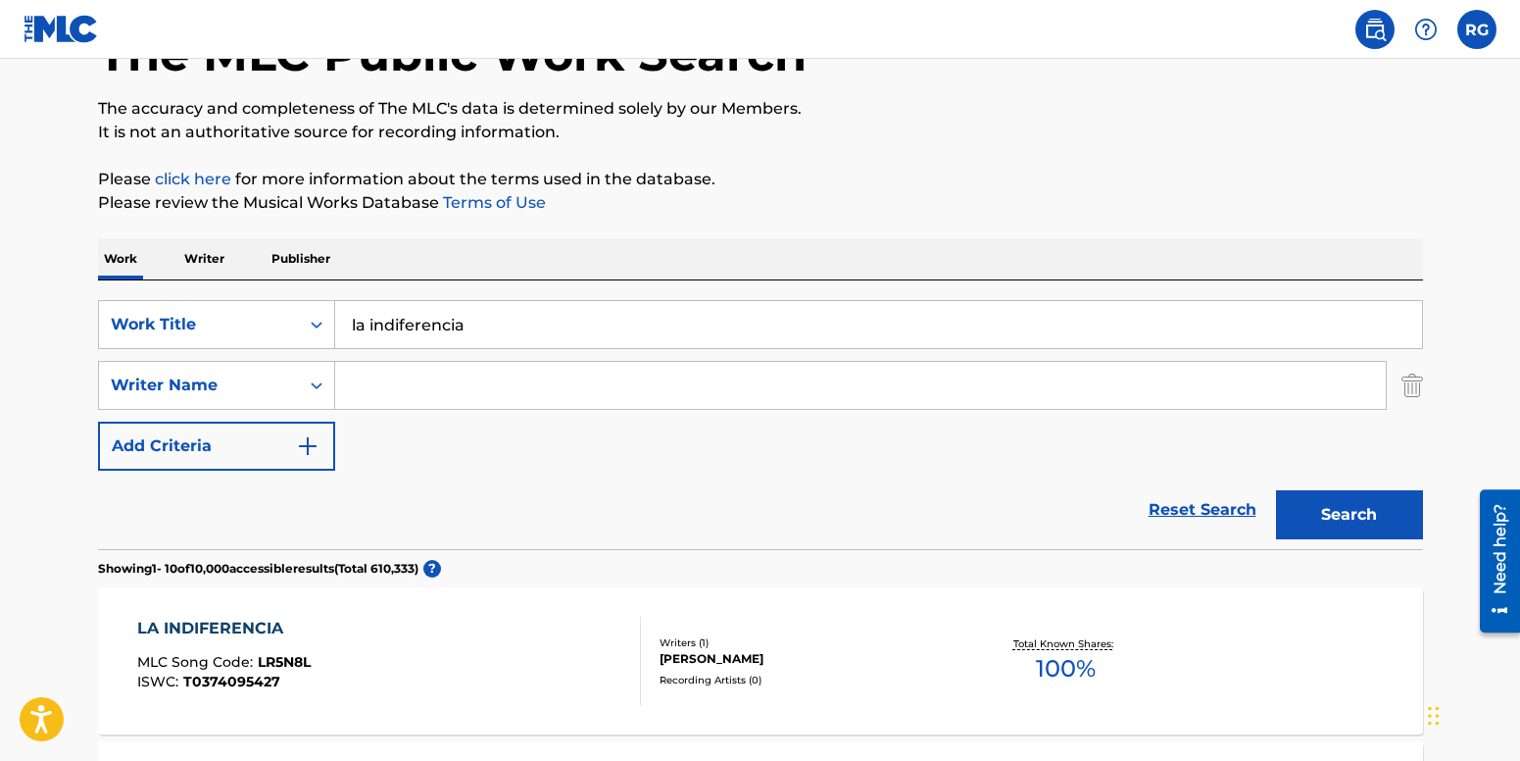
scroll to position [0, 0]
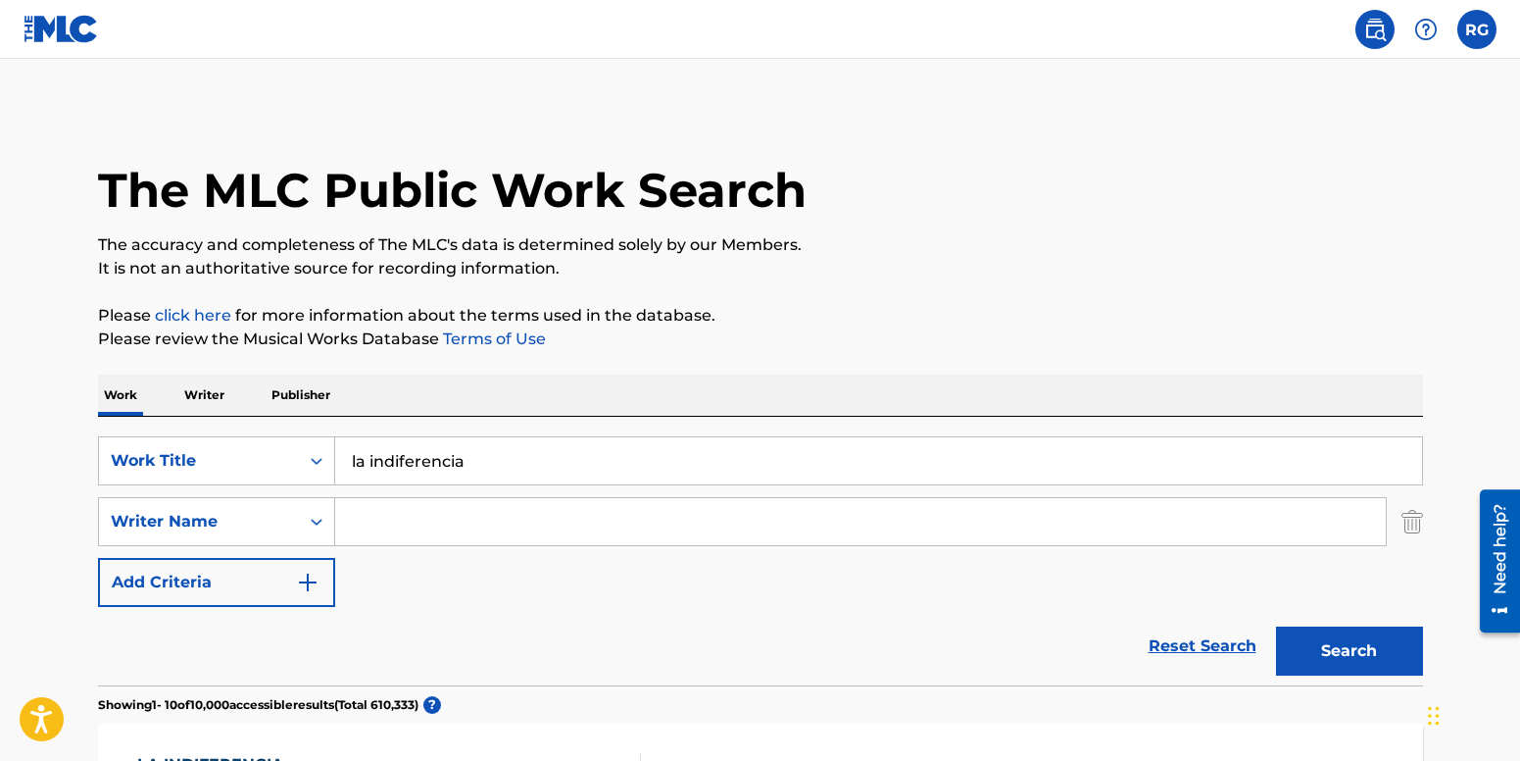
click at [395, 522] on input "Search Form" at bounding box center [860, 521] width 1051 height 47
paste input "Luis Lucho Alonso"
click at [1276, 626] on button "Search" at bounding box center [1349, 650] width 147 height 49
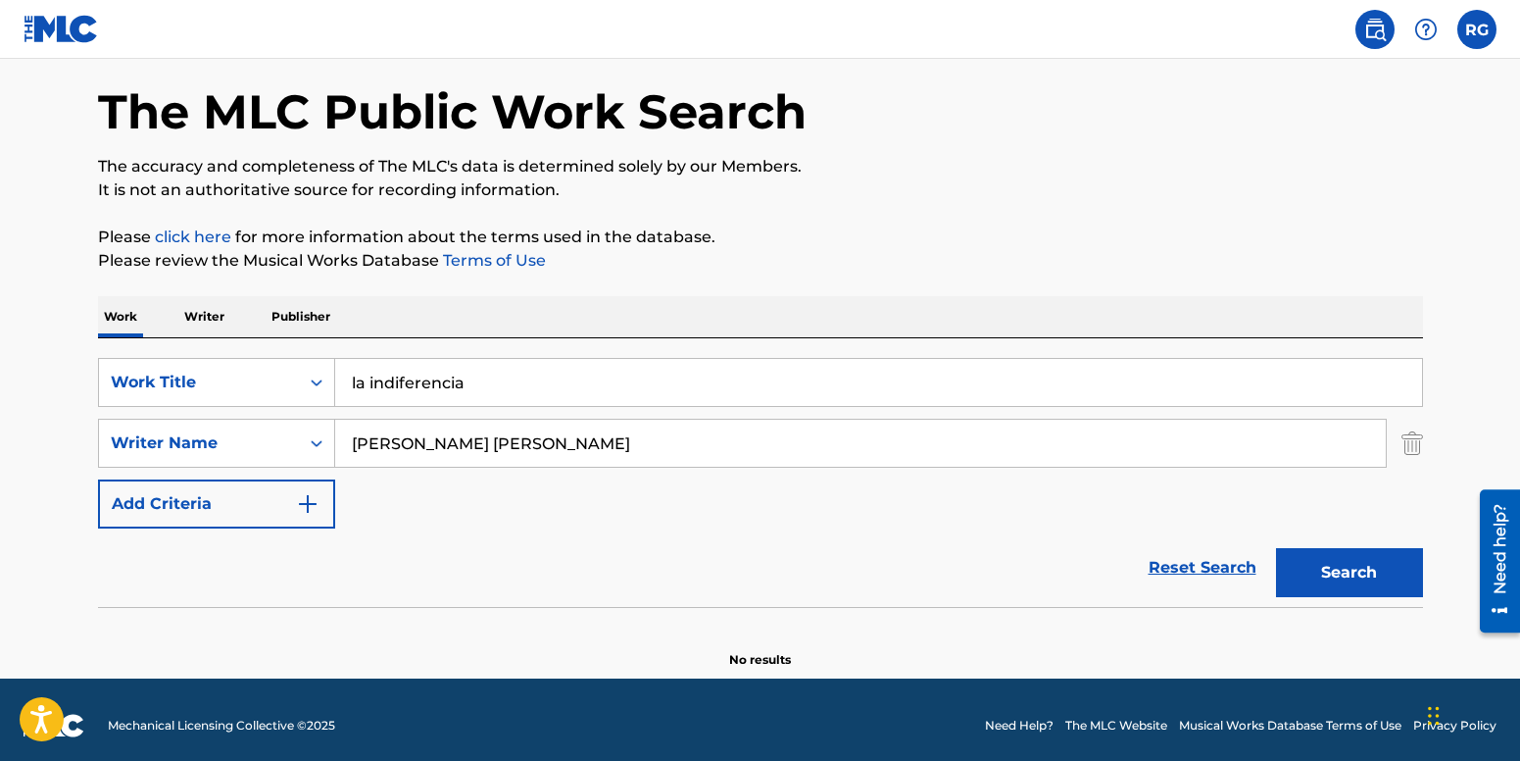
scroll to position [90, 0]
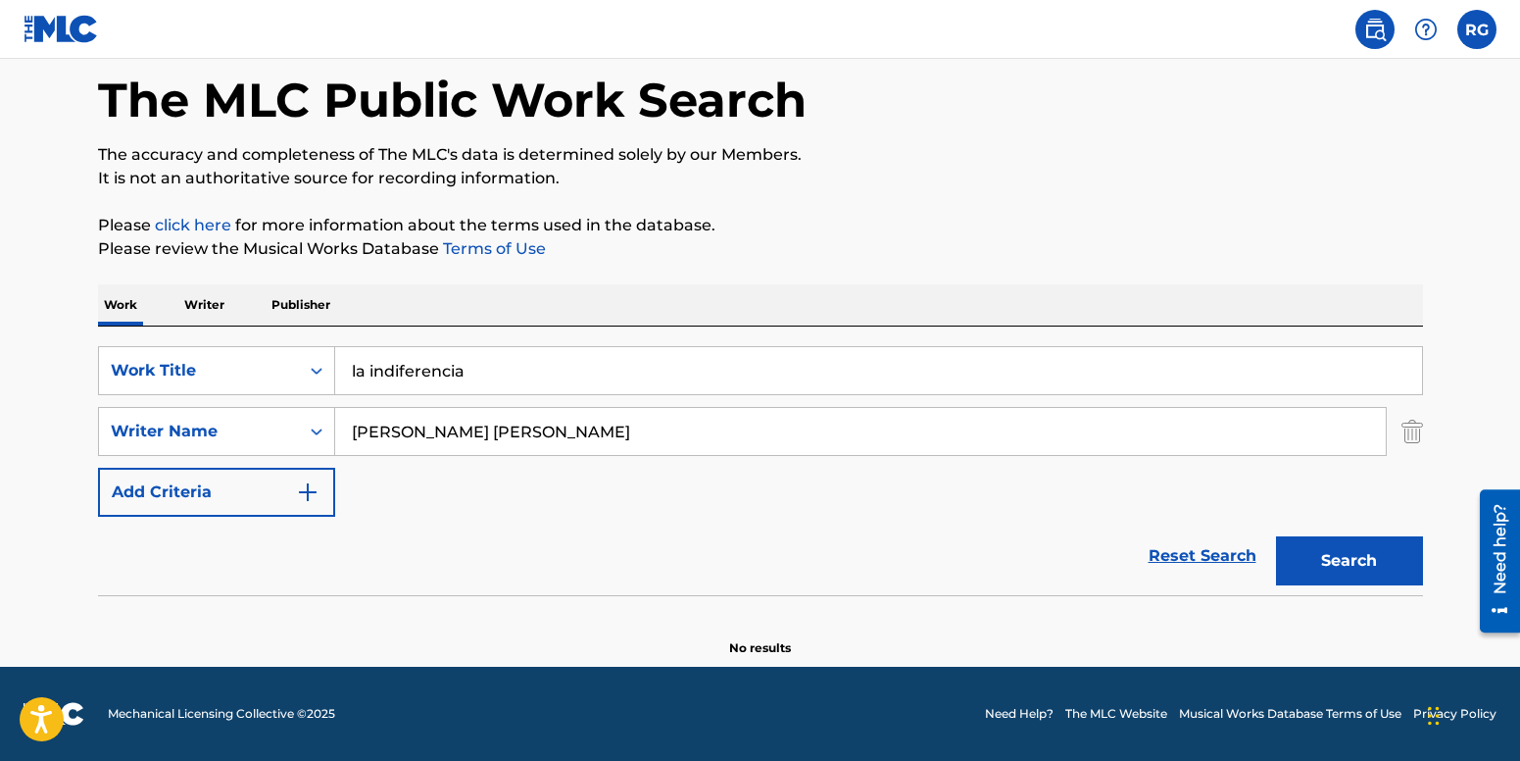
drag, startPoint x: 436, startPoint y: 438, endPoint x: 408, endPoint y: 440, distance: 28.5
click at [408, 440] on input "Luis Lucho Alonso" at bounding box center [860, 431] width 1051 height 47
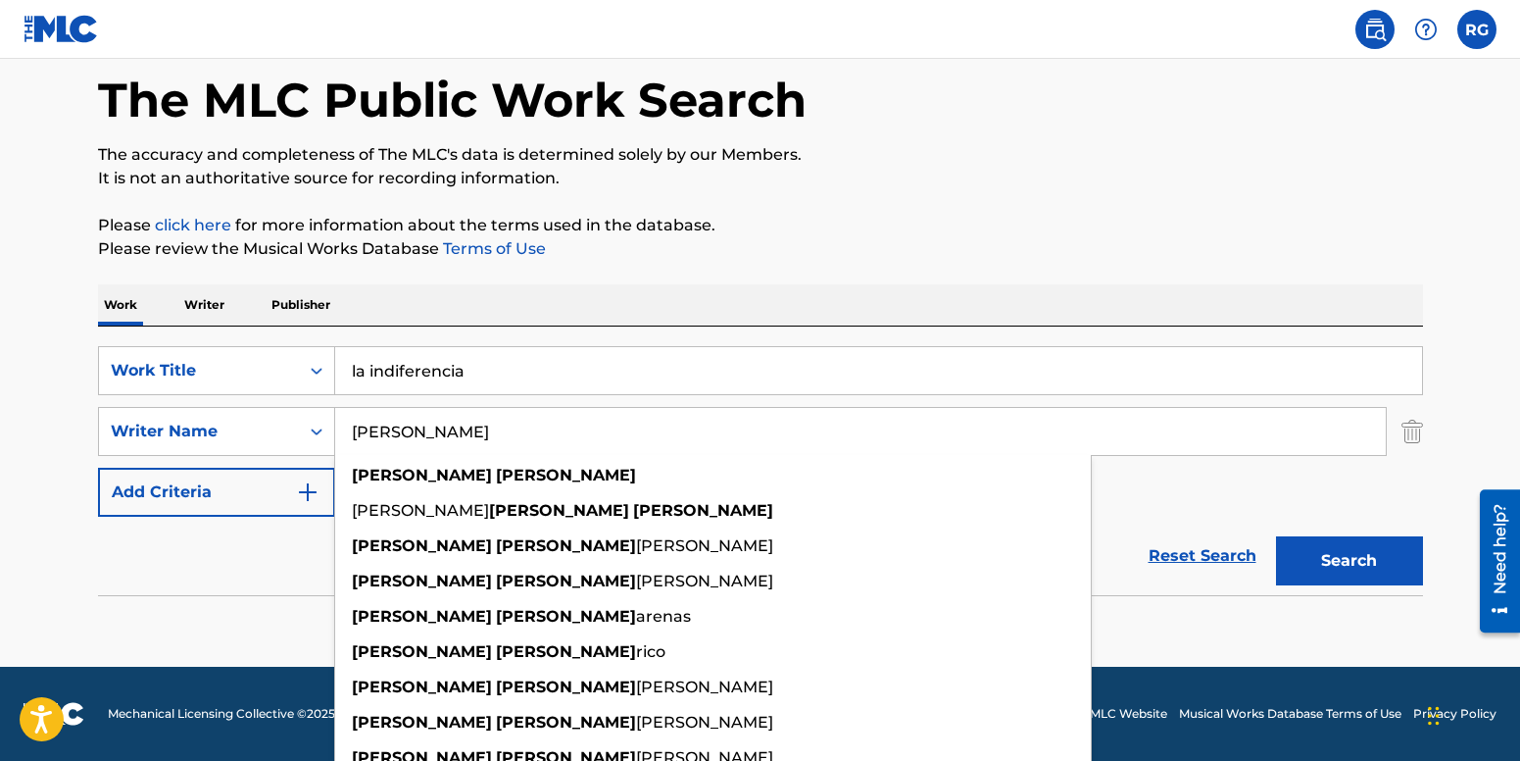
type input "Luis Alonso"
click at [1276, 536] on button "Search" at bounding box center [1349, 560] width 147 height 49
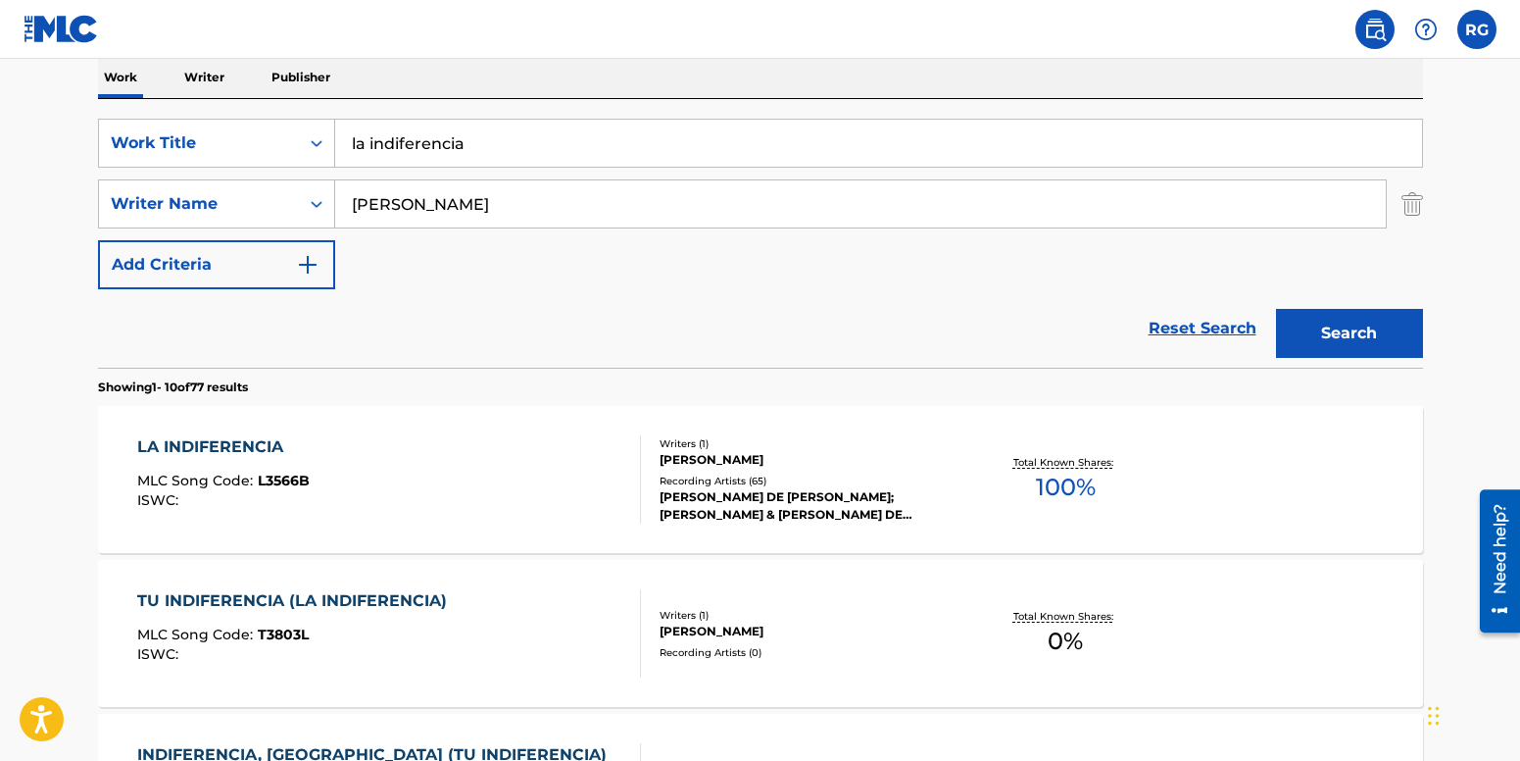
scroll to position [355, 0]
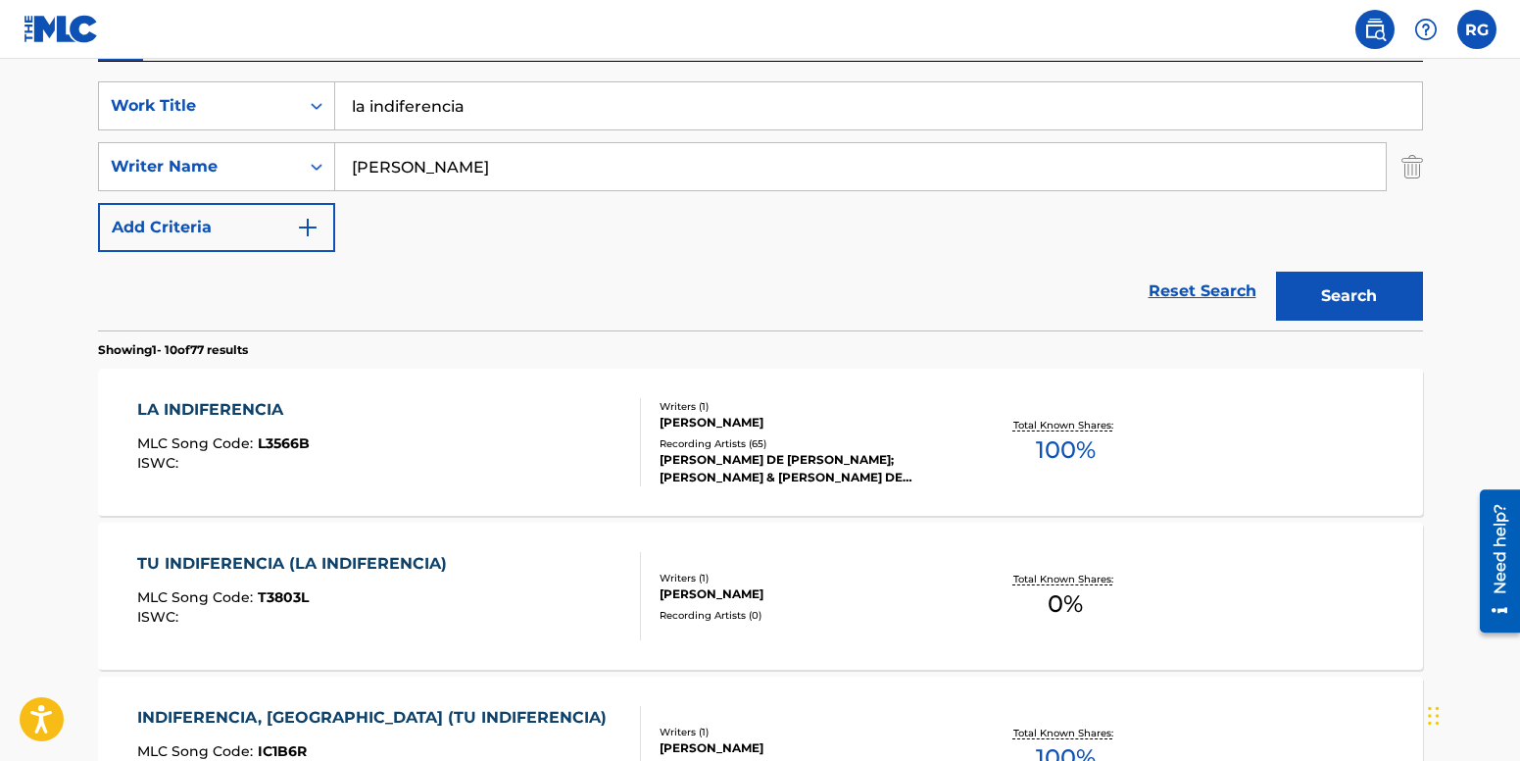
click at [199, 415] on div "LA INDIFERENCIA" at bounding box center [223, 410] width 173 height 24
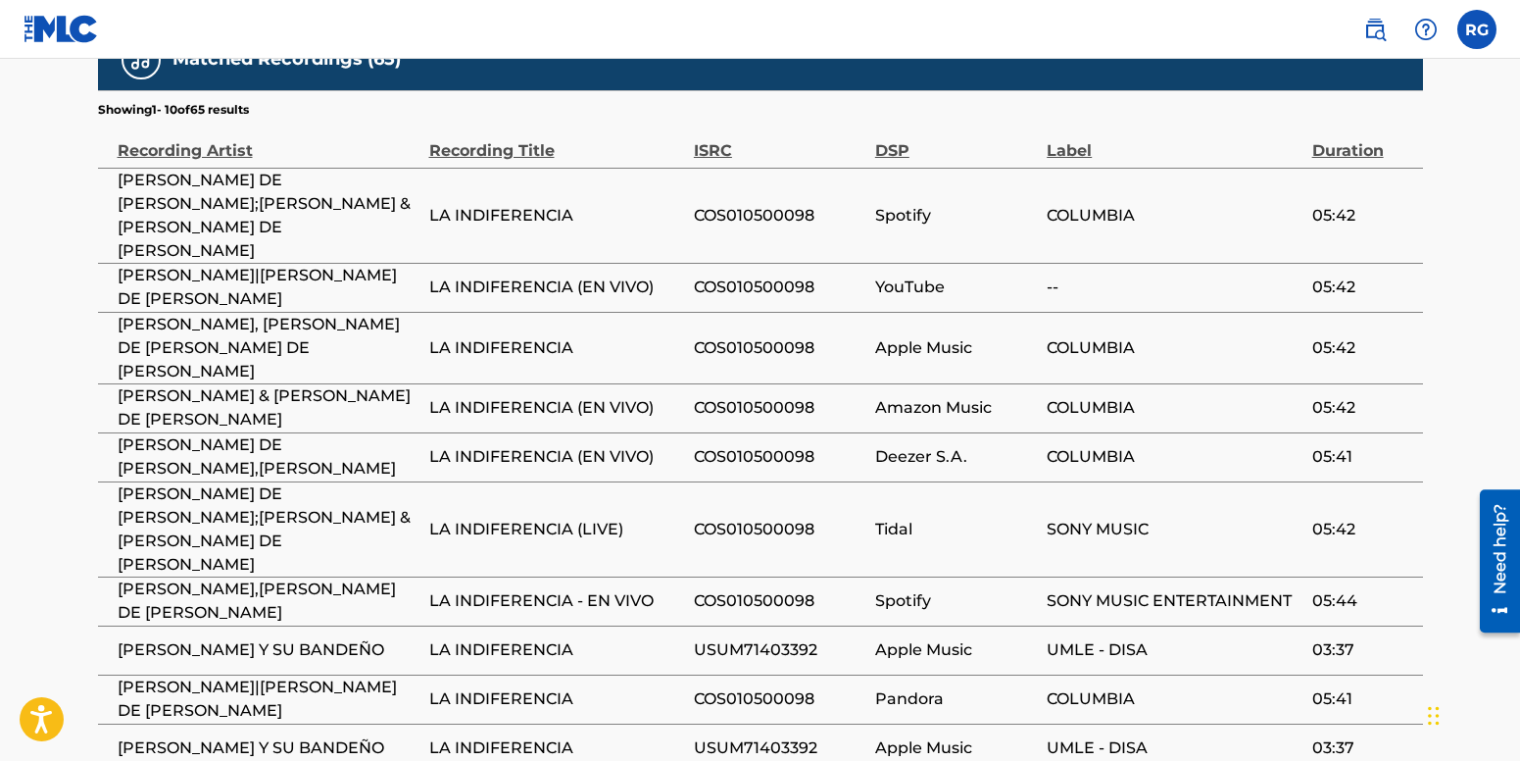
scroll to position [1241, 0]
